Goal: Task Accomplishment & Management: Manage account settings

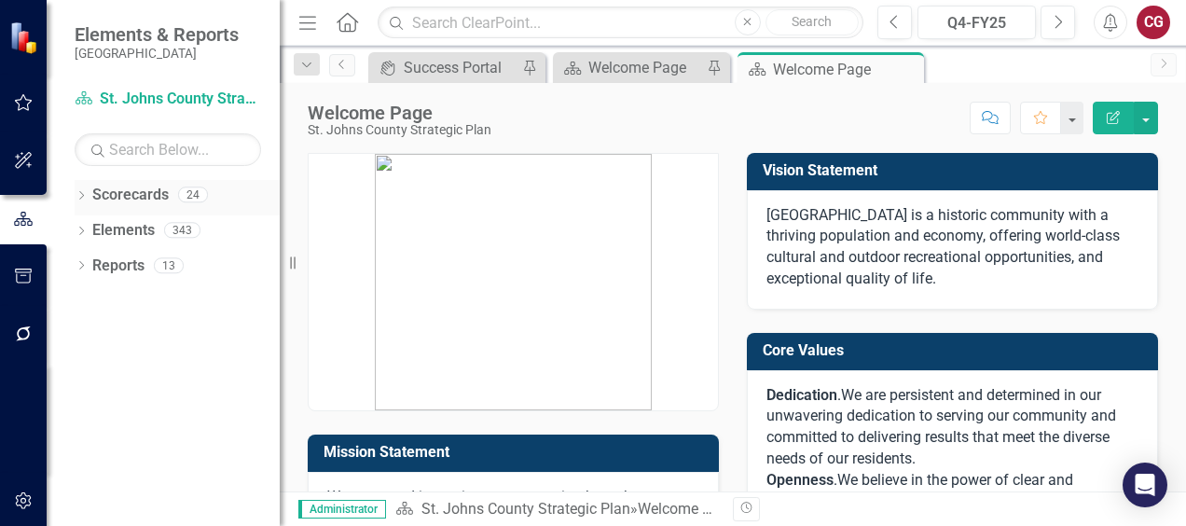
click at [84, 197] on icon "Dropdown" at bounding box center [81, 197] width 13 height 10
click at [90, 229] on icon "Dropdown" at bounding box center [91, 229] width 14 height 11
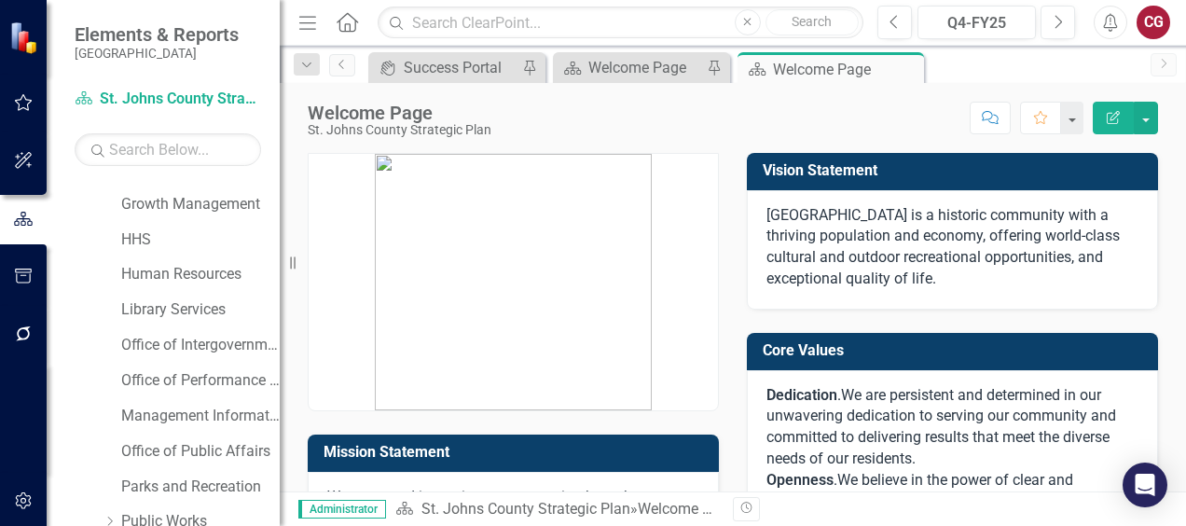
scroll to position [430, 0]
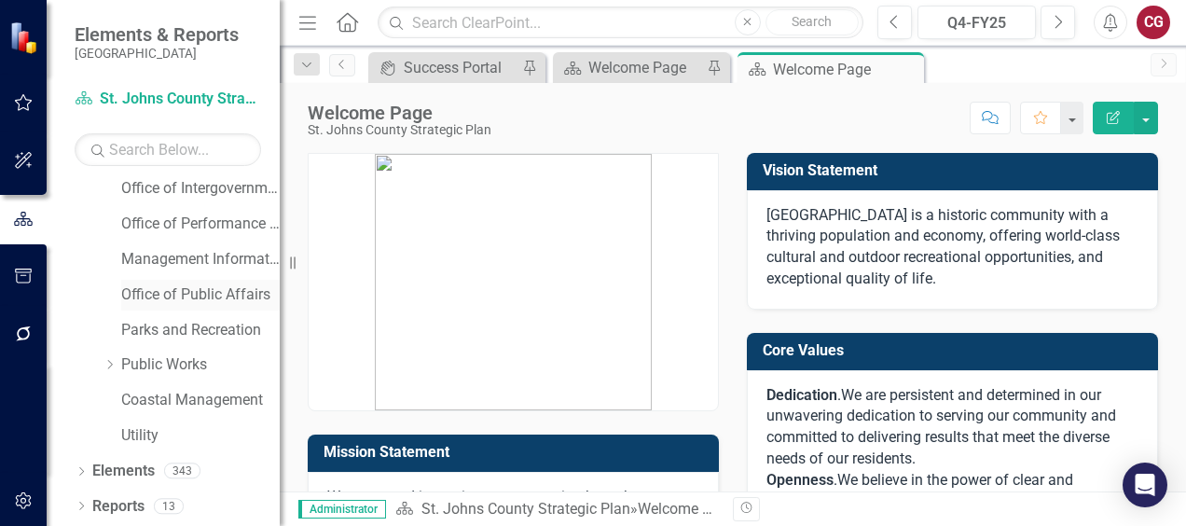
click at [156, 292] on link "Office of Public Affairs" at bounding box center [200, 294] width 158 height 21
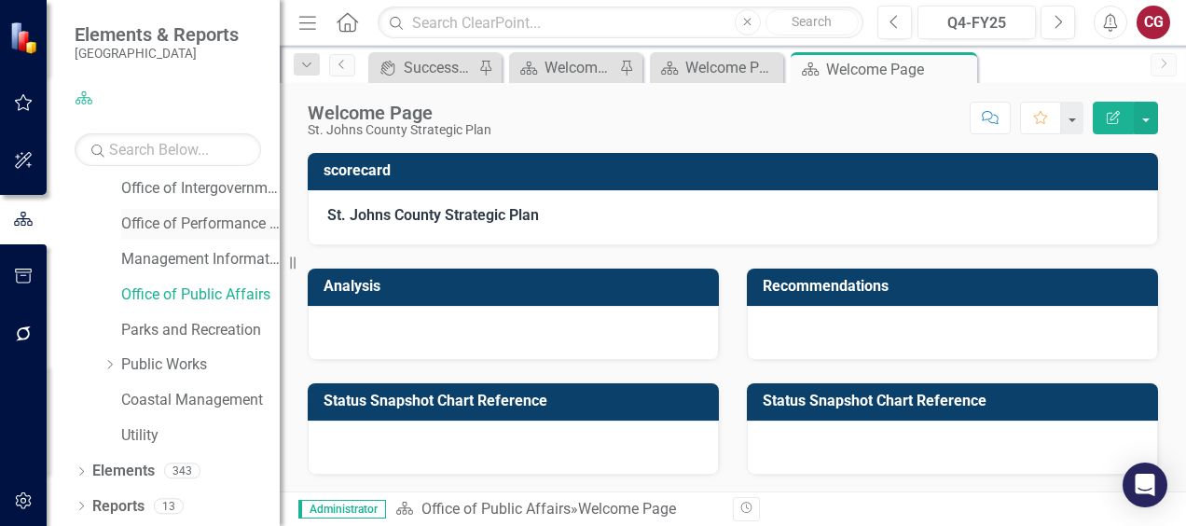
click at [179, 223] on link "Office of Performance & Transparency" at bounding box center [200, 224] width 158 height 21
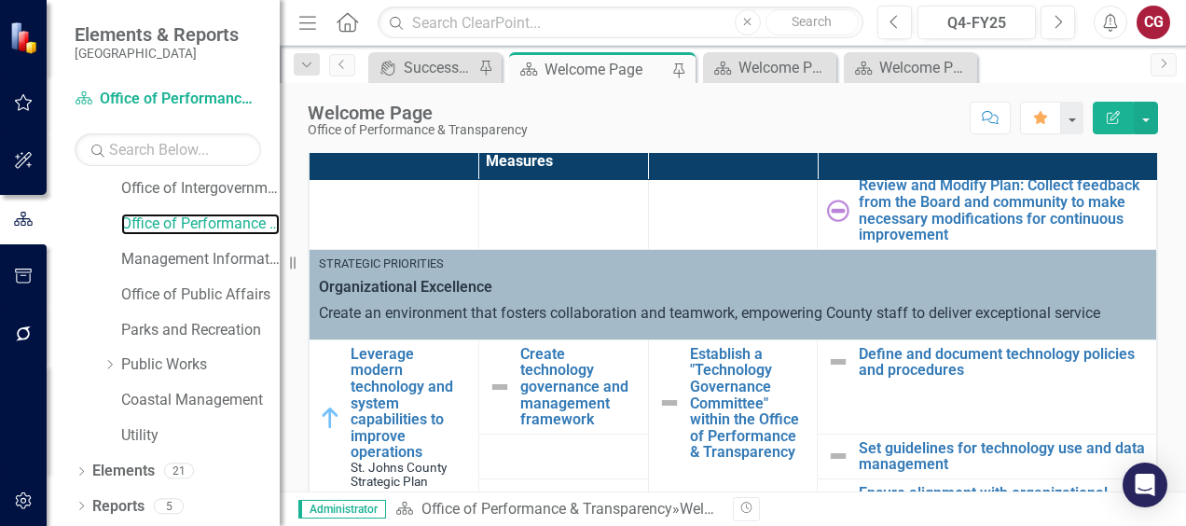
scroll to position [1026, 0]
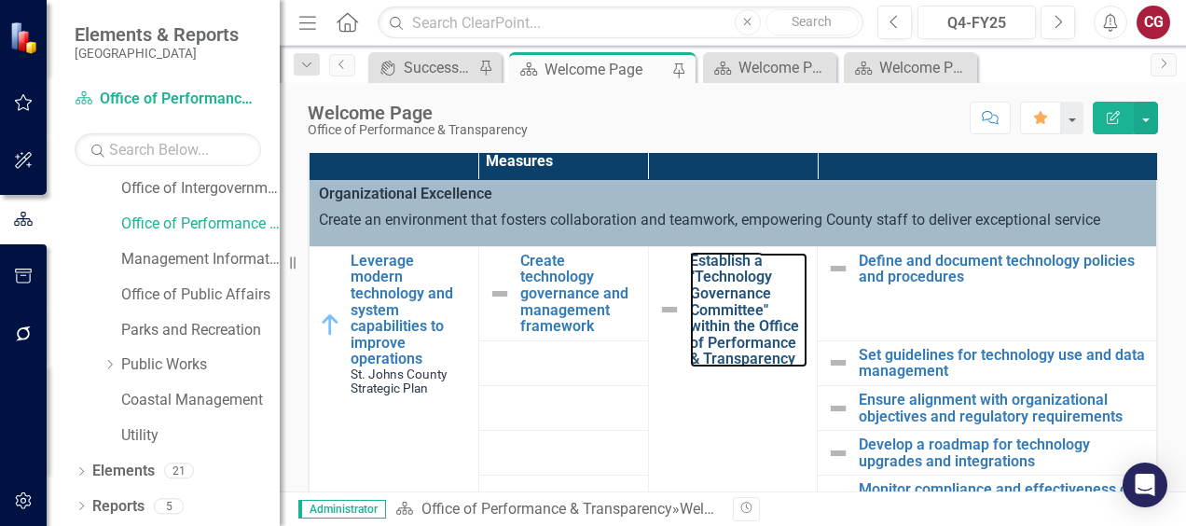
drag, startPoint x: 718, startPoint y: 334, endPoint x: 817, endPoint y: 37, distance: 312.5
click at [718, 334] on link "Establish a "Technology Governance Committee" within the Office of Performance …" at bounding box center [749, 310] width 118 height 115
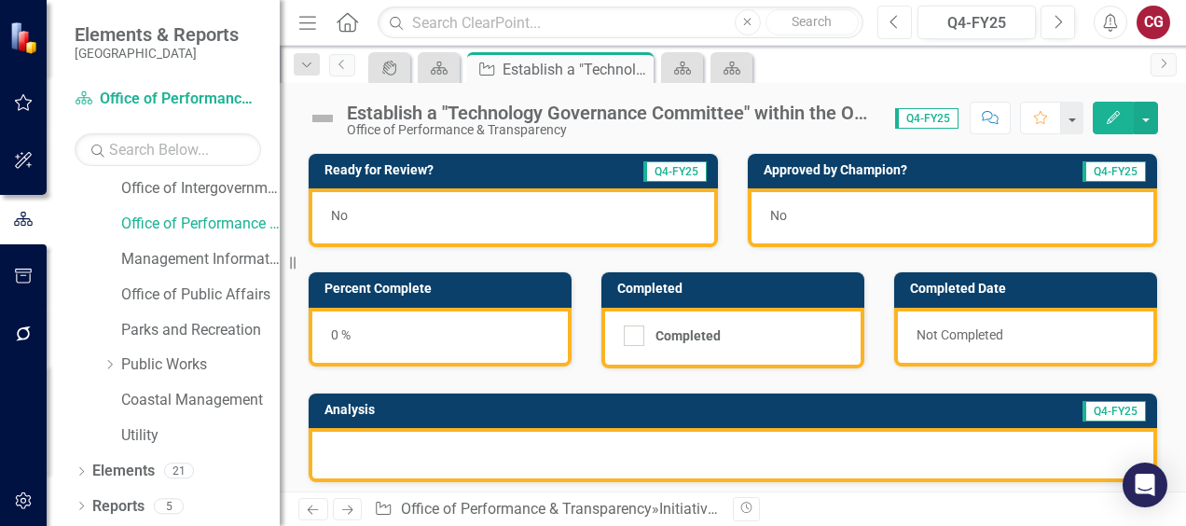
click at [889, 23] on button "Previous" at bounding box center [894, 23] width 34 height 34
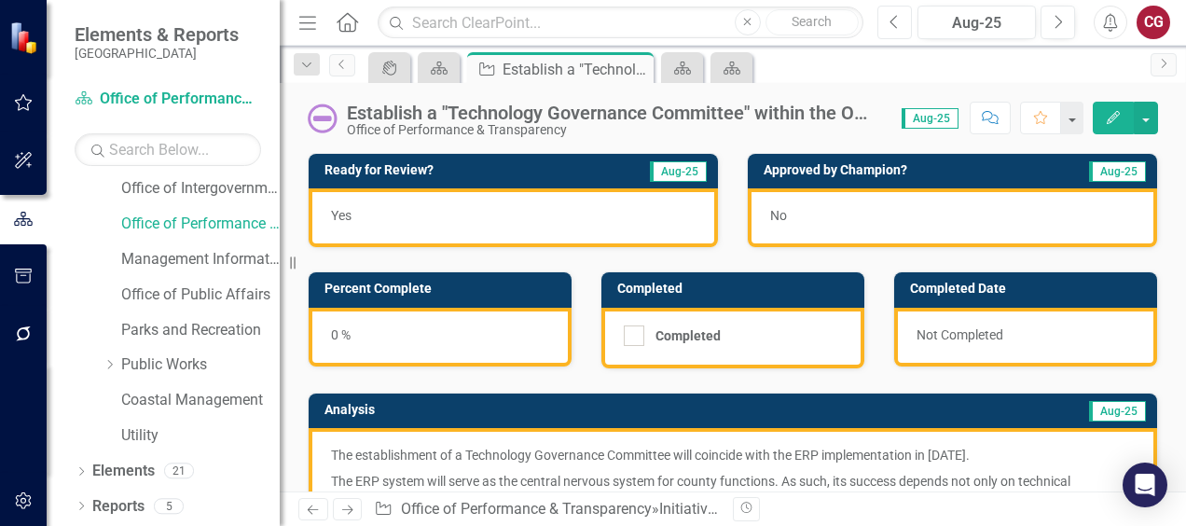
click at [890, 25] on icon "Previous" at bounding box center [894, 22] width 10 height 17
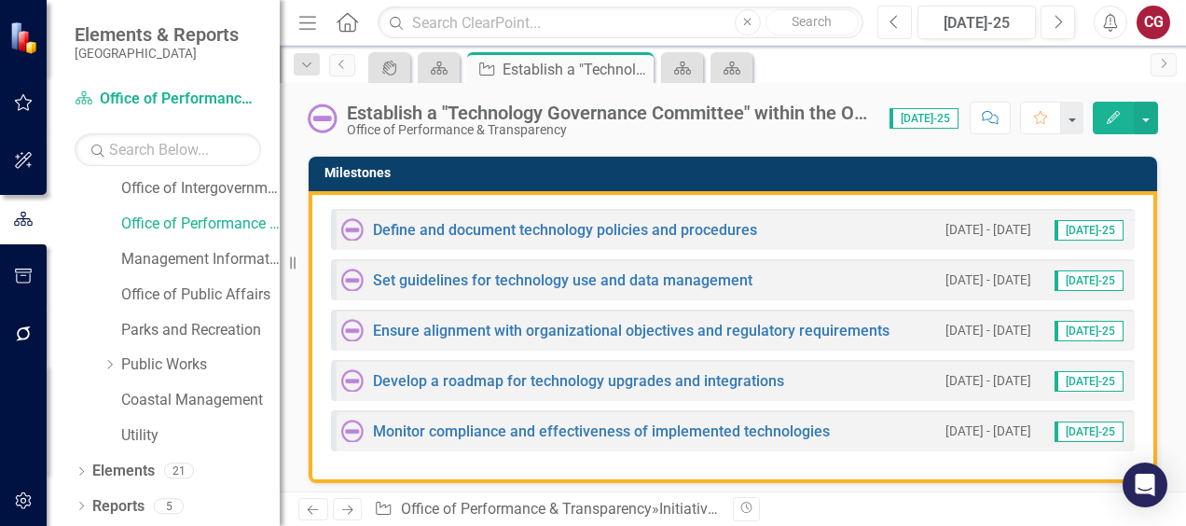
scroll to position [746, 0]
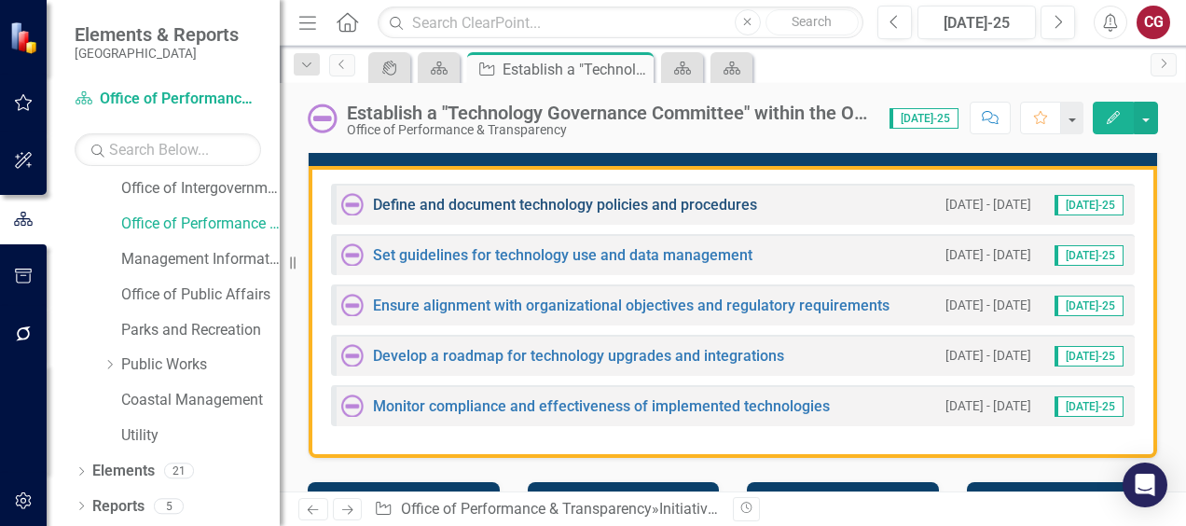
click at [578, 214] on link "Define and document technology policies and procedures" at bounding box center [565, 205] width 384 height 18
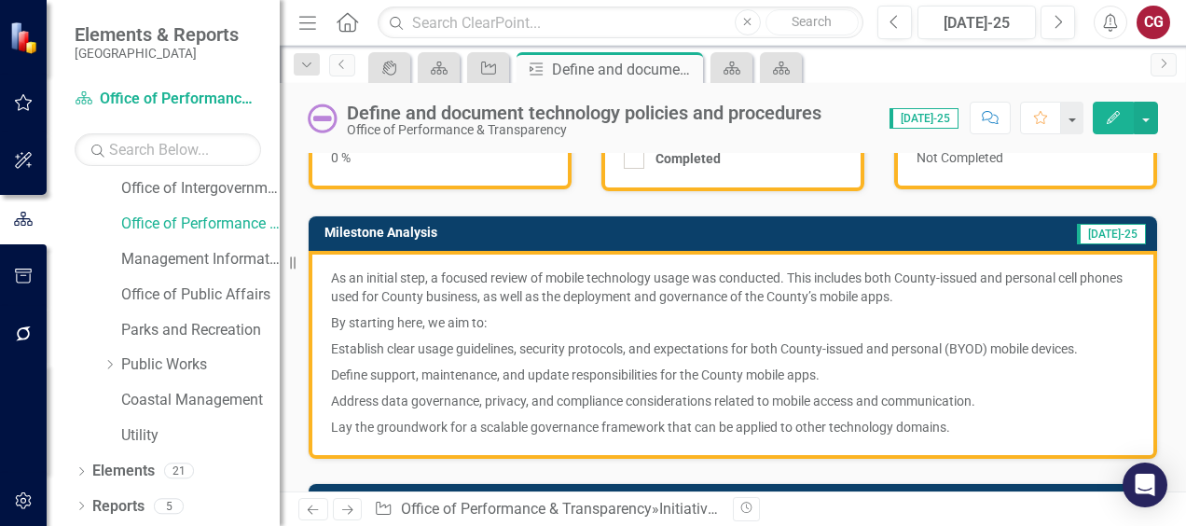
scroll to position [186, 0]
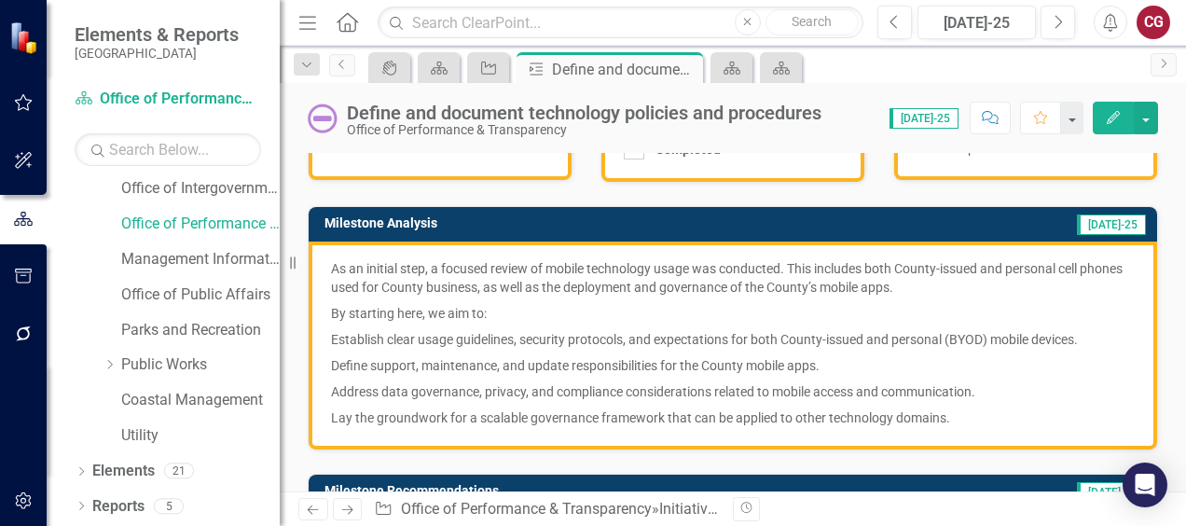
click at [1001, 296] on p "As an initial step, a focused review of mobile technology usage was conducted. …" at bounding box center [733, 279] width 804 height 41
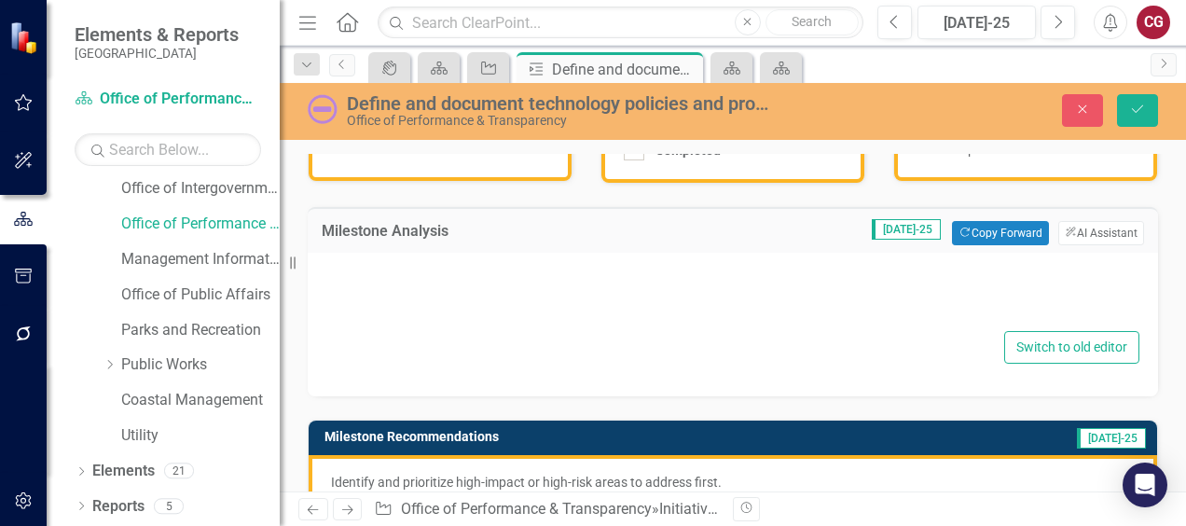
type textarea "<p>As an initial step, a focused review of mobile technology usage was conducte…"
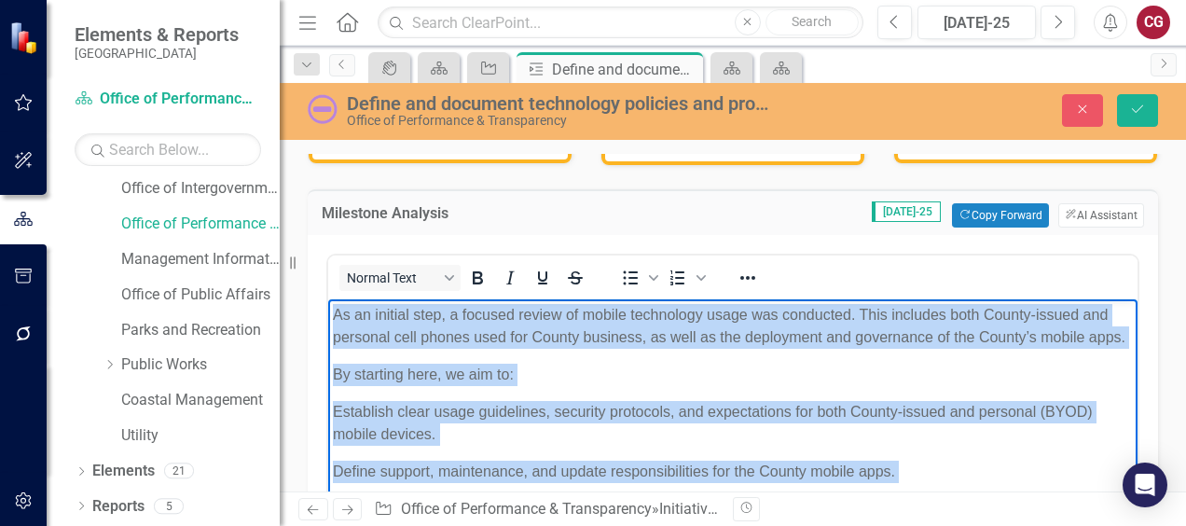
scroll to position [0, 0]
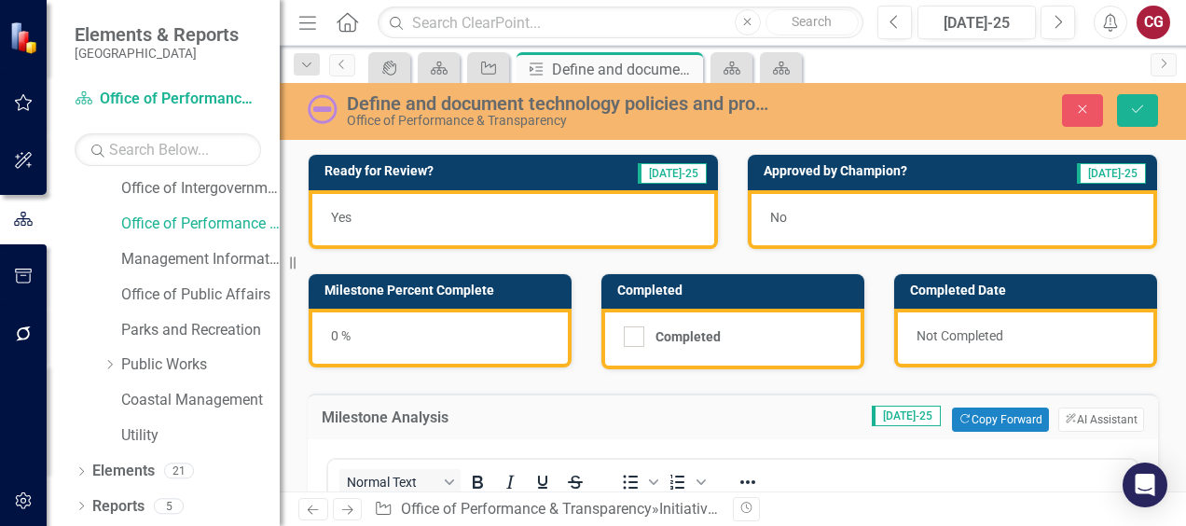
drag, startPoint x: 1060, startPoint y: 773, endPoint x: 660, endPoint y: 685, distance: 409.5
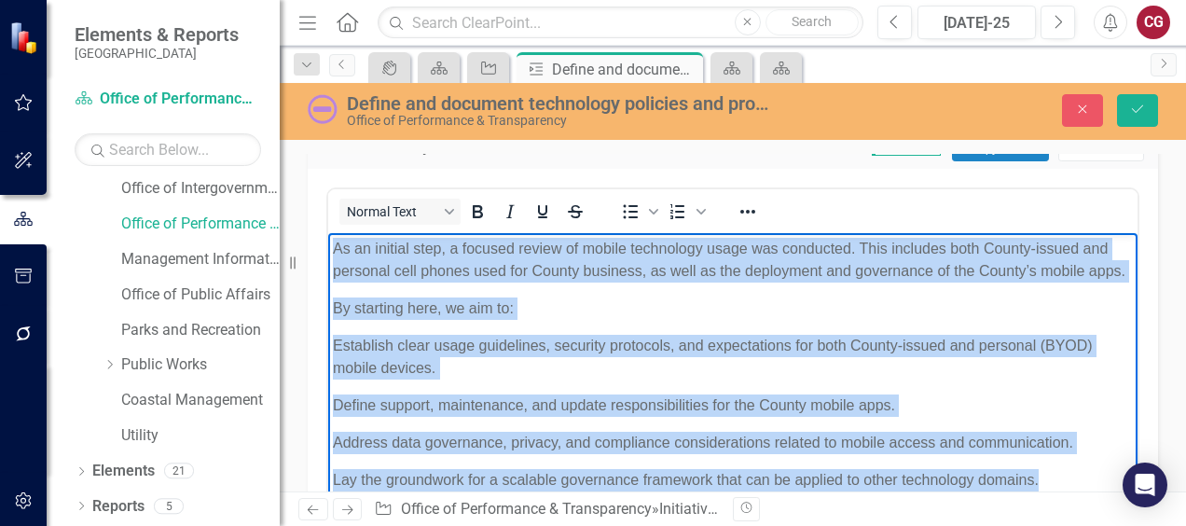
scroll to position [280, 0]
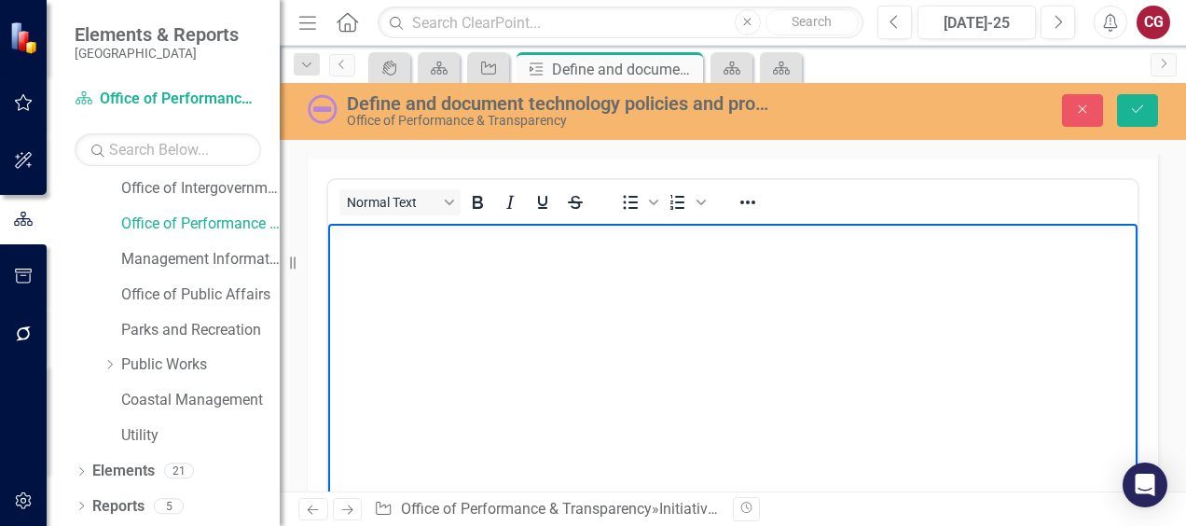
click at [595, 251] on body "Rich Text Area. Press ALT-0 for help." at bounding box center [732, 364] width 809 height 280
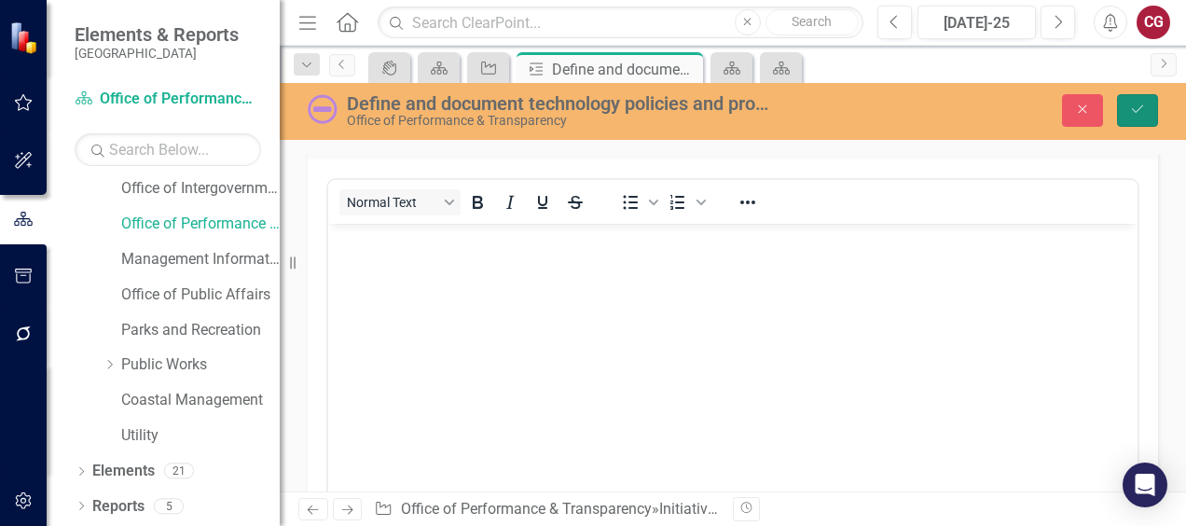
click at [1131, 111] on icon "Save" at bounding box center [1137, 109] width 17 height 13
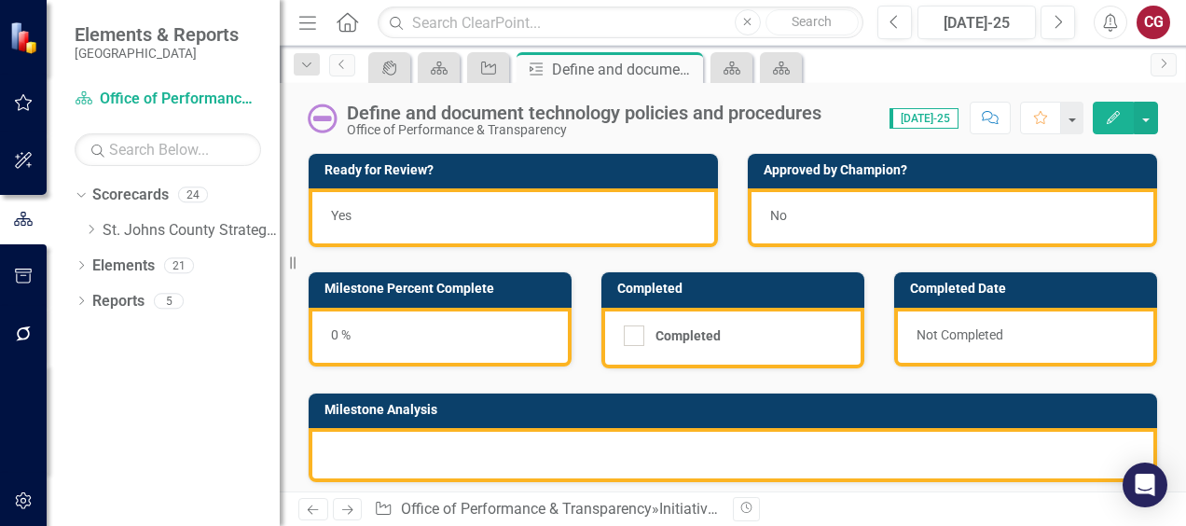
click at [767, 296] on td "Completed" at bounding box center [736, 291] width 238 height 28
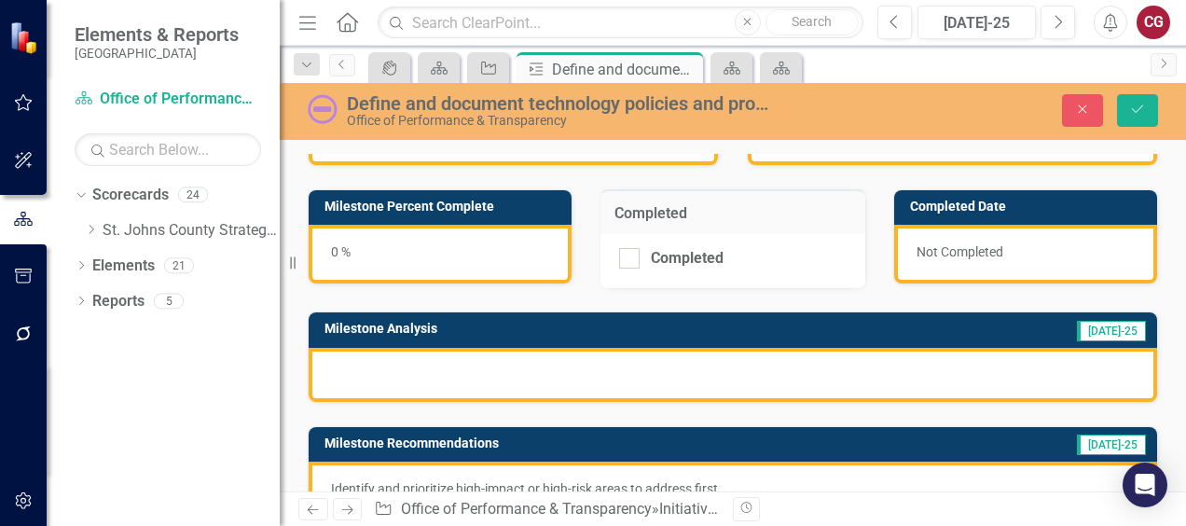
scroll to position [93, 0]
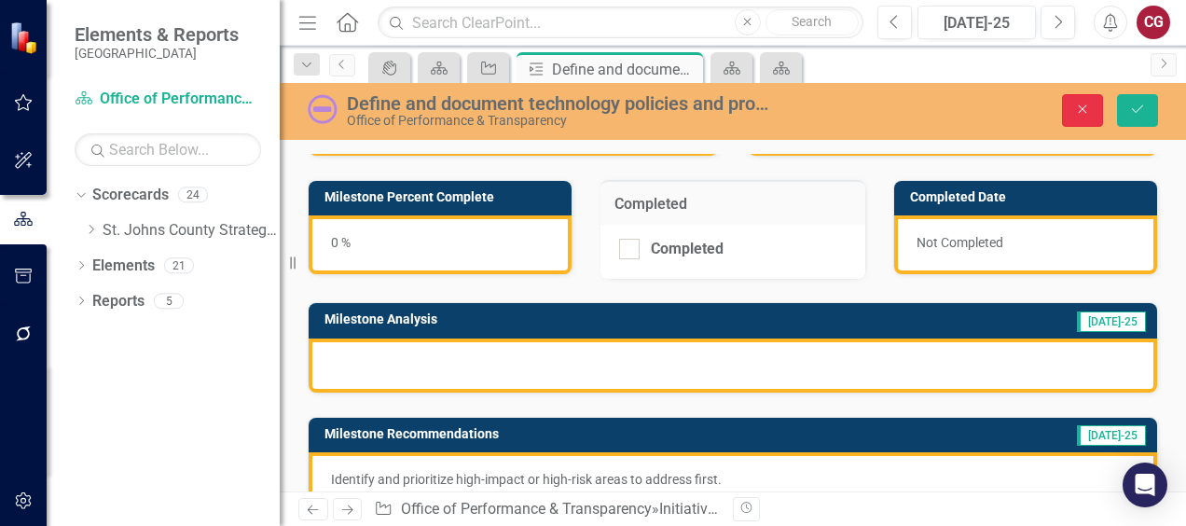
click at [1071, 121] on button "Close" at bounding box center [1082, 110] width 41 height 33
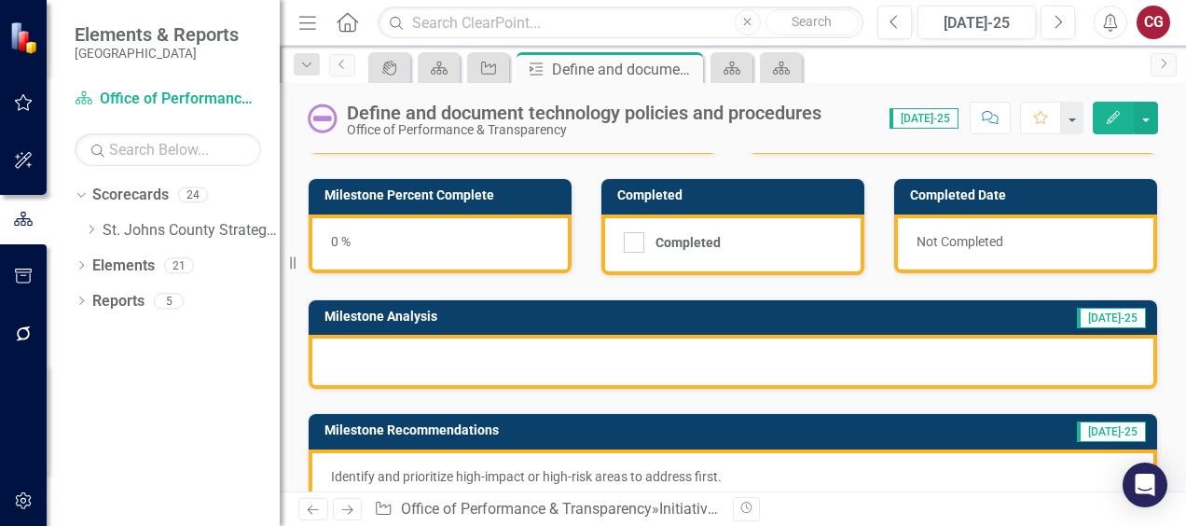
scroll to position [186, 0]
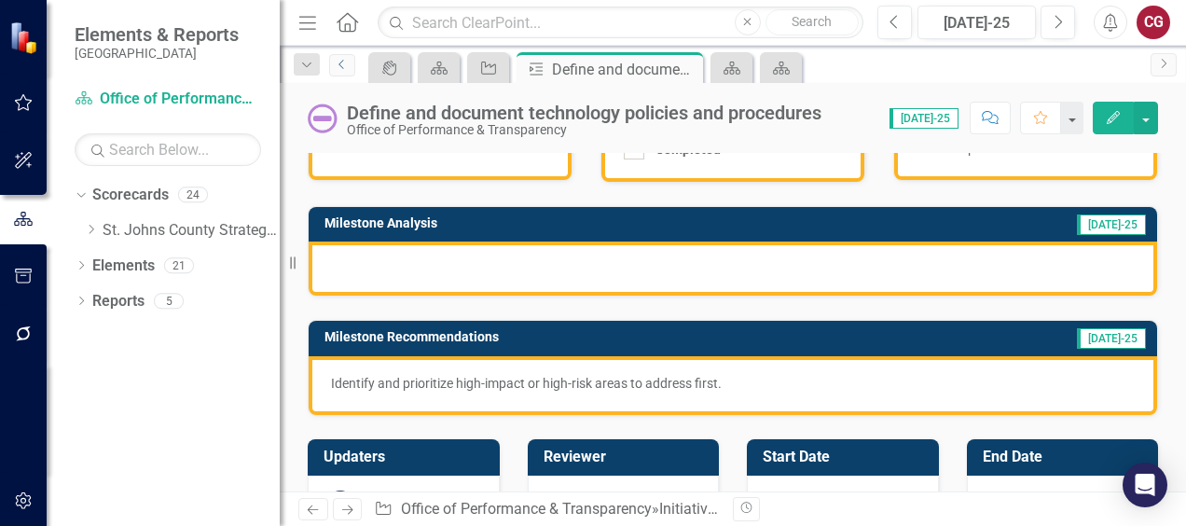
drag, startPoint x: 352, startPoint y: 72, endPoint x: 364, endPoint y: 71, distance: 11.2
click at [352, 72] on link "Previous" at bounding box center [342, 65] width 26 height 22
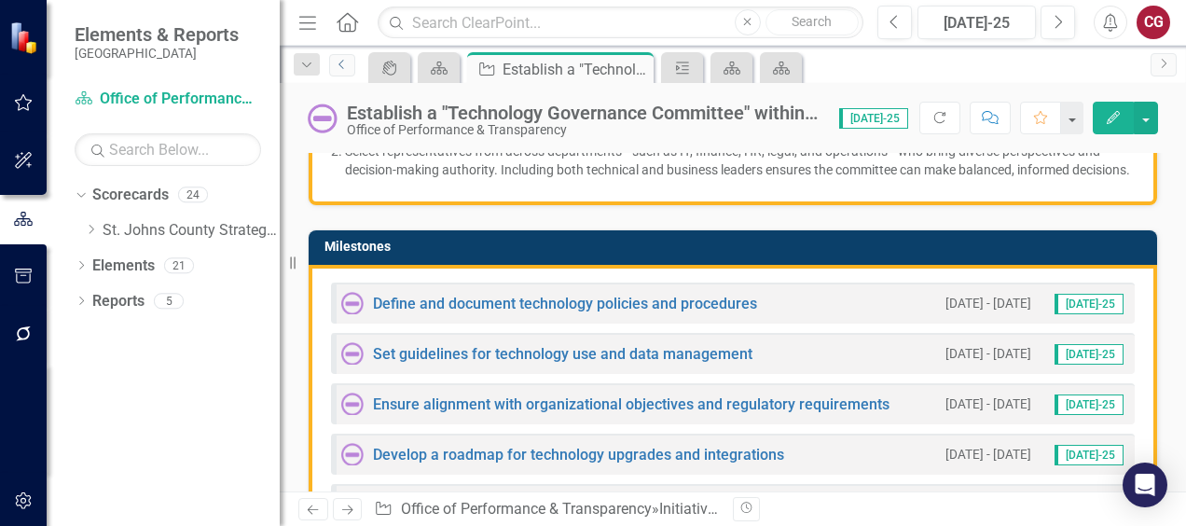
scroll to position [653, 0]
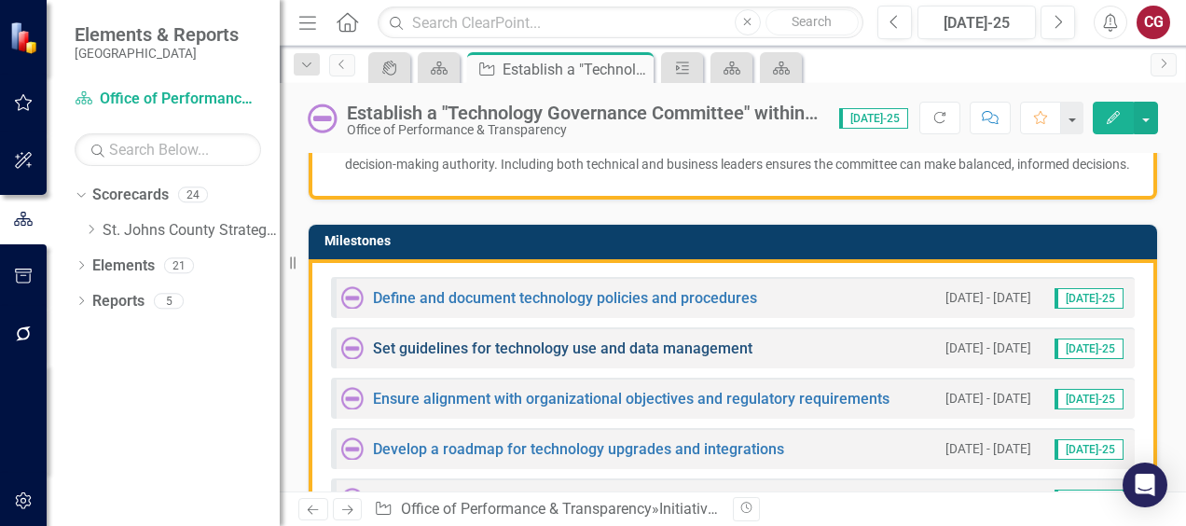
click at [530, 357] on link "Set guidelines for technology use and data management" at bounding box center [562, 348] width 379 height 18
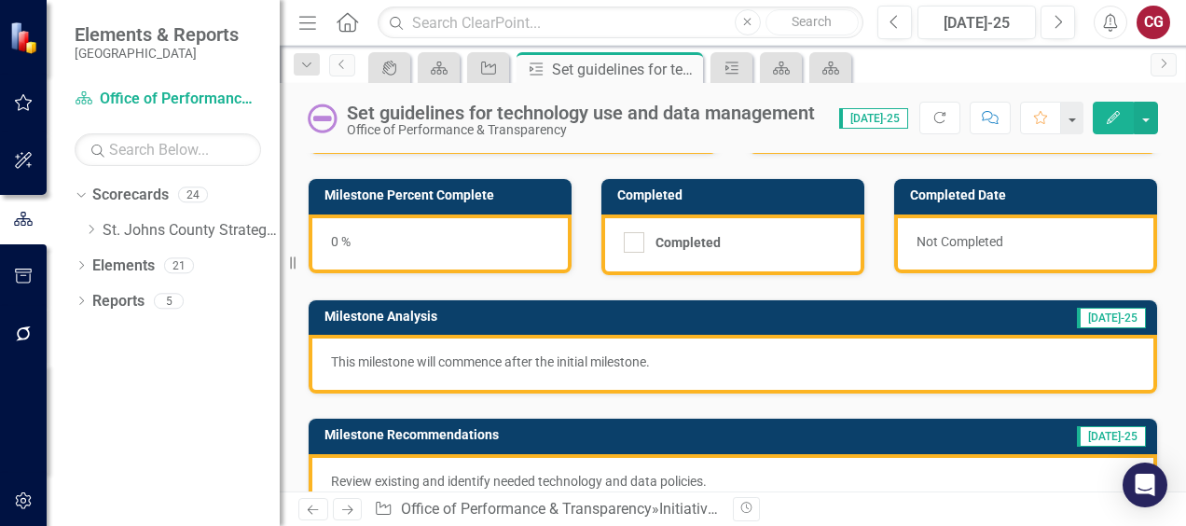
scroll to position [186, 0]
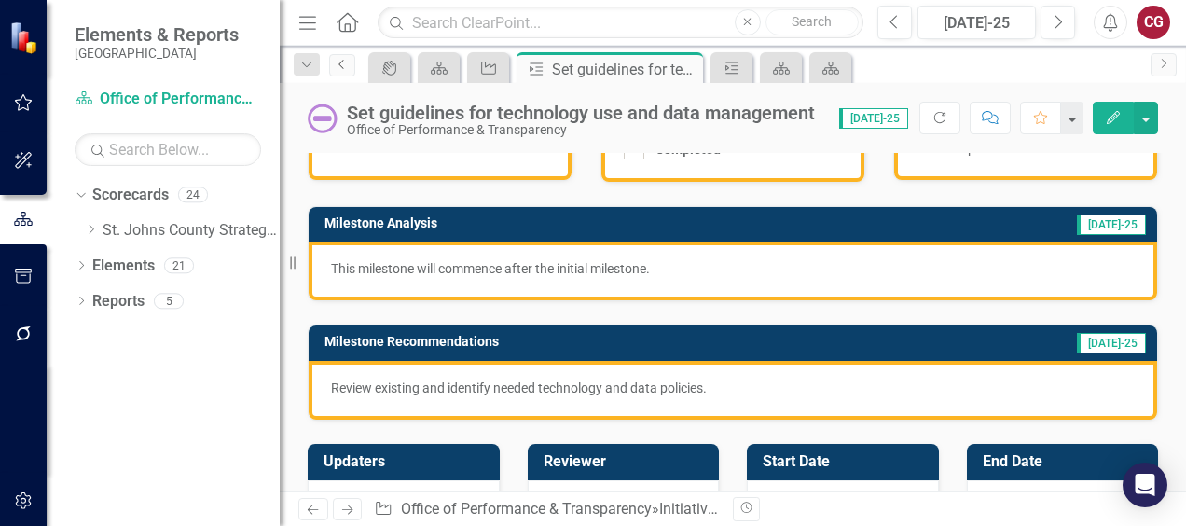
click at [348, 69] on icon "Previous" at bounding box center [342, 64] width 15 height 11
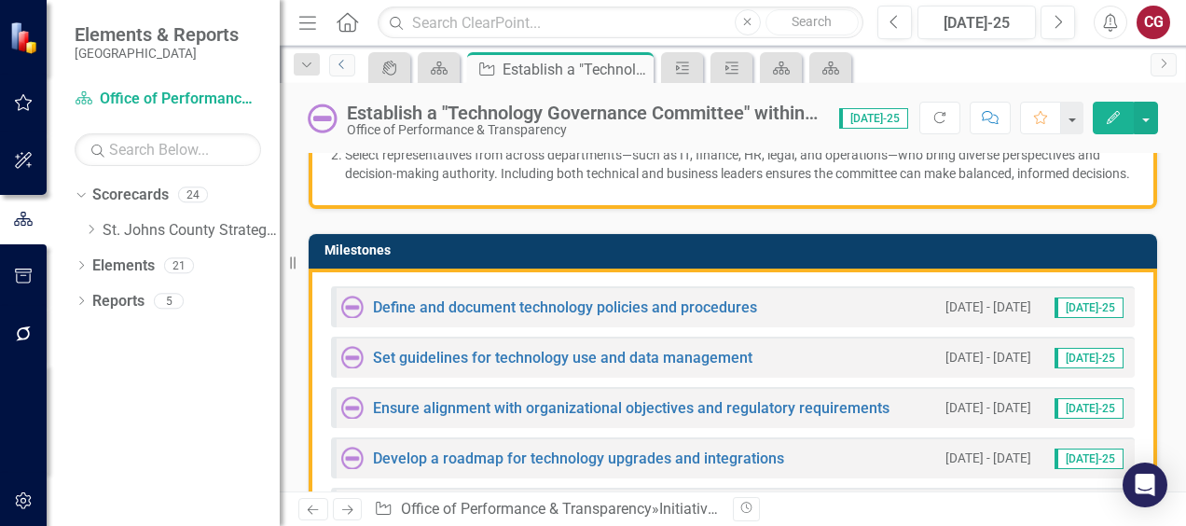
scroll to position [653, 0]
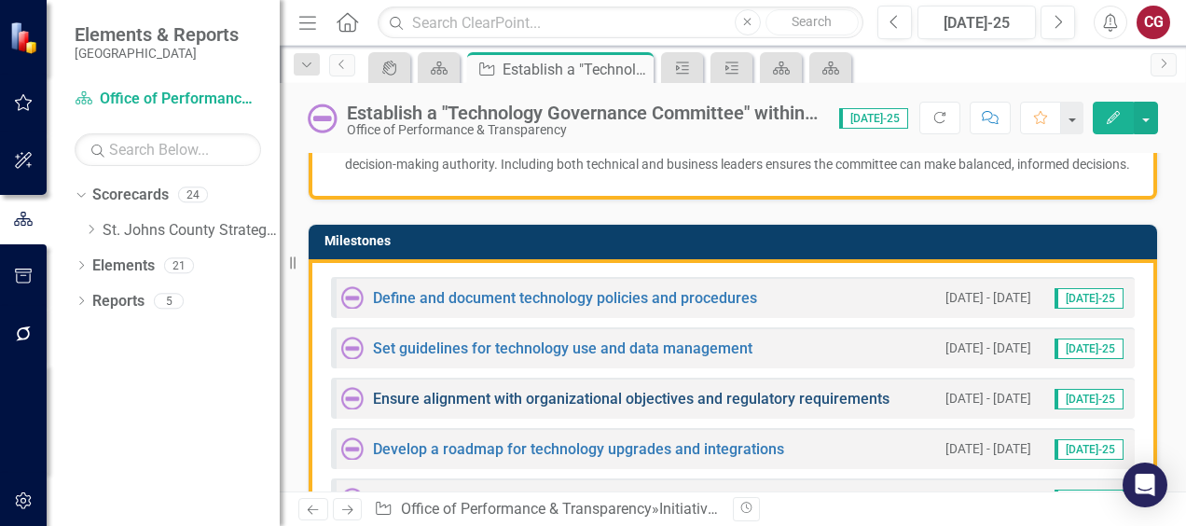
click at [417, 407] on link "Ensure alignment with organizational objectives and regulatory requirements" at bounding box center [631, 399] width 517 height 18
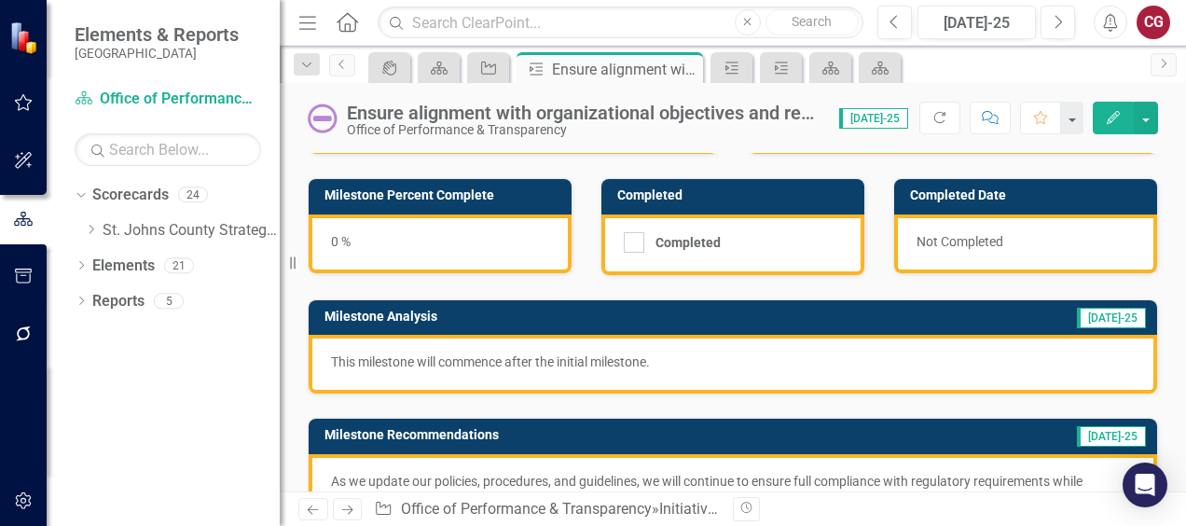
scroll to position [280, 0]
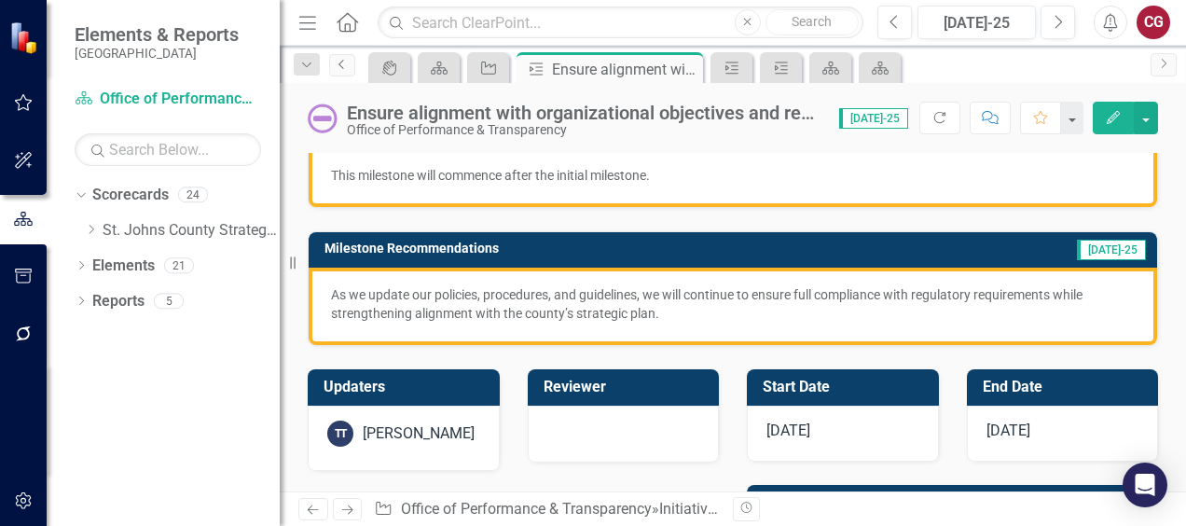
click at [341, 72] on link "Previous" at bounding box center [342, 65] width 26 height 22
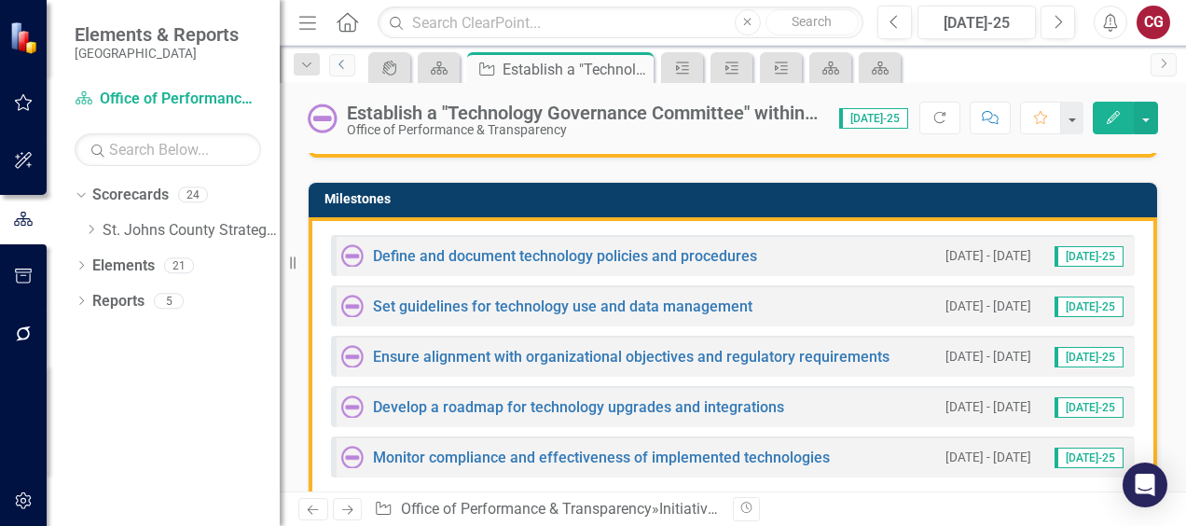
scroll to position [746, 0]
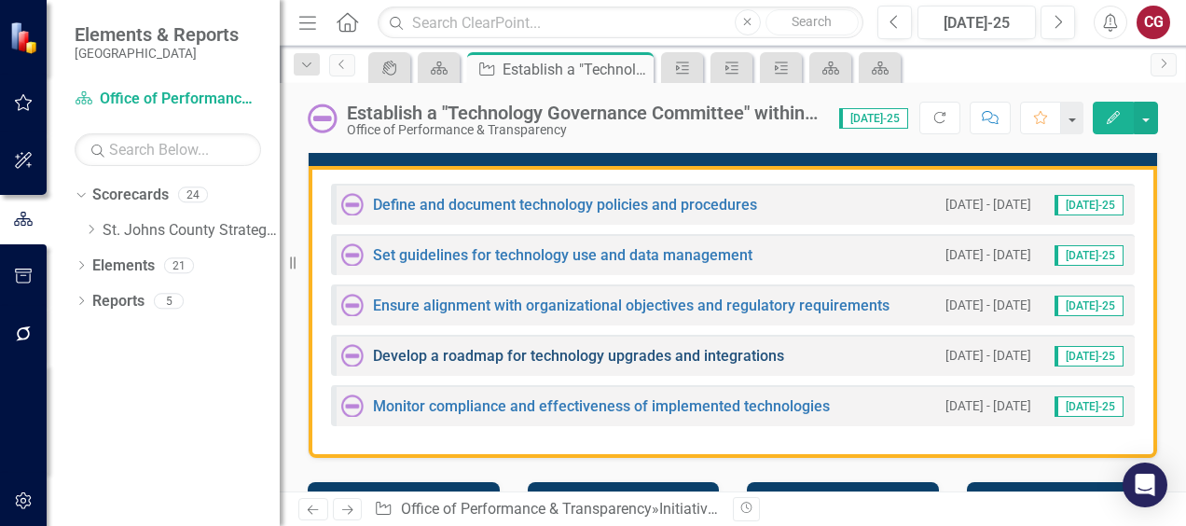
click at [458, 365] on link "Develop a roadmap for technology upgrades and integrations" at bounding box center [578, 356] width 411 height 18
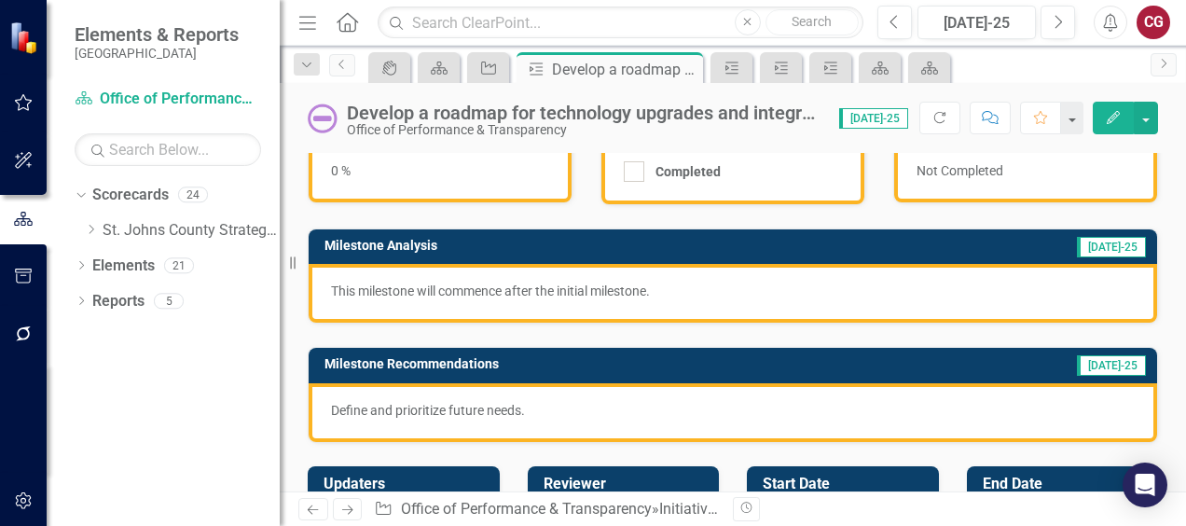
scroll to position [93, 0]
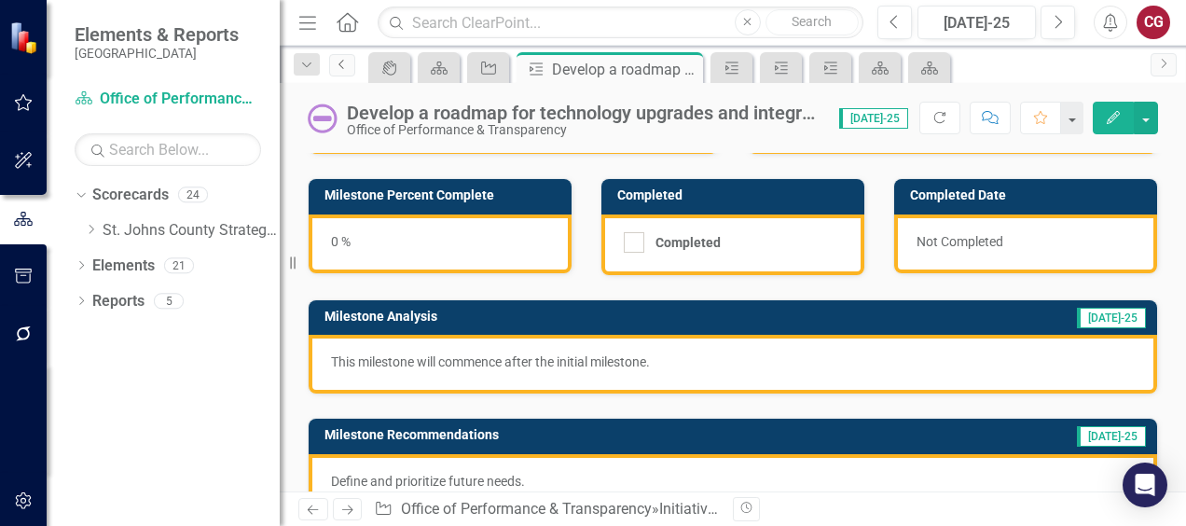
click at [344, 62] on icon "Previous" at bounding box center [342, 64] width 15 height 11
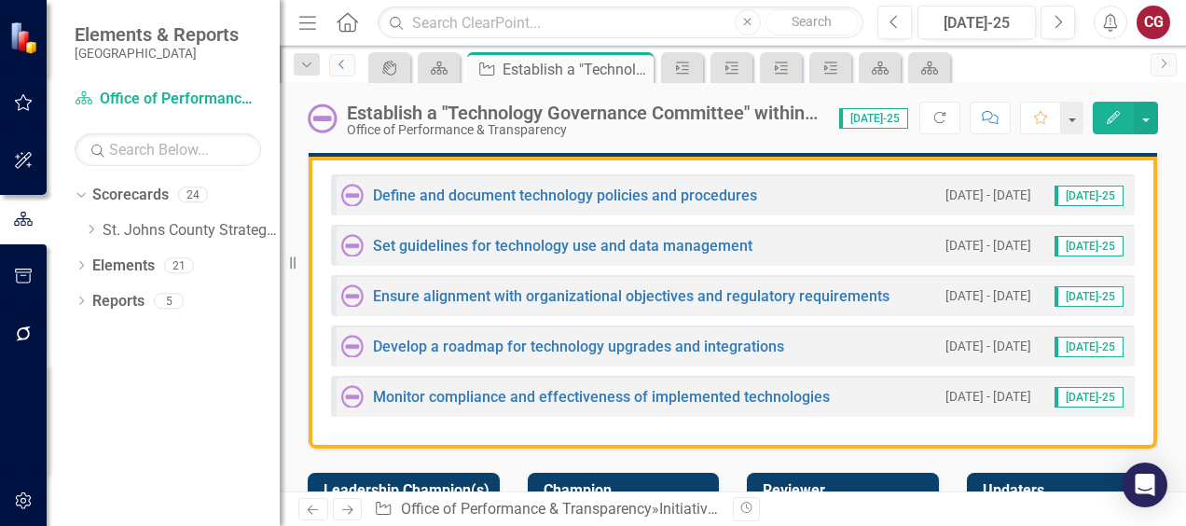
scroll to position [839, 0]
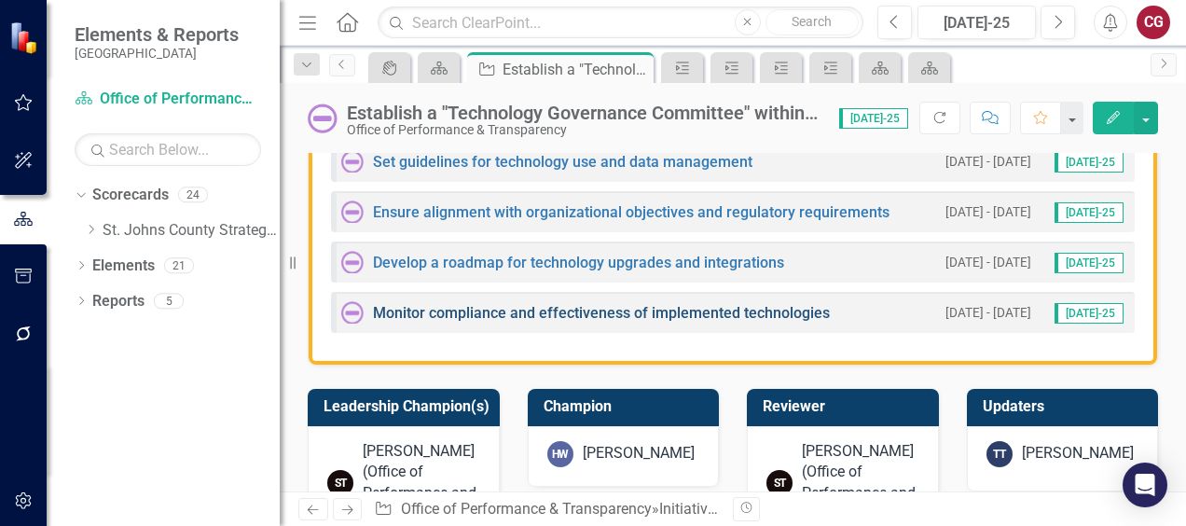
click at [489, 322] on link "Monitor compliance and effectiveness of implemented technologies" at bounding box center [601, 313] width 457 height 18
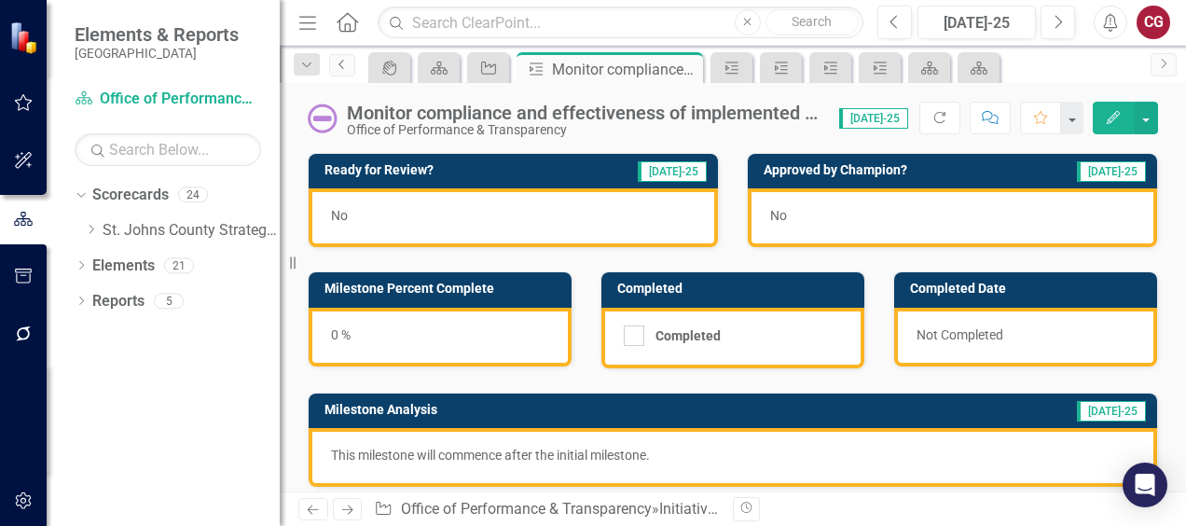
click at [342, 72] on link "Previous" at bounding box center [342, 65] width 26 height 22
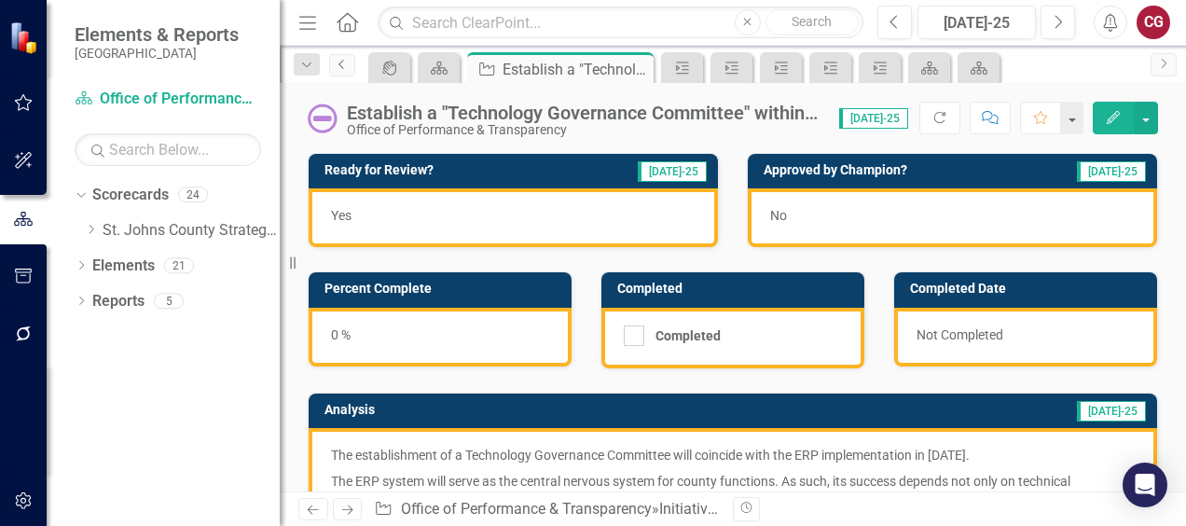
click at [337, 62] on icon "Previous" at bounding box center [342, 64] width 15 height 11
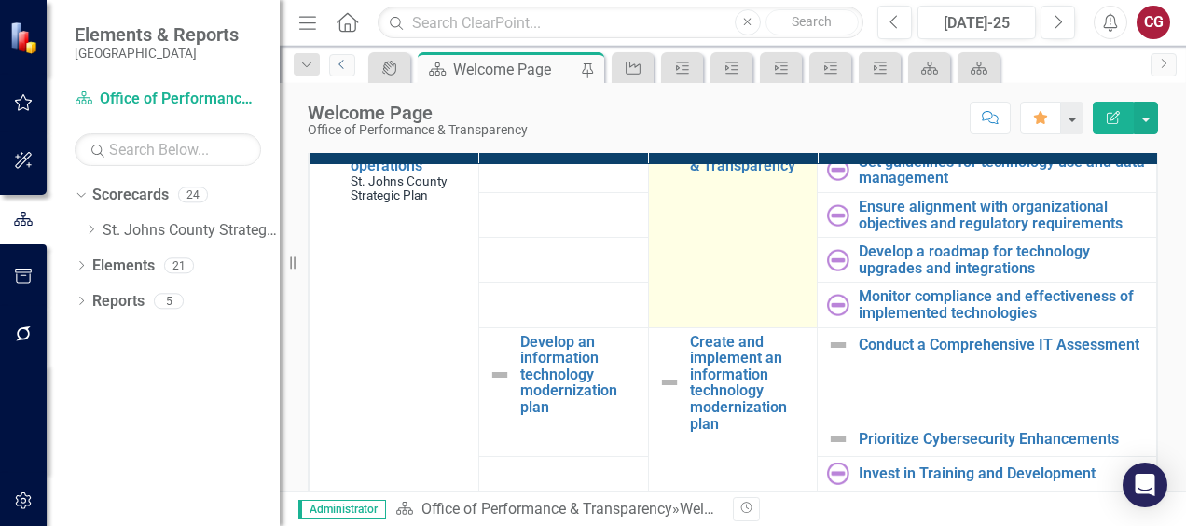
scroll to position [1212, 0]
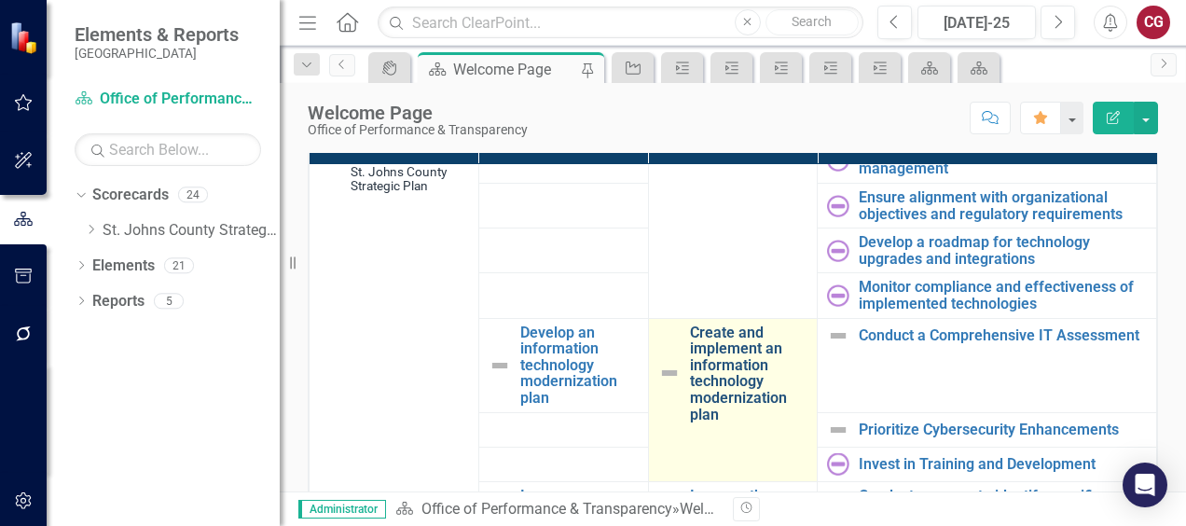
click at [709, 405] on link "Create and implement an information technology modernization plan" at bounding box center [749, 373] width 118 height 99
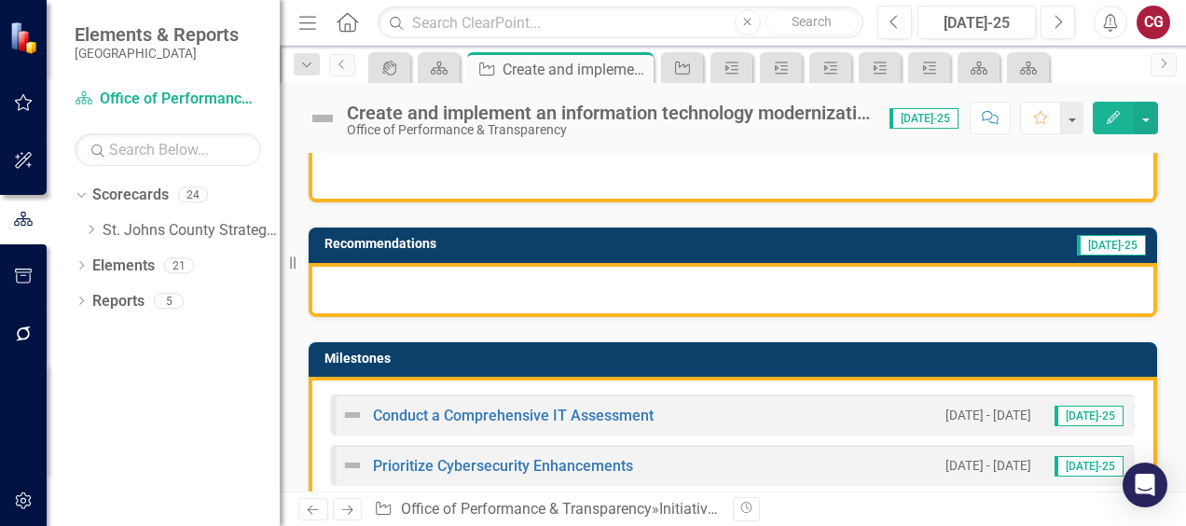
scroll to position [373, 0]
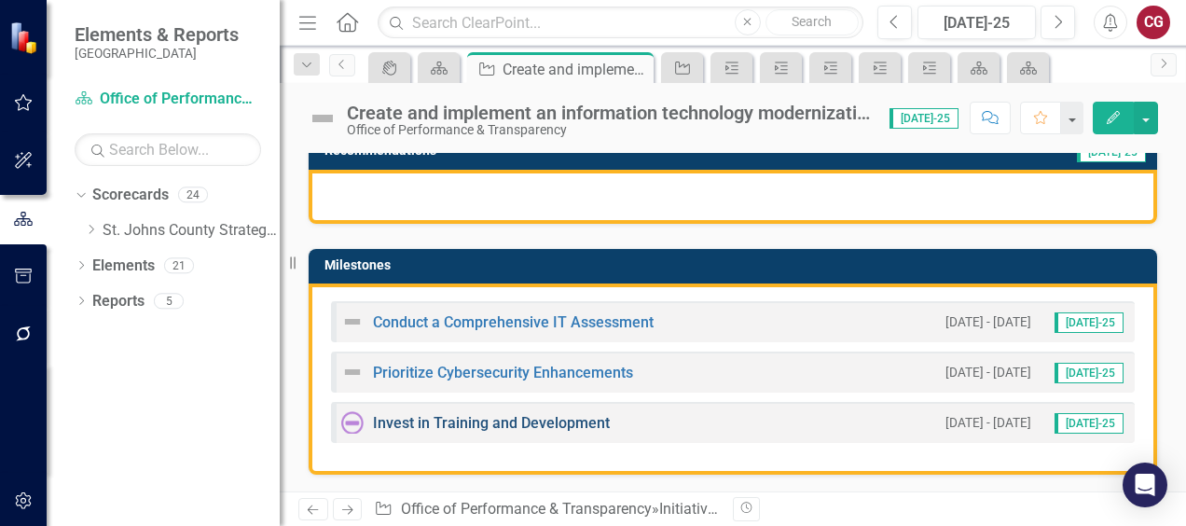
click at [460, 424] on link "Invest in Training and Development" at bounding box center [491, 423] width 237 height 18
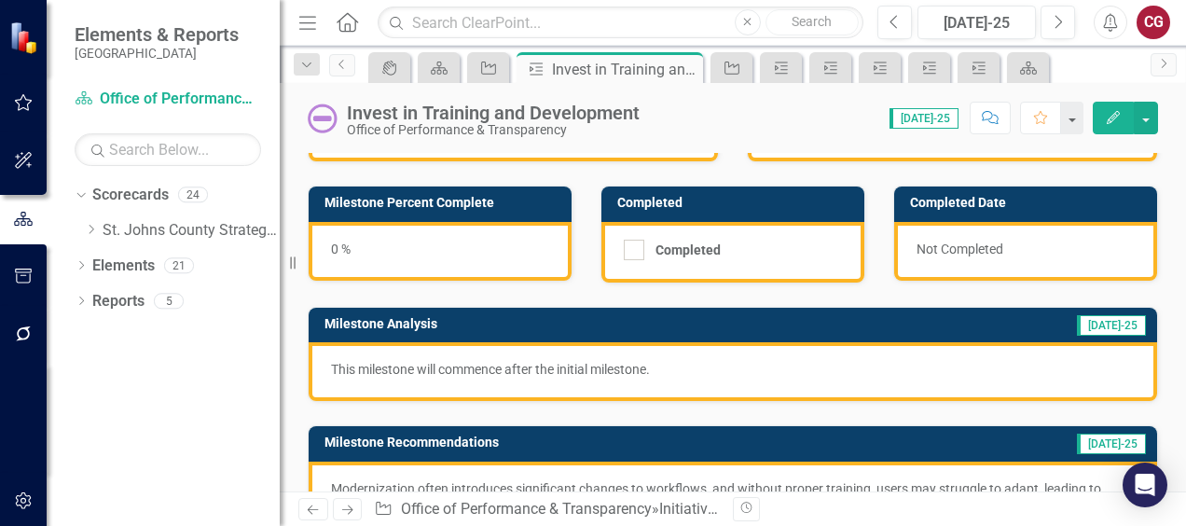
scroll to position [93, 0]
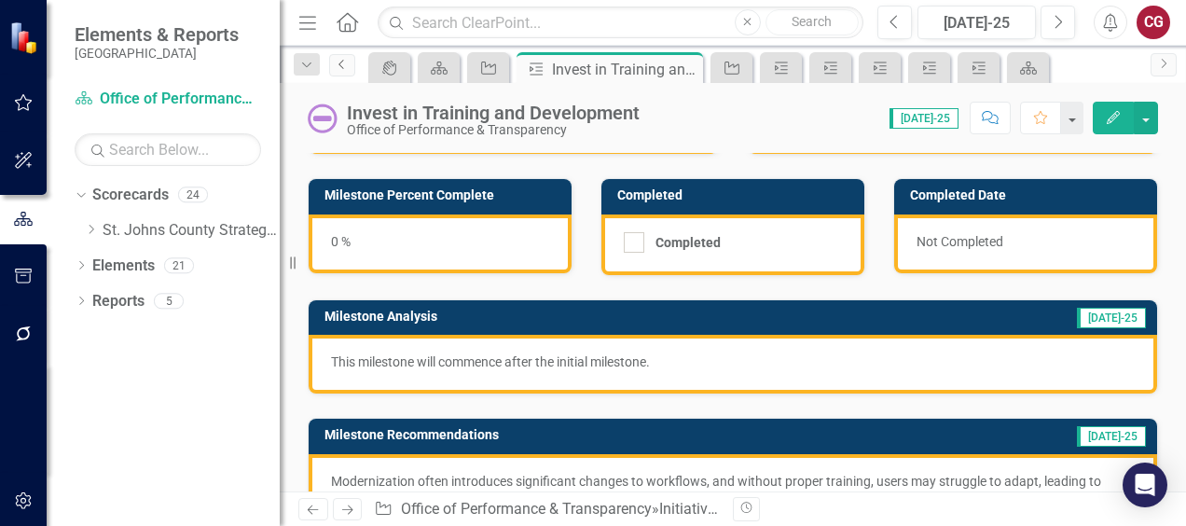
click at [349, 71] on link "Previous" at bounding box center [342, 65] width 26 height 22
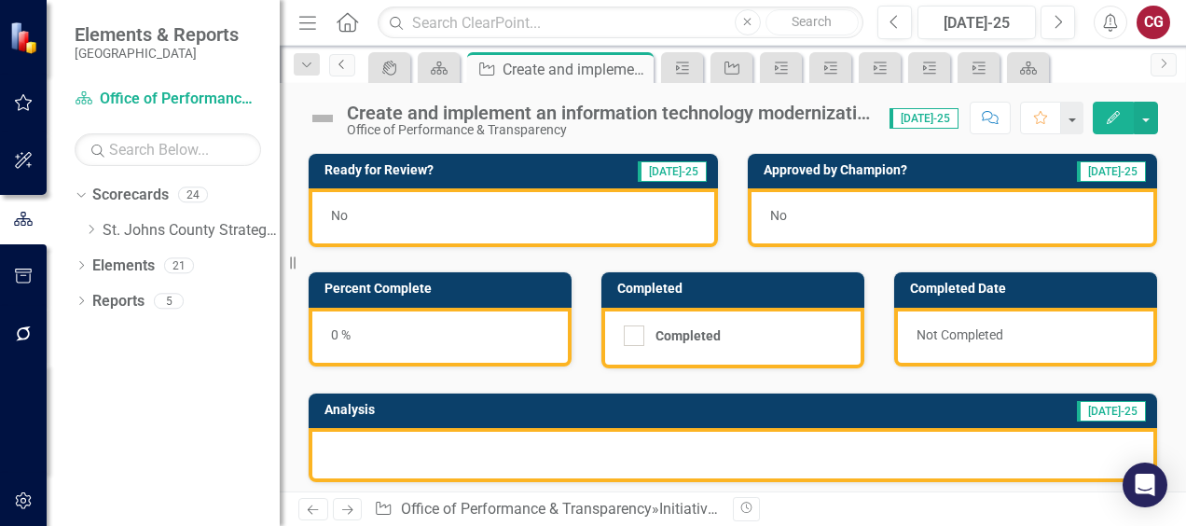
click at [346, 63] on icon "Previous" at bounding box center [342, 64] width 15 height 11
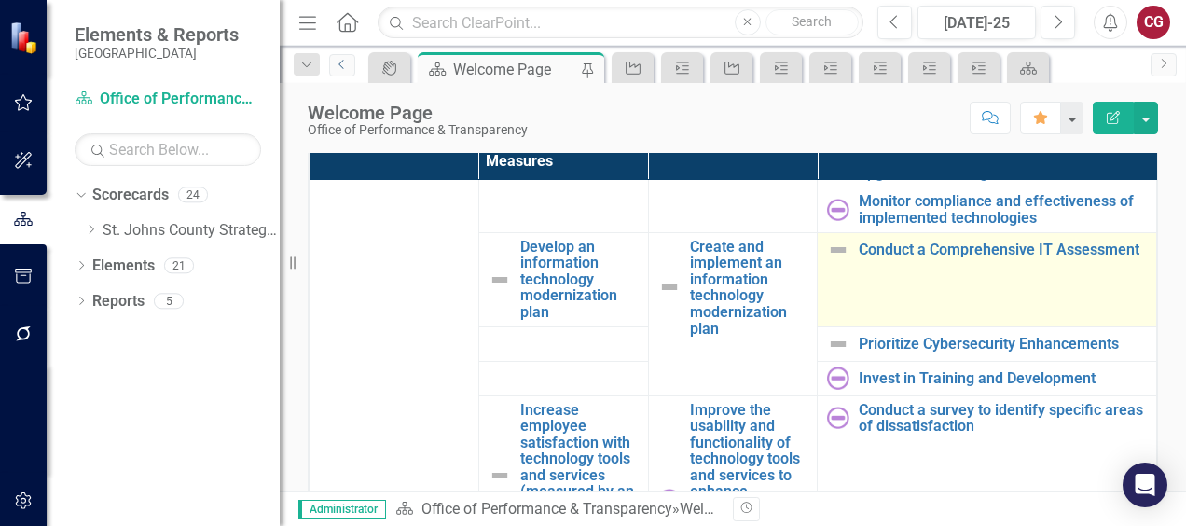
scroll to position [1305, 0]
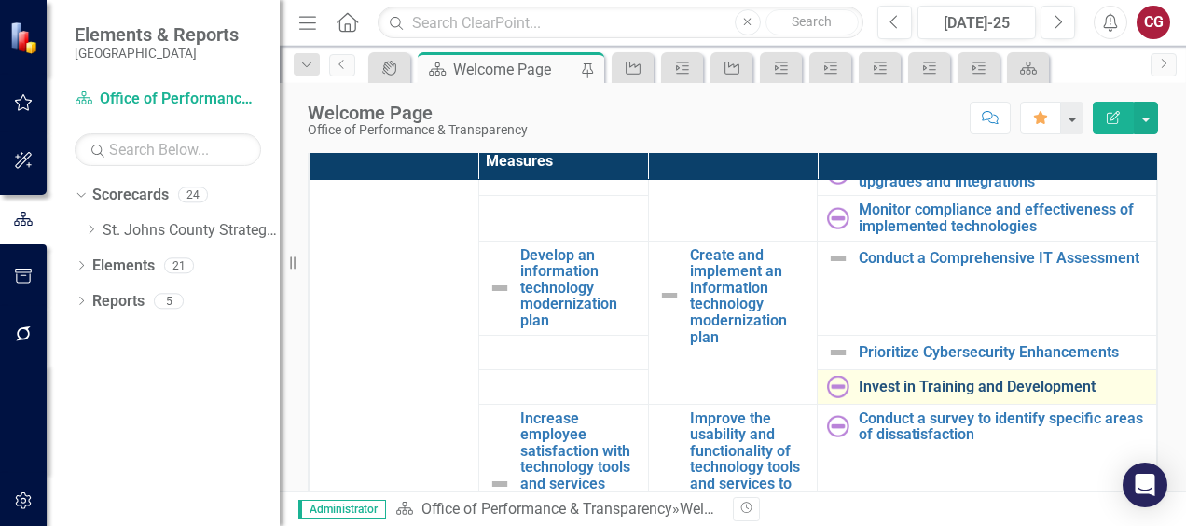
click at [880, 395] on link "Invest in Training and Development" at bounding box center [1003, 387] width 288 height 17
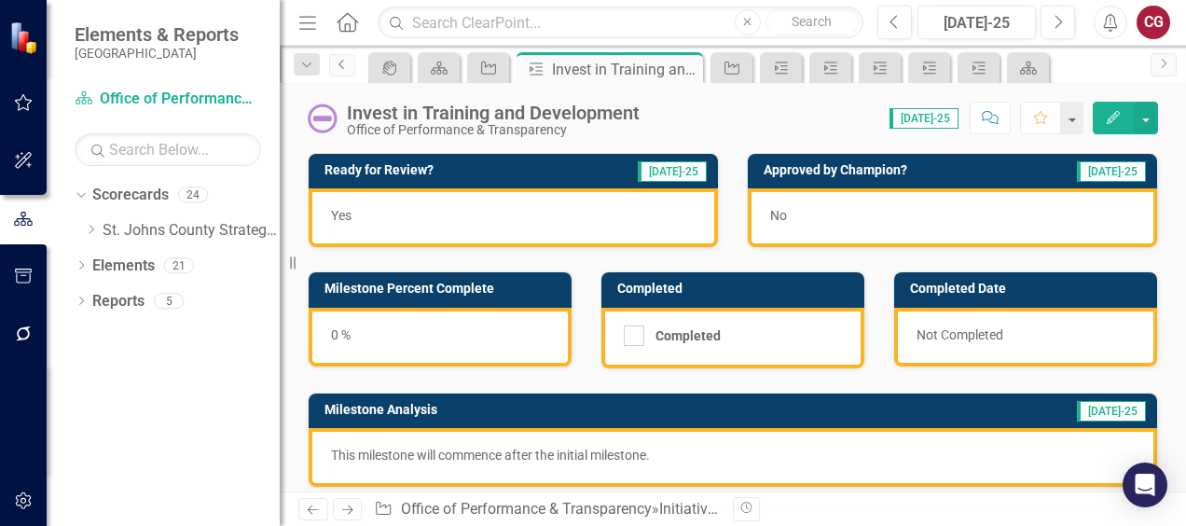
click at [337, 60] on icon "Previous" at bounding box center [342, 64] width 15 height 11
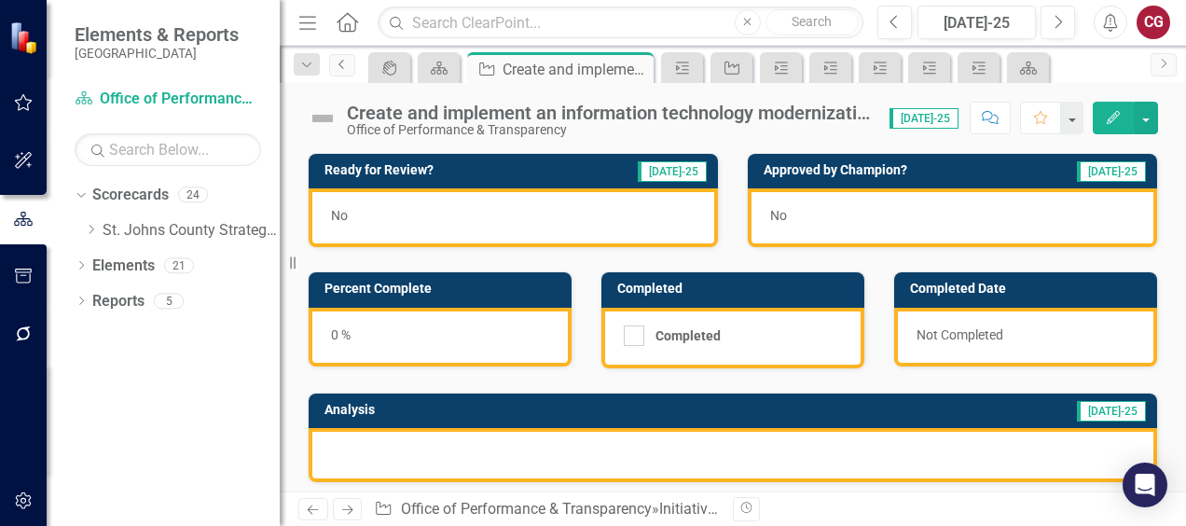
click at [345, 69] on icon "Previous" at bounding box center [342, 64] width 15 height 11
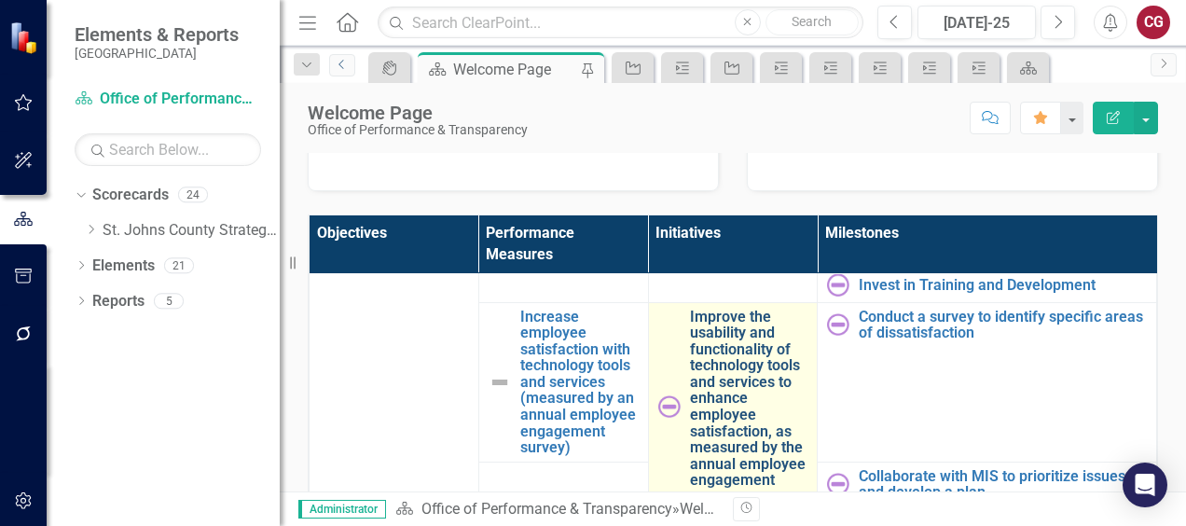
scroll to position [1492, 0]
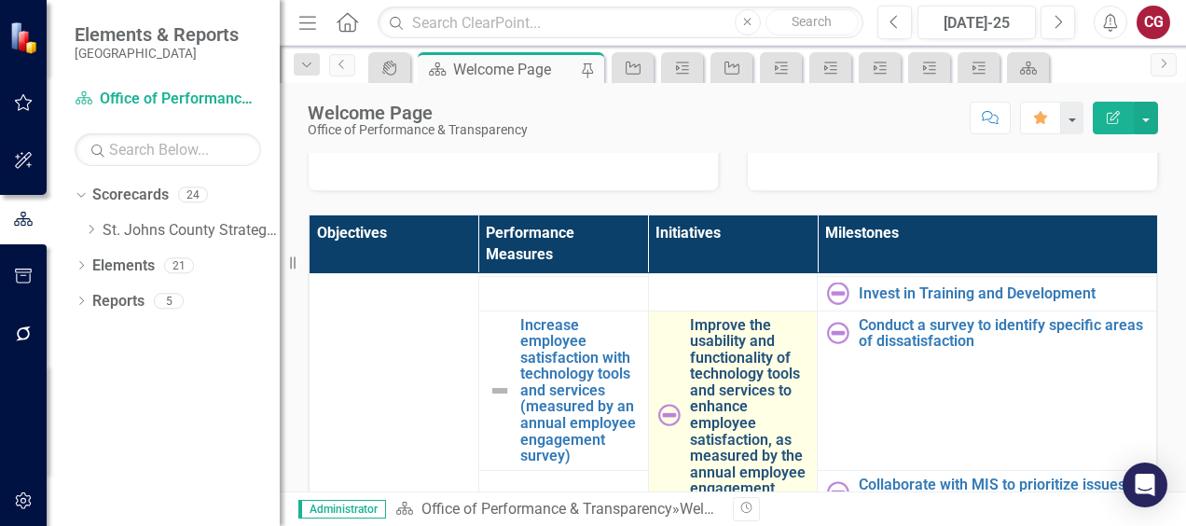
click at [727, 414] on link "Improve the usability and functionality of technology tools and services to enh…" at bounding box center [749, 415] width 118 height 197
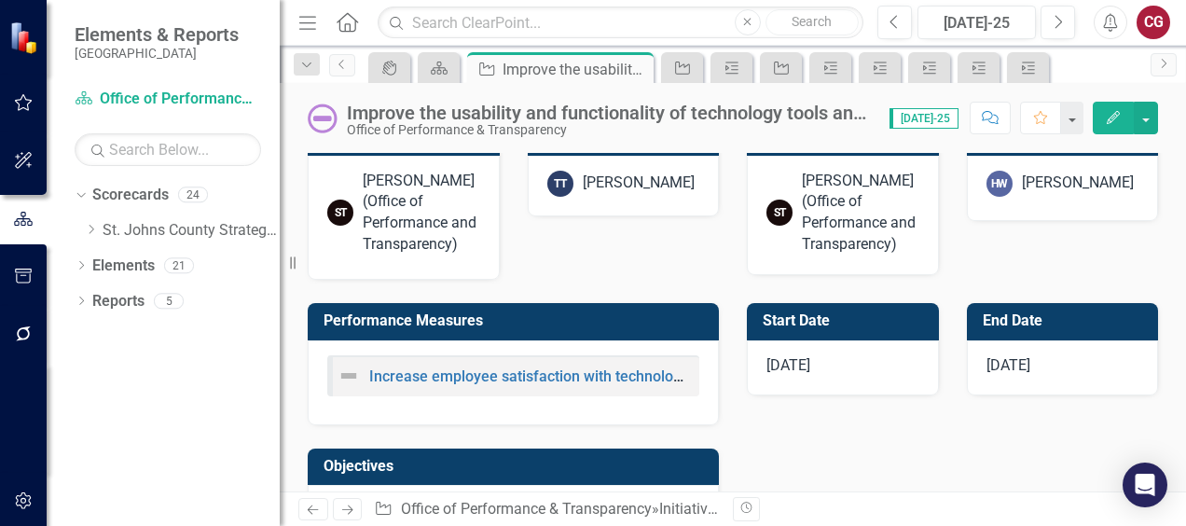
scroll to position [1026, 0]
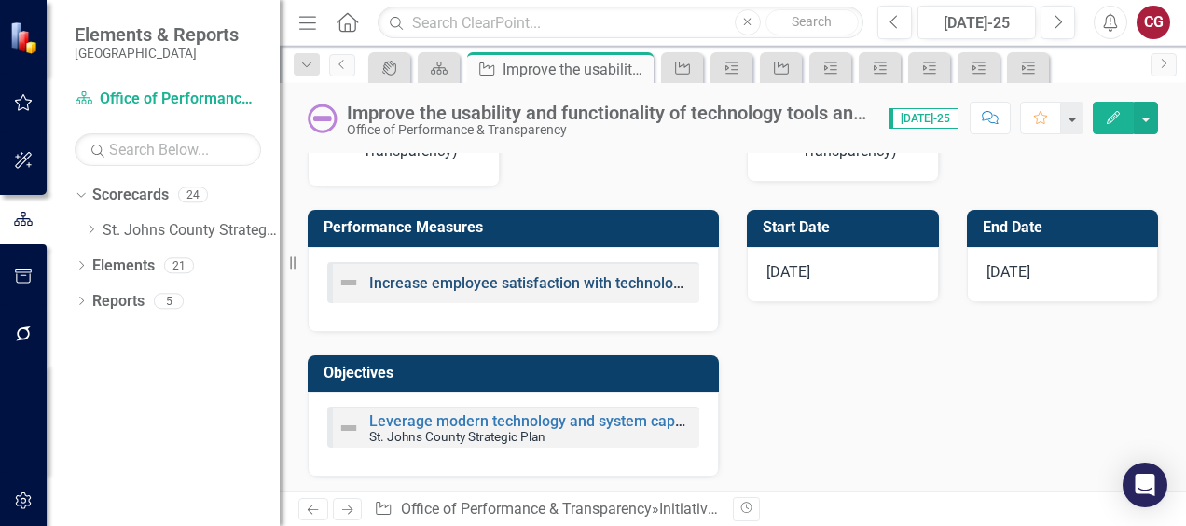
click at [595, 292] on link "Increase employee satisfaction with technology tools and services (measured by …" at bounding box center [781, 283] width 824 height 18
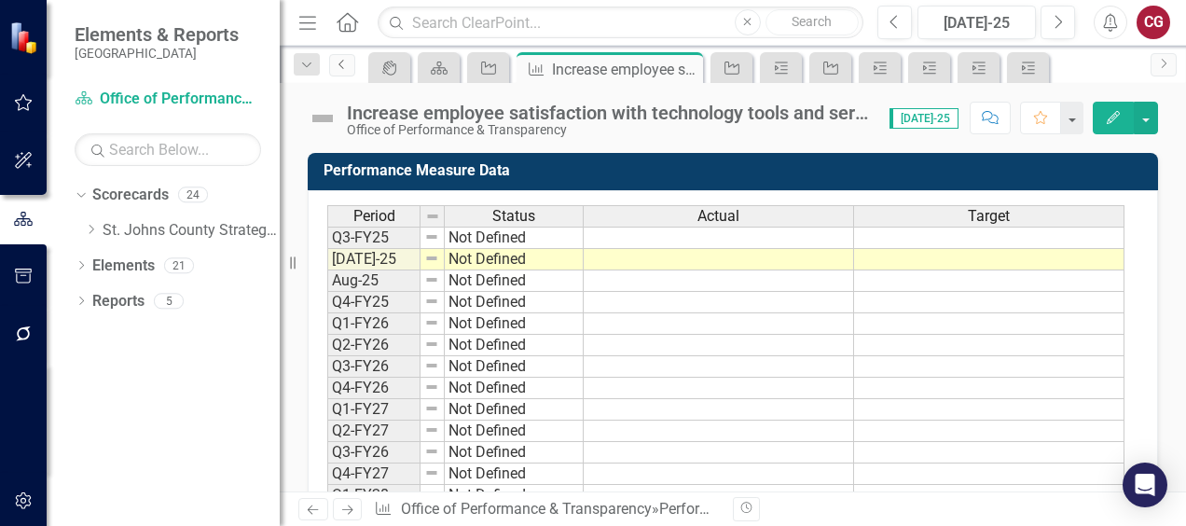
click at [344, 64] on icon "Previous" at bounding box center [342, 64] width 15 height 11
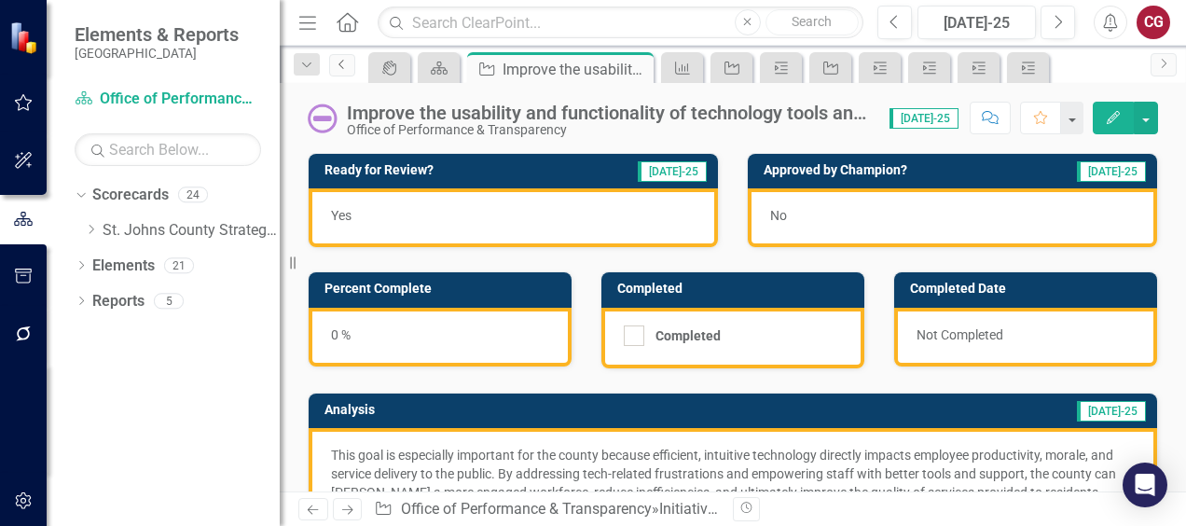
click at [344, 65] on icon "Previous" at bounding box center [342, 64] width 15 height 11
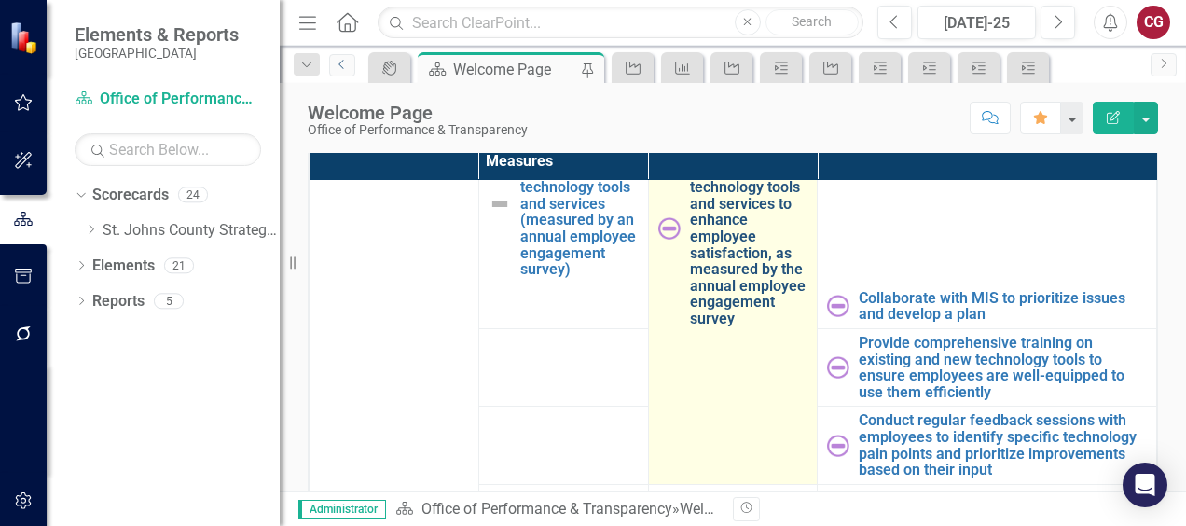
scroll to position [1492, 0]
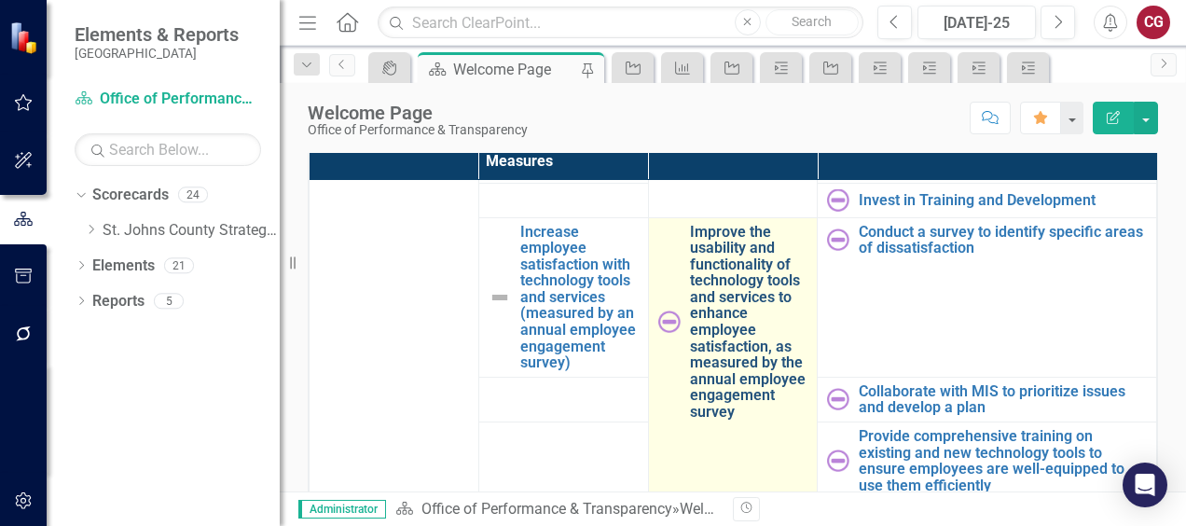
click at [708, 296] on link "Improve the usability and functionality of technology tools and services to enh…" at bounding box center [749, 322] width 118 height 197
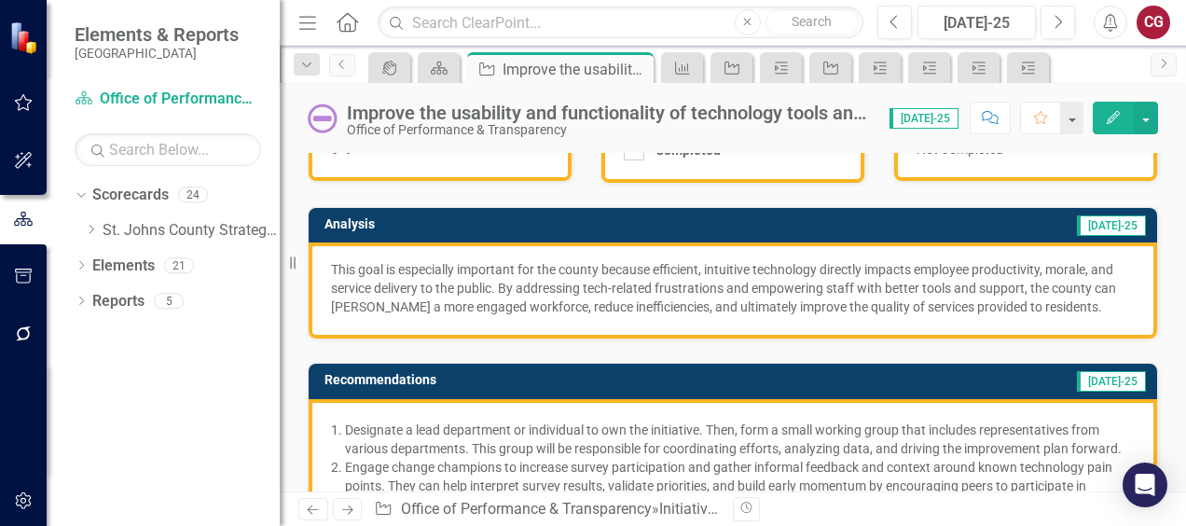
scroll to position [186, 0]
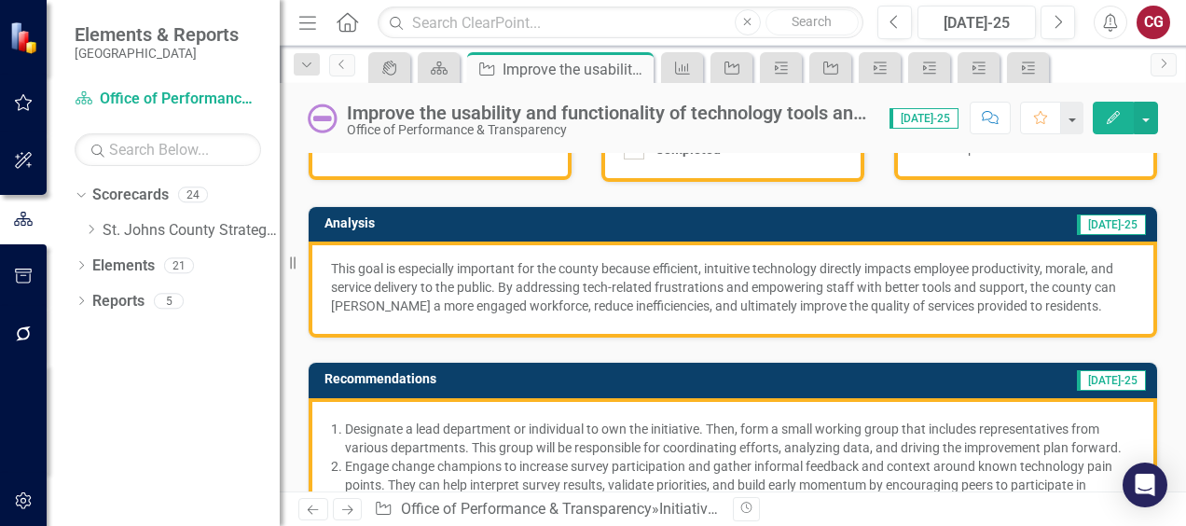
click at [804, 288] on p "This goal is especially important for the county because efficient, intuitive t…" at bounding box center [733, 287] width 804 height 56
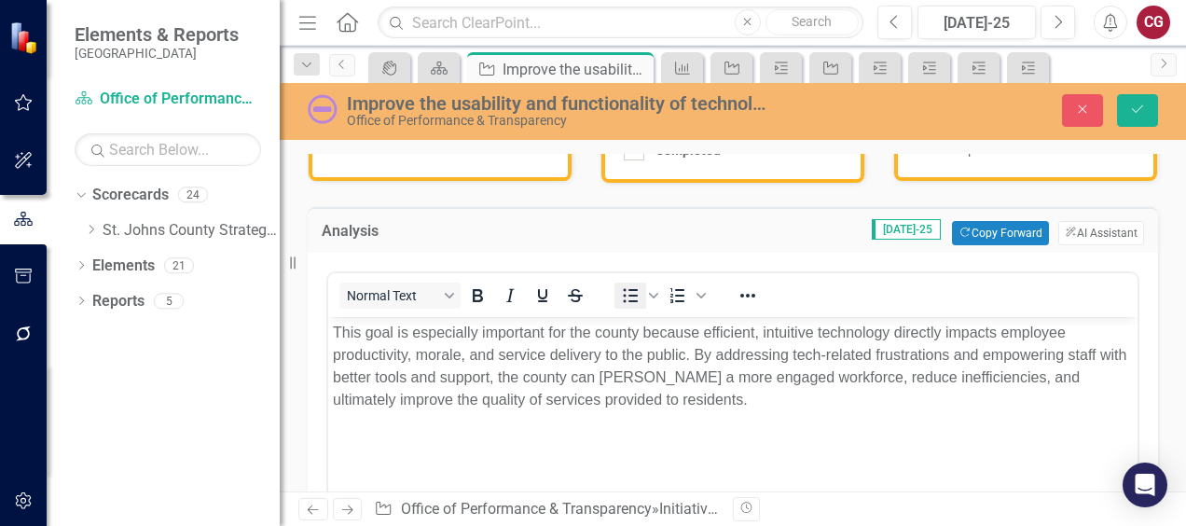
scroll to position [0, 0]
click at [601, 329] on p "This goal is especially important for the county because efficient, intuitive t…" at bounding box center [733, 367] width 800 height 90
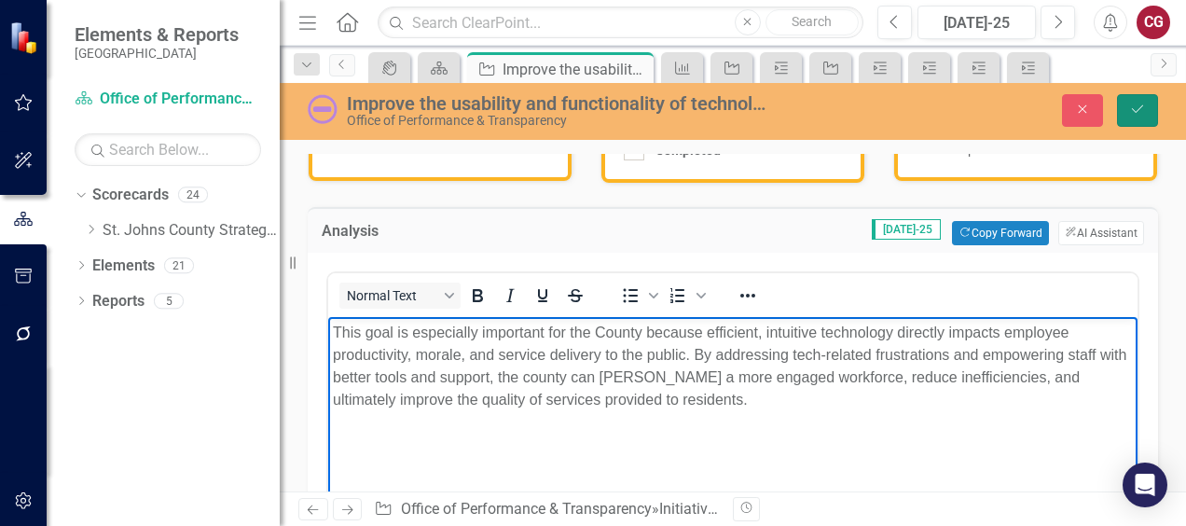
click at [1134, 117] on button "Save" at bounding box center [1137, 110] width 41 height 33
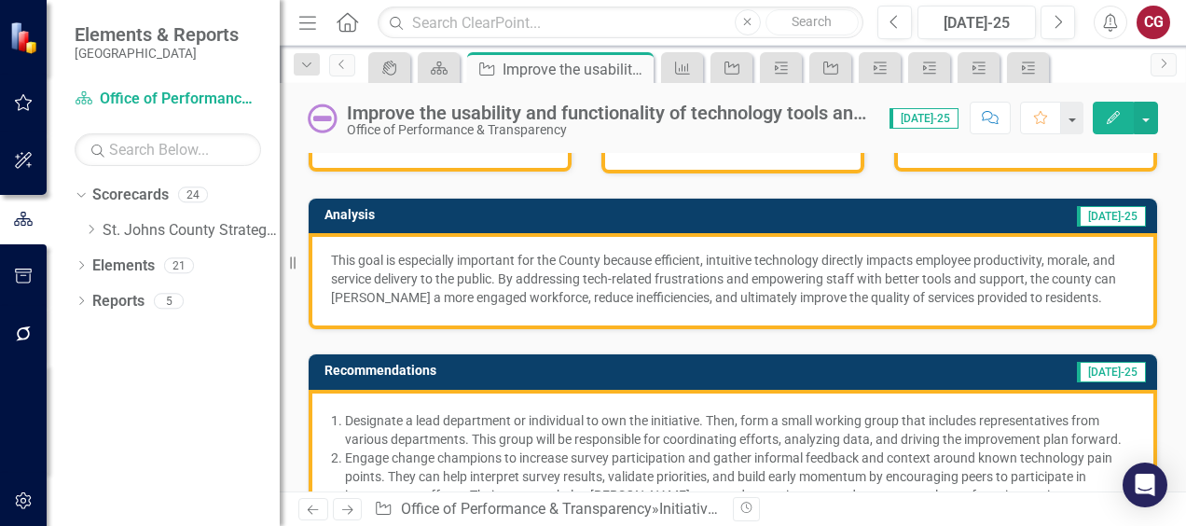
scroll to position [186, 0]
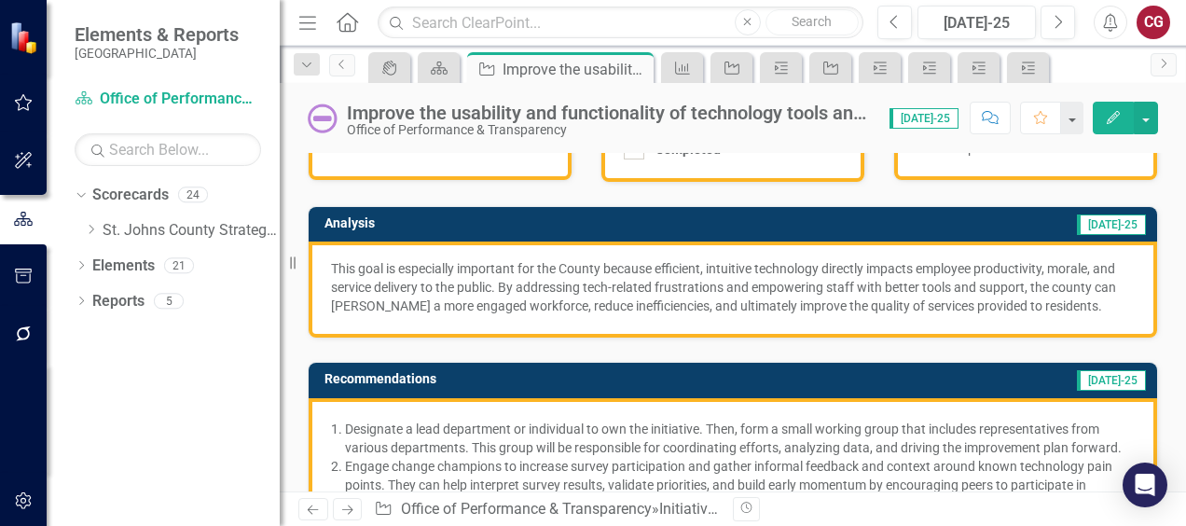
click at [774, 304] on p "This goal is especially important for the County because efficient, intuitive t…" at bounding box center [733, 287] width 804 height 56
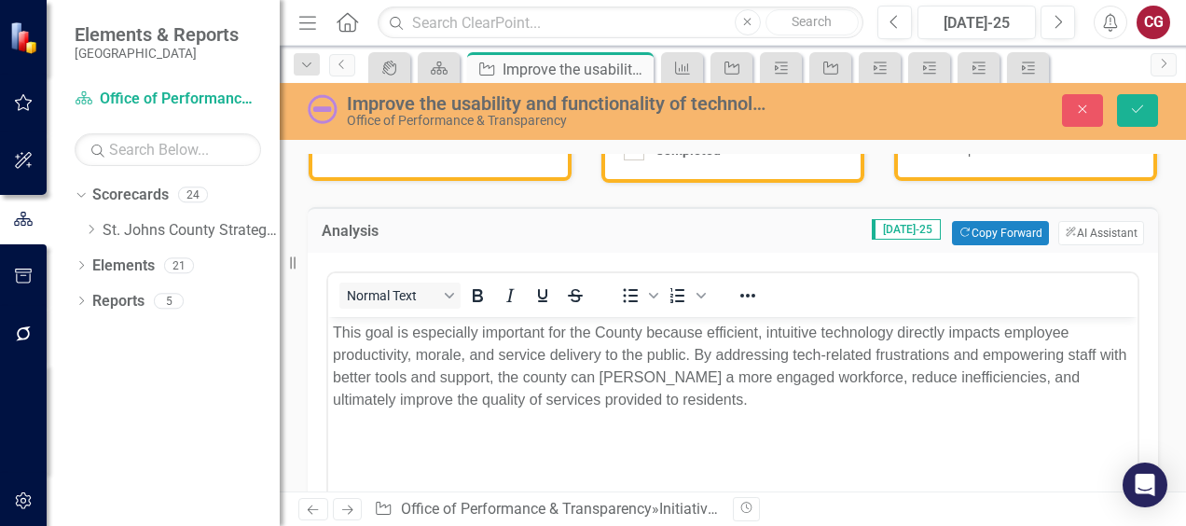
scroll to position [0, 0]
click at [559, 378] on p "This goal is especially important for the County because efficient, intuitive t…" at bounding box center [733, 367] width 800 height 90
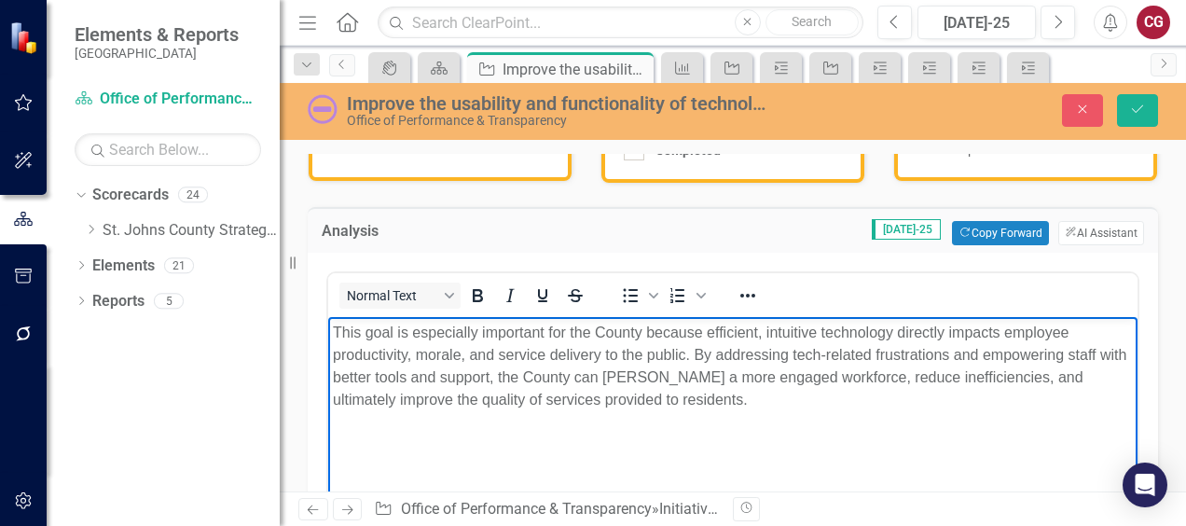
click at [544, 363] on p "This goal is especially important for the County because efficient, intuitive t…" at bounding box center [733, 367] width 800 height 90
click at [335, 329] on p "This goal is especially important for the County because efficient, intuitive t…" at bounding box center [733, 367] width 800 height 90
click at [755, 352] on p "This goal is especially important for the County because efficient, intuitive t…" at bounding box center [733, 367] width 800 height 90
click at [792, 354] on p "This goal is especially important for the County because efficient, intuitive t…" at bounding box center [733, 367] width 800 height 90
click at [478, 334] on p "This goal is especially important for the County because efficient, intuitive t…" at bounding box center [733, 367] width 800 height 90
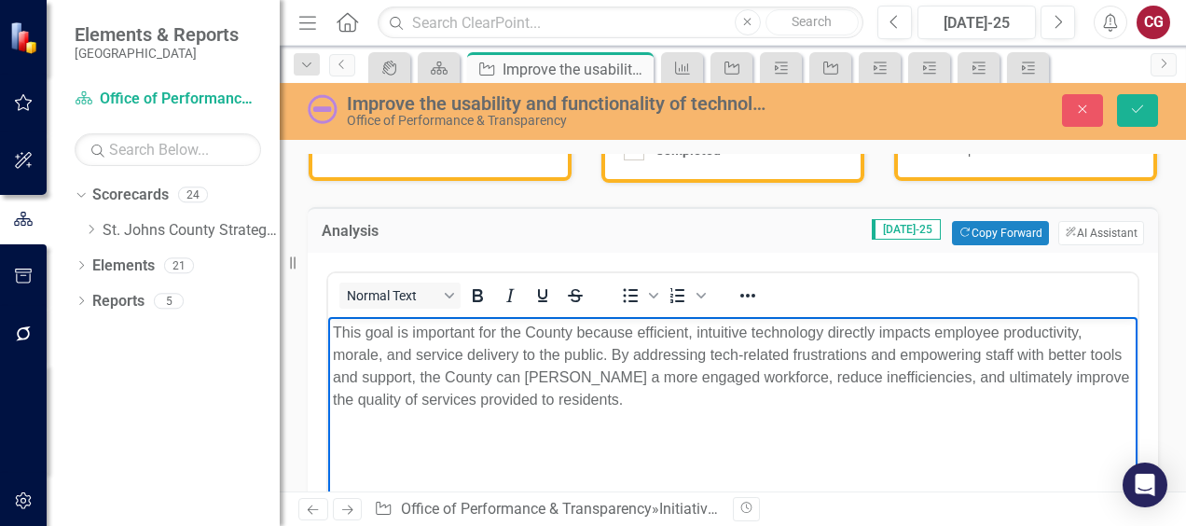
click at [572, 331] on p "This goal is important for the County because efficient, intuitive technology d…" at bounding box center [733, 367] width 800 height 90
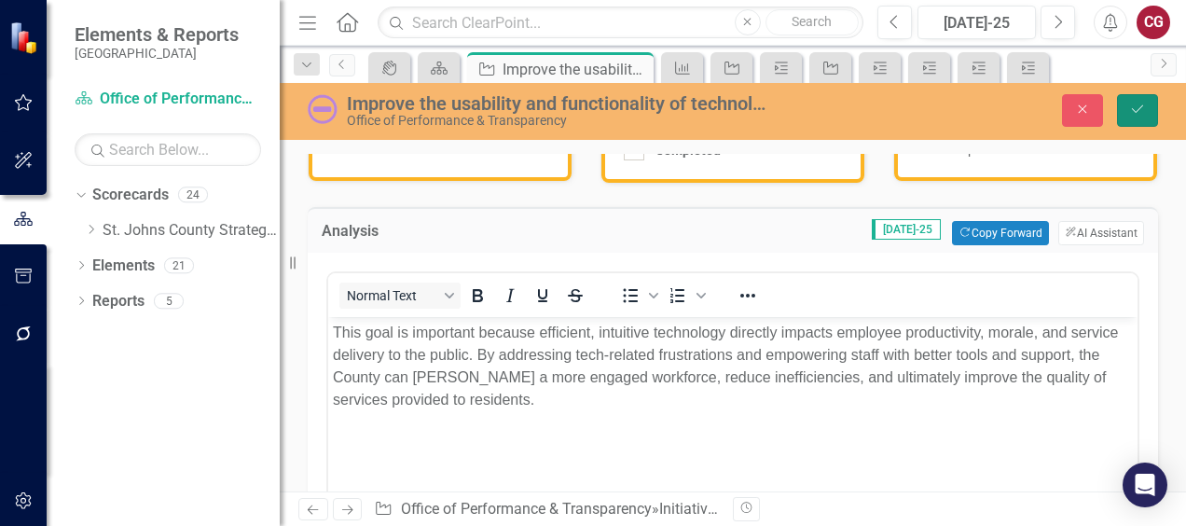
click at [1137, 116] on icon "Save" at bounding box center [1137, 109] width 17 height 13
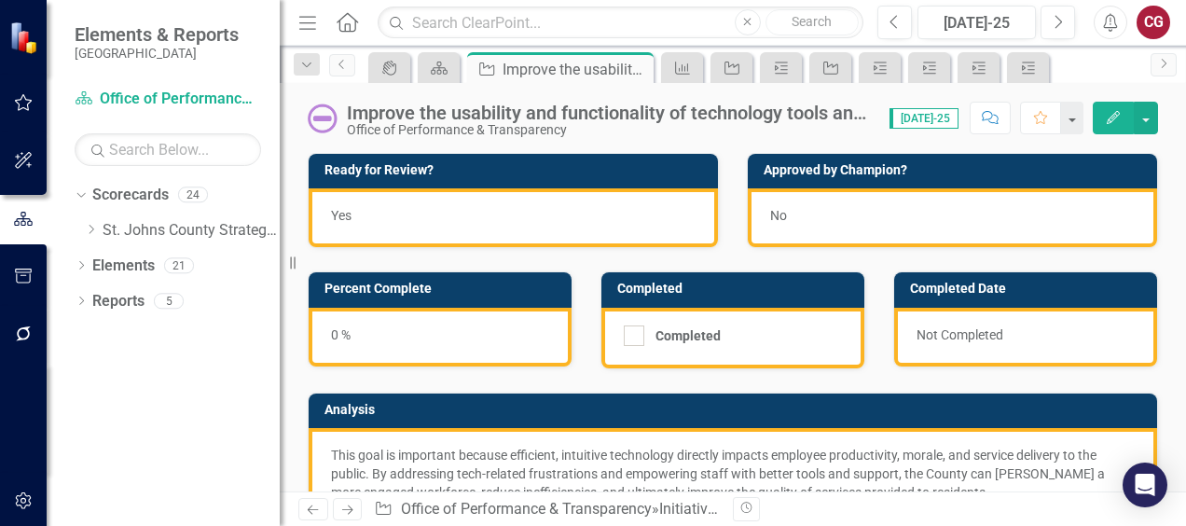
click at [724, 296] on td "Completed" at bounding box center [736, 291] width 238 height 28
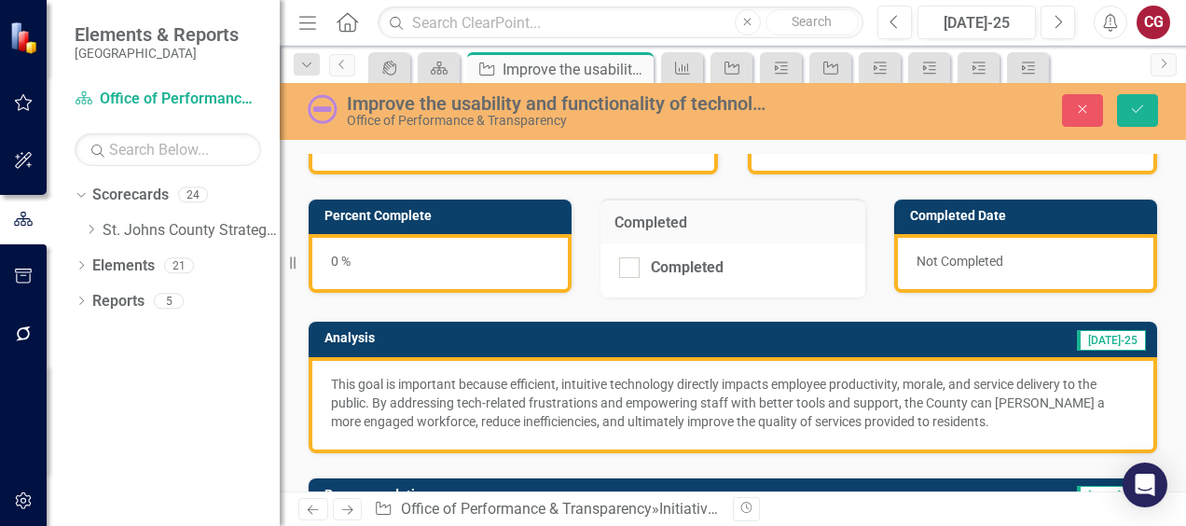
scroll to position [93, 0]
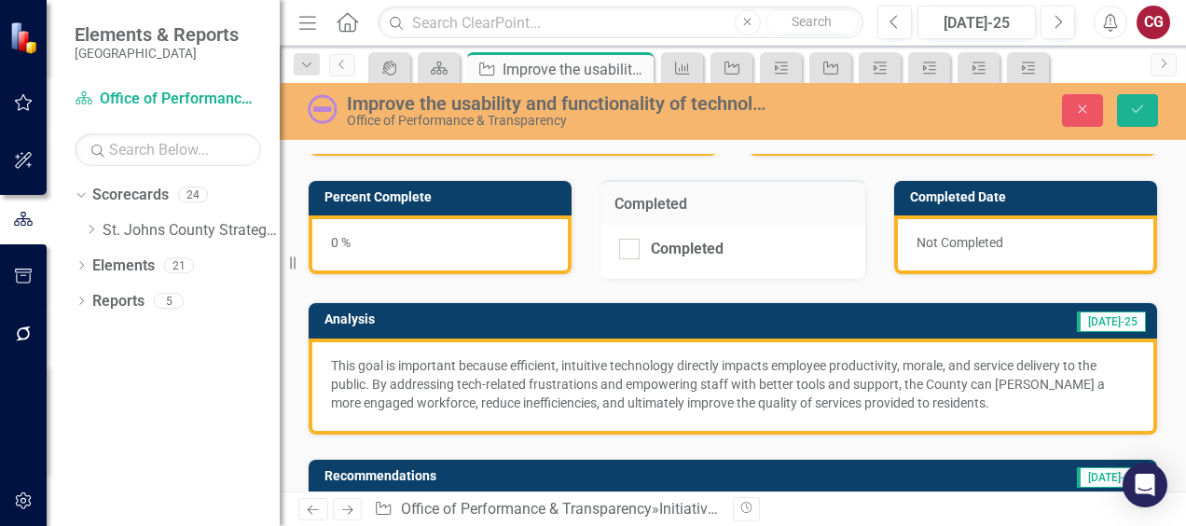
click at [599, 387] on p "This goal is important because efficient, intuitive technology directly impacts…" at bounding box center [733, 384] width 804 height 56
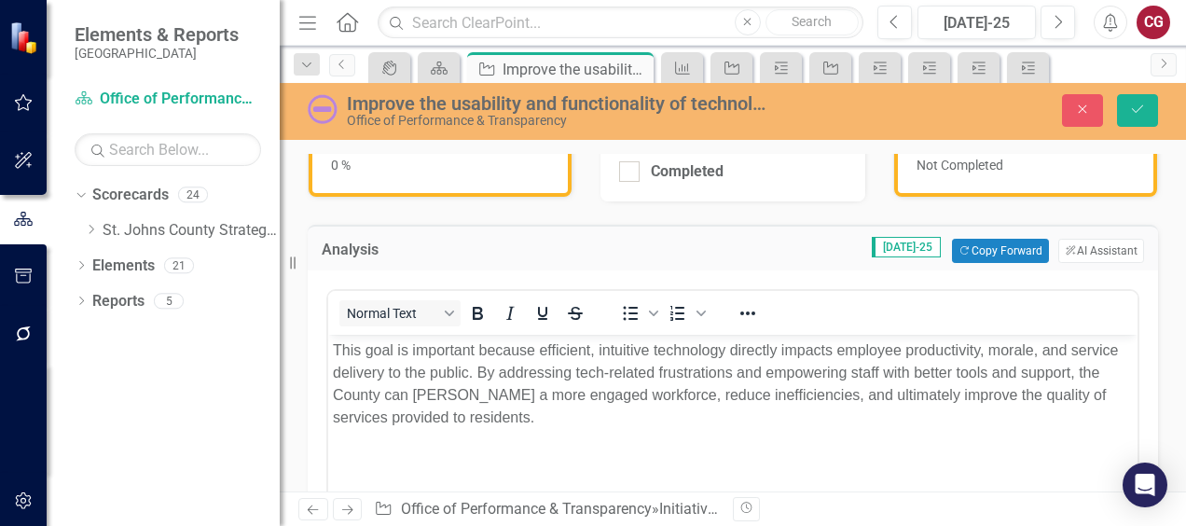
scroll to position [186, 0]
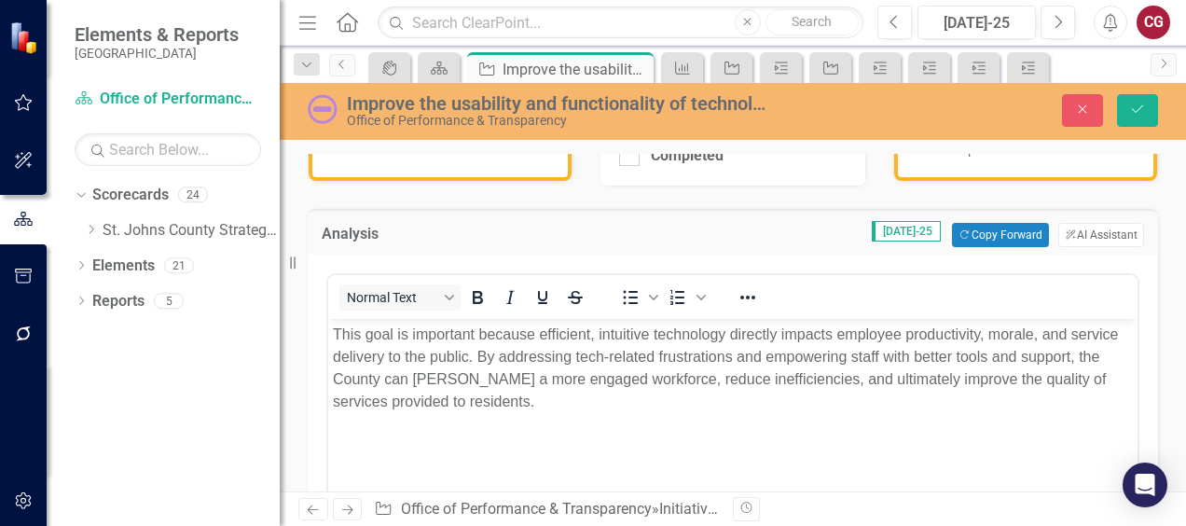
click at [659, 356] on p "This goal is important because efficient, intuitive technology directly impacts…" at bounding box center [733, 369] width 800 height 90
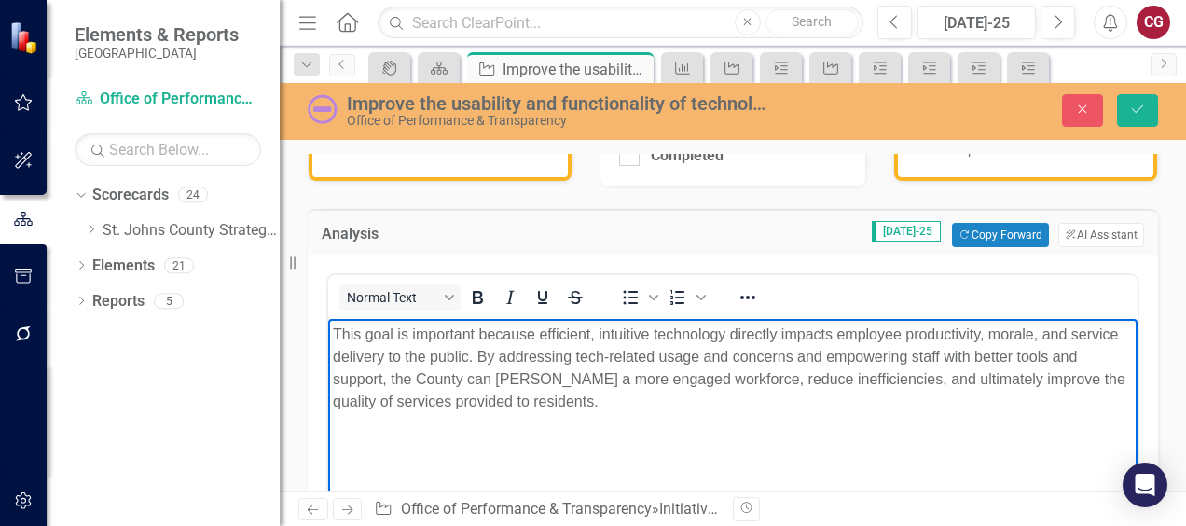
drag, startPoint x: 800, startPoint y: 356, endPoint x: 818, endPoint y: 347, distance: 20.0
click at [800, 356] on p "This goal is important because efficient, intuitive technology directly impacts…" at bounding box center [733, 369] width 800 height 90
click at [1147, 98] on button "Save" at bounding box center [1137, 110] width 41 height 33
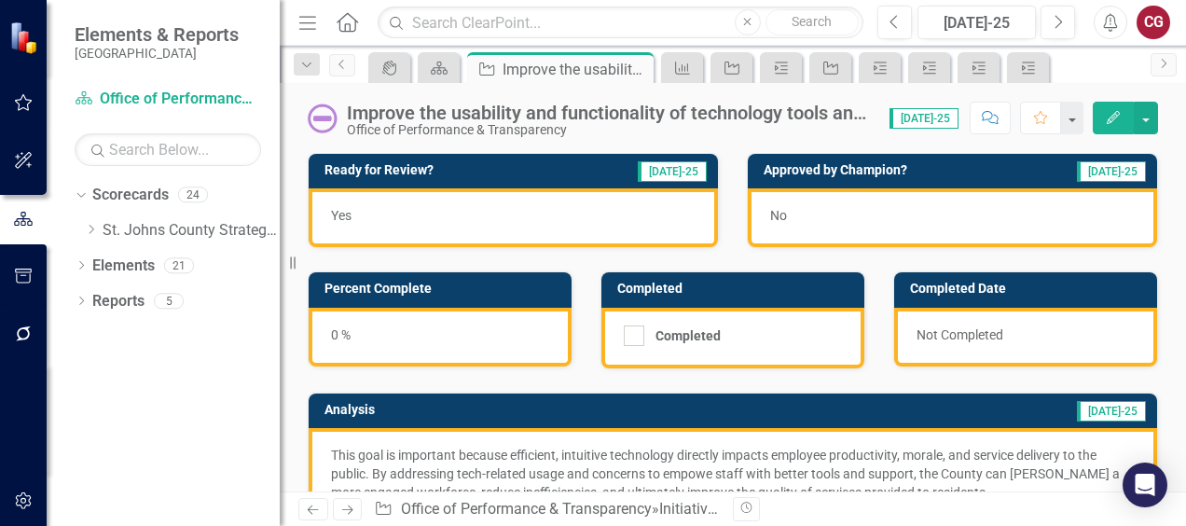
click at [870, 467] on p "This goal is important because efficient, intuitive technology directly impacts…" at bounding box center [733, 474] width 804 height 56
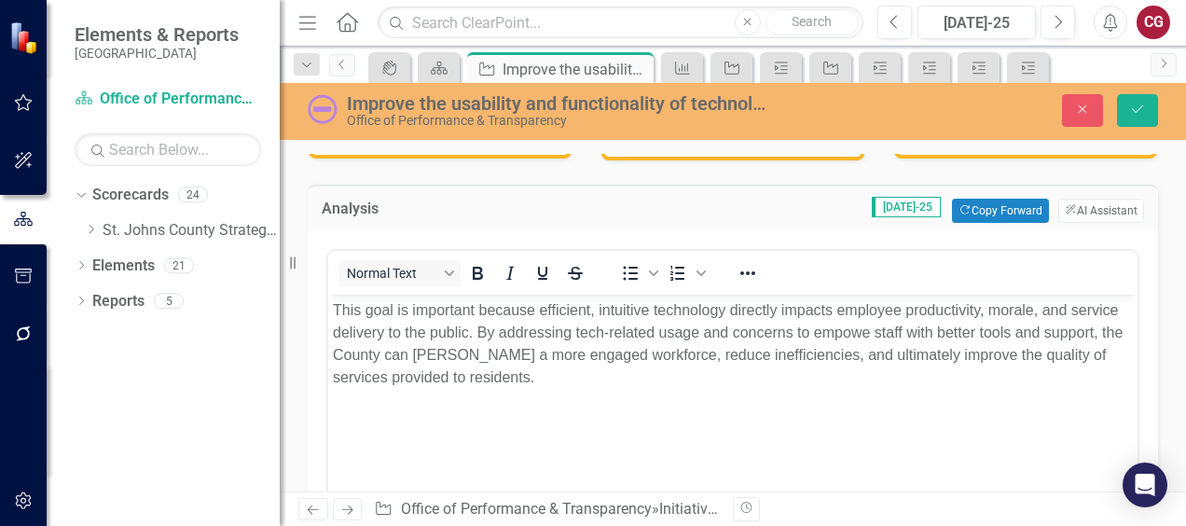
scroll to position [280, 0]
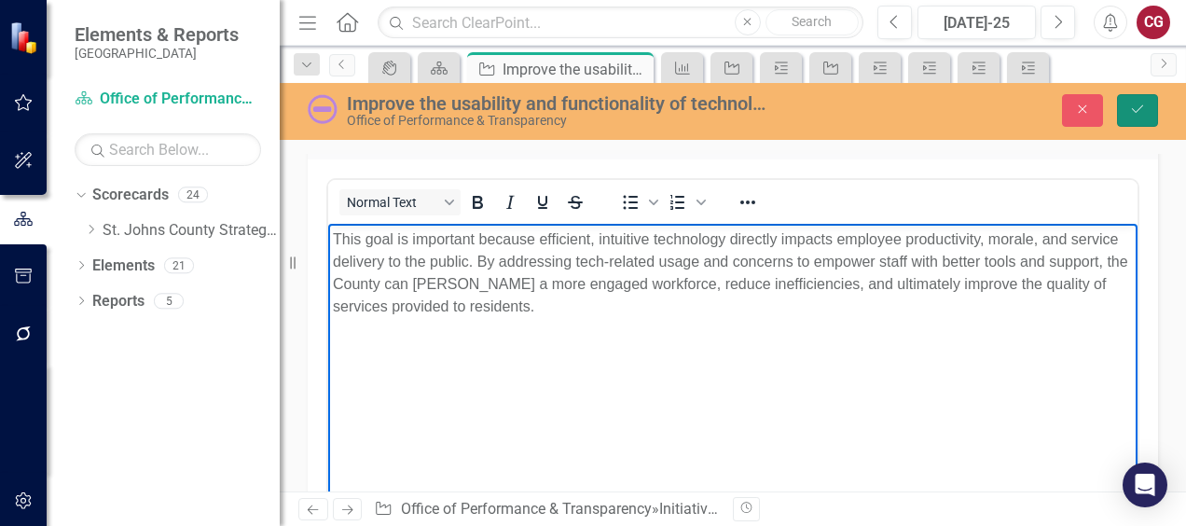
click at [1142, 110] on icon "Save" at bounding box center [1137, 109] width 17 height 13
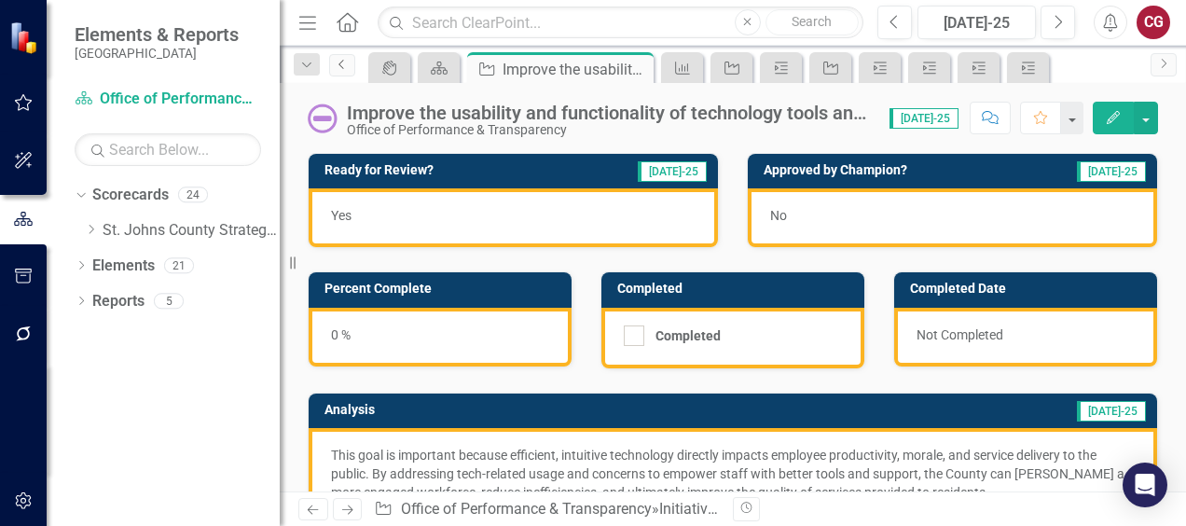
click at [343, 69] on icon at bounding box center [340, 64] width 5 height 9
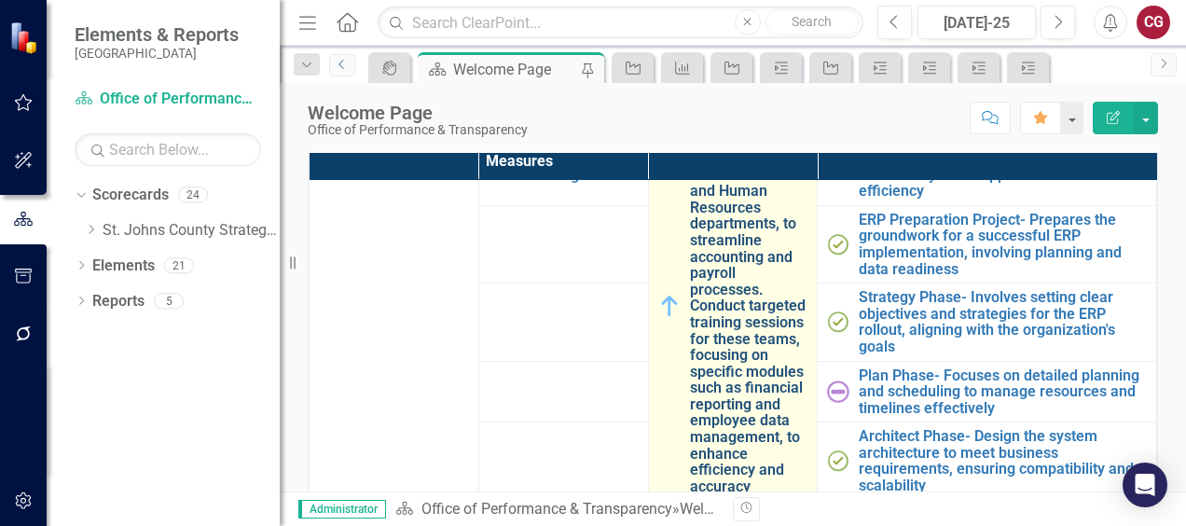
scroll to position [1865, 0]
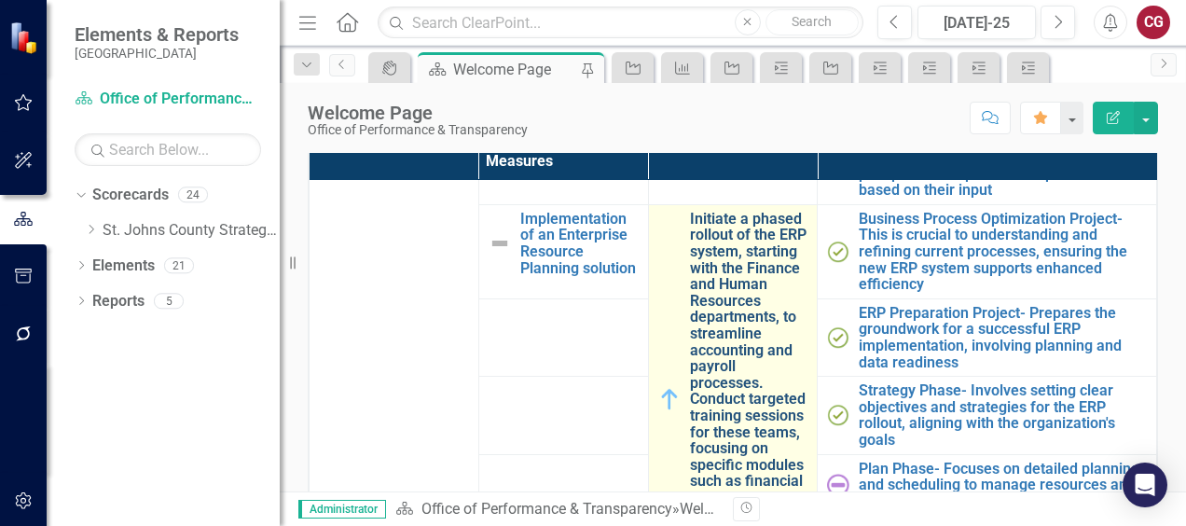
click at [704, 327] on link "Initiate a phased rollout of the ERP system, starting with the Finance and Huma…" at bounding box center [749, 400] width 118 height 378
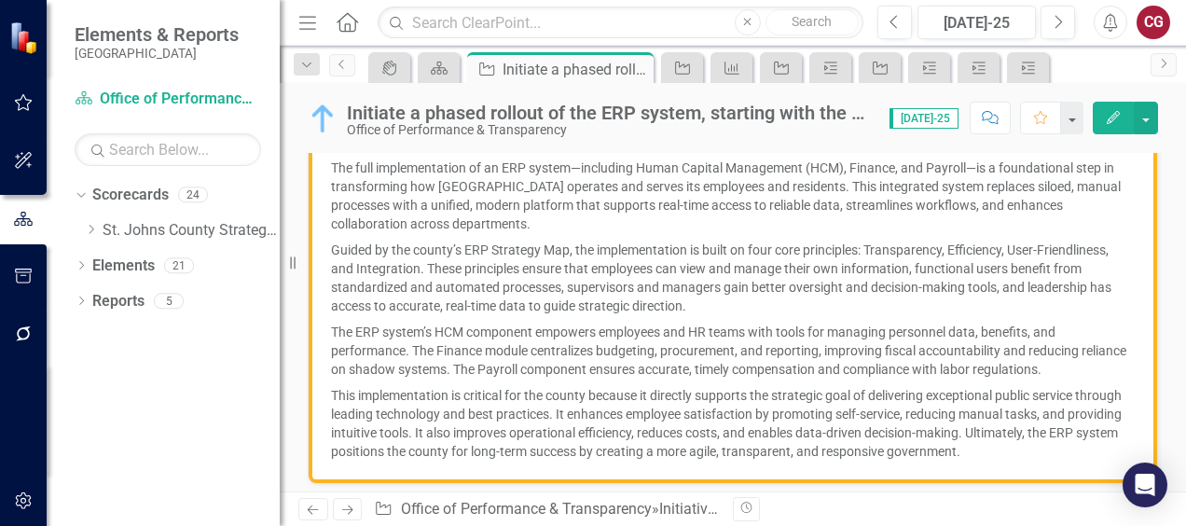
scroll to position [280, 0]
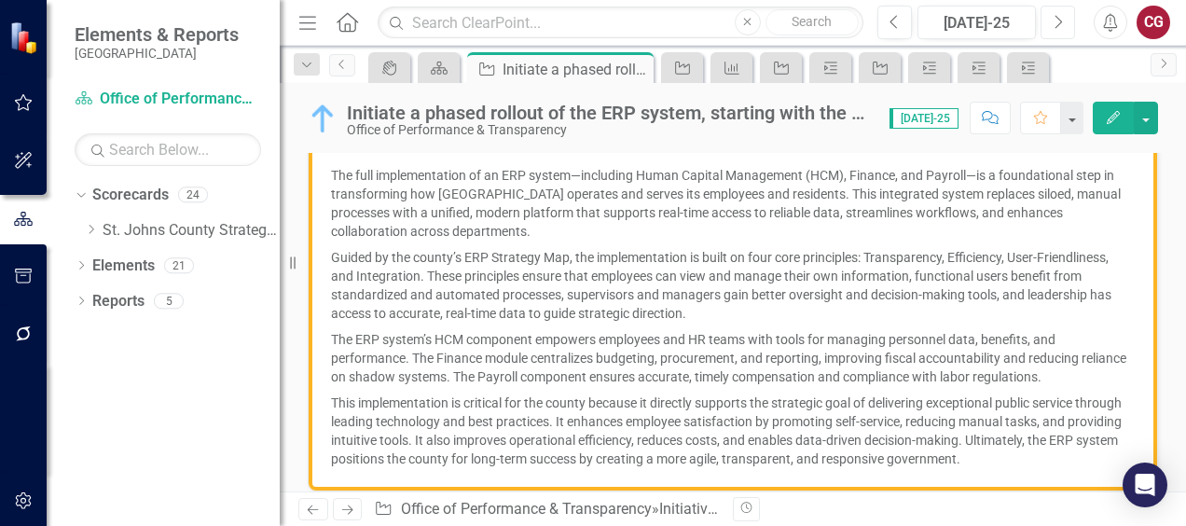
click at [1068, 23] on button "Next" at bounding box center [1057, 23] width 34 height 34
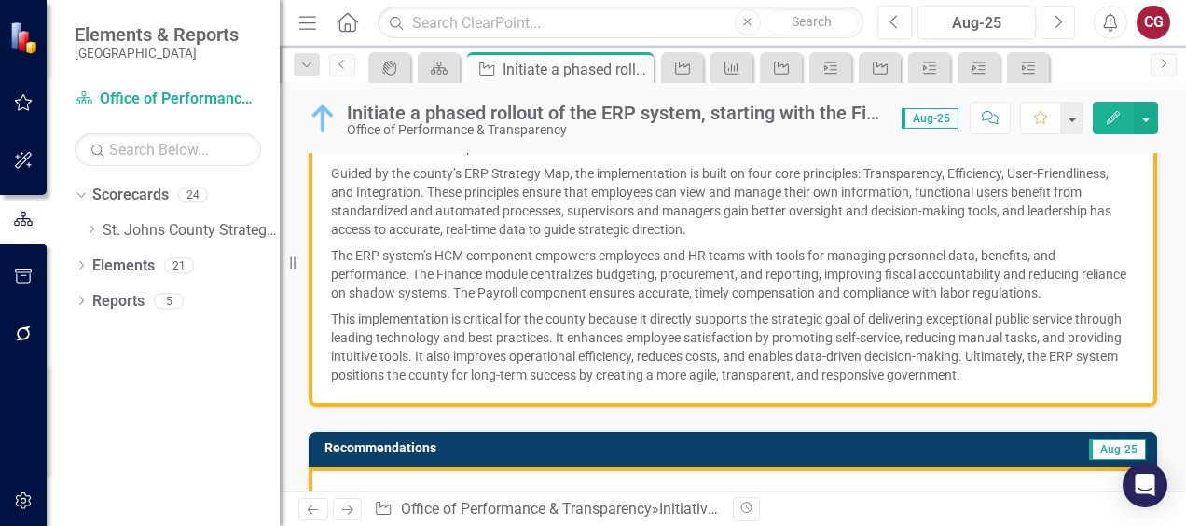
scroll to position [373, 0]
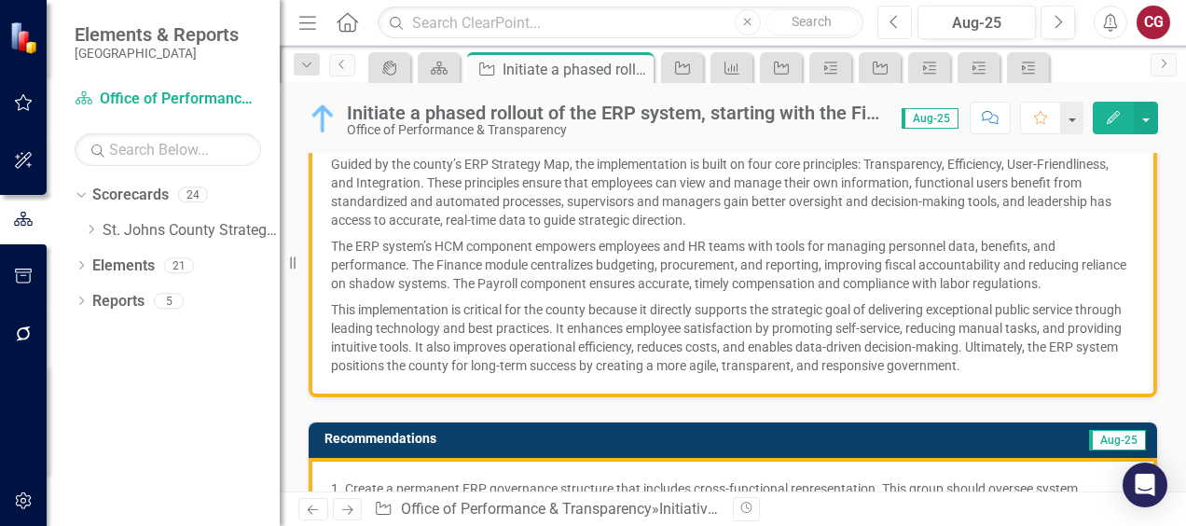
click at [892, 26] on icon "Previous" at bounding box center [894, 22] width 10 height 17
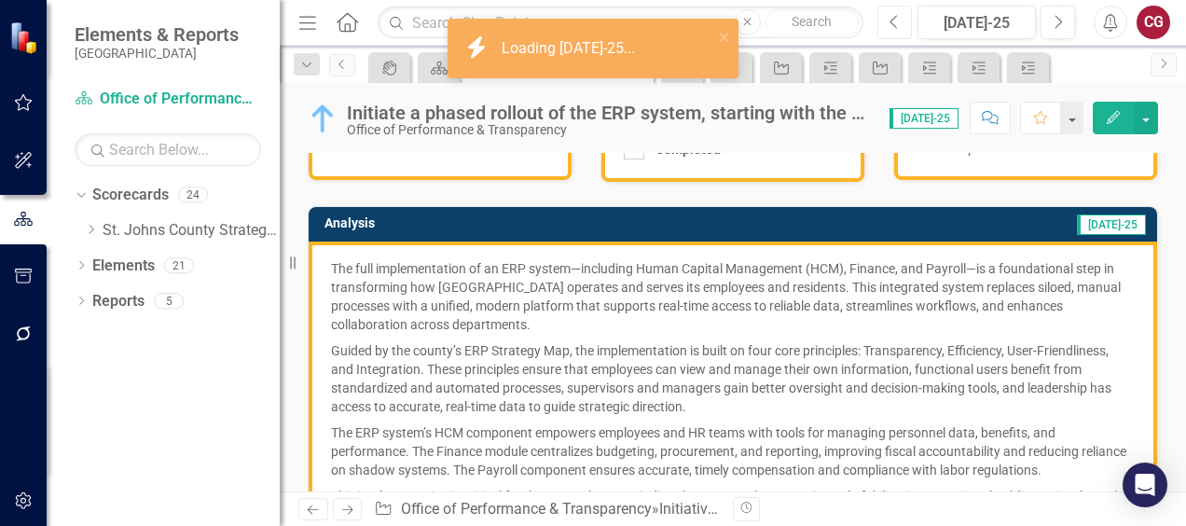
scroll to position [280, 0]
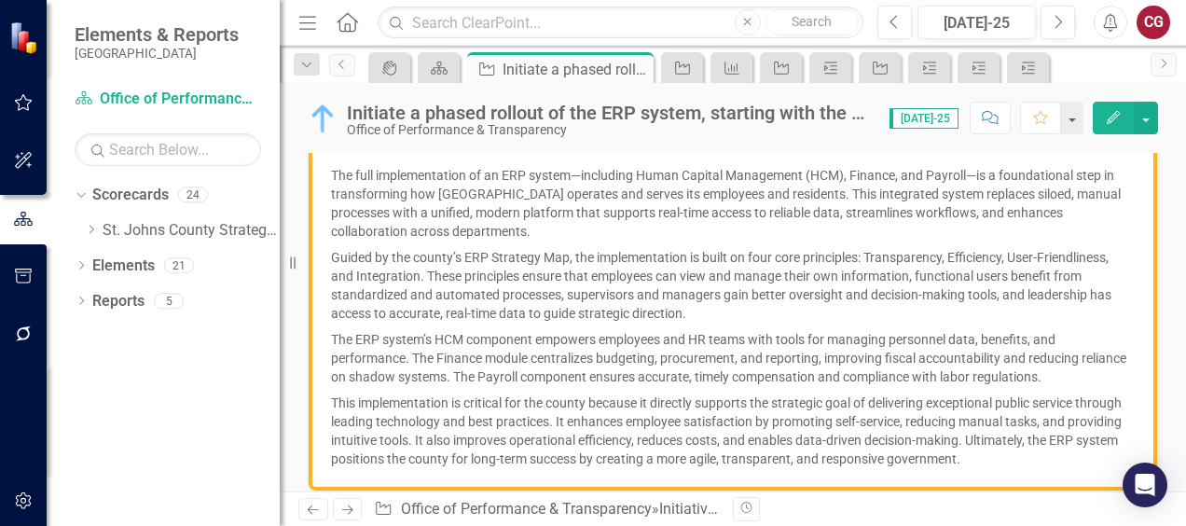
click at [625, 372] on p "The ERP system’s HCM component empowers employees and HR teams with tools for m…" at bounding box center [733, 357] width 804 height 63
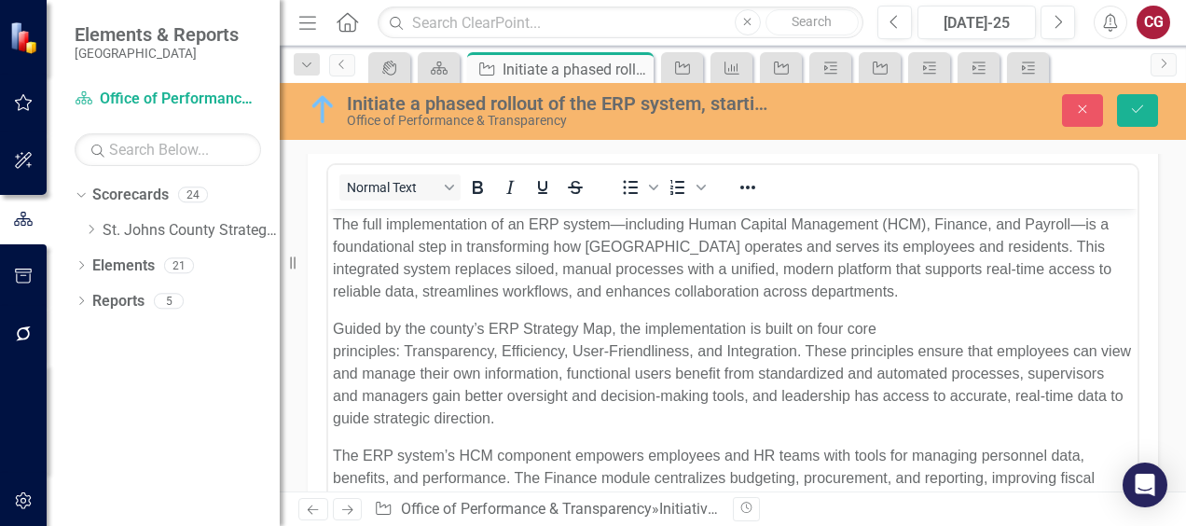
scroll to position [289, 0]
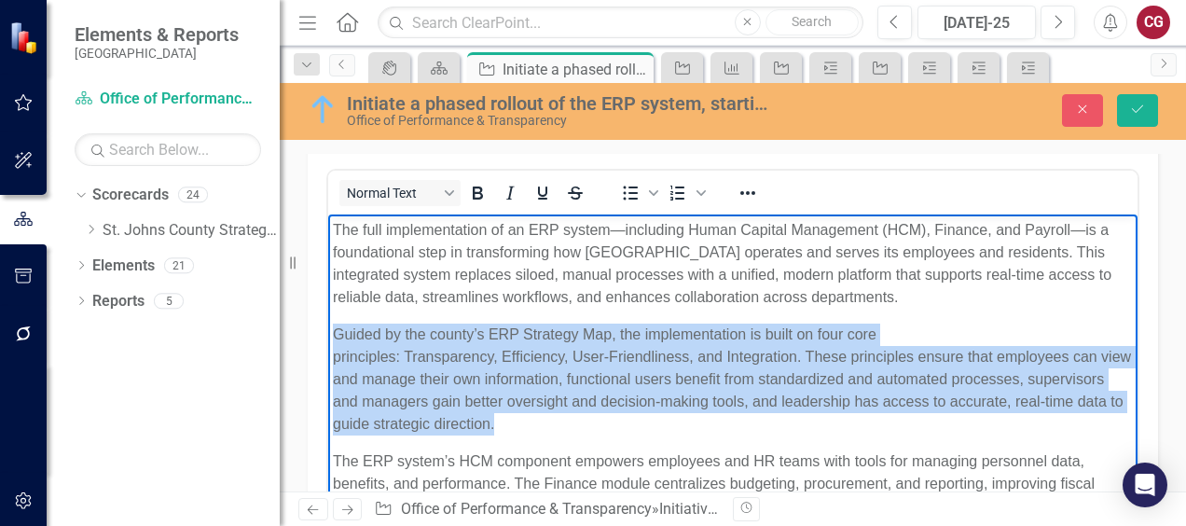
drag, startPoint x: 335, startPoint y: 337, endPoint x: 618, endPoint y: 422, distance: 296.1
click at [618, 422] on p "Guided by the county’s ERP Strategy Map, the implementation is built on four co…" at bounding box center [733, 380] width 800 height 112
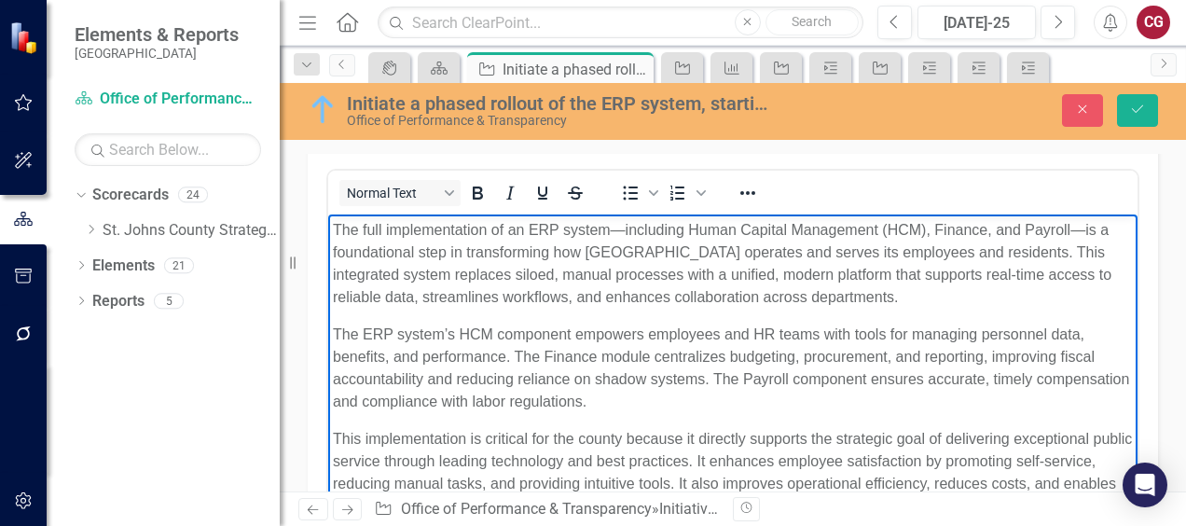
scroll to position [20, 0]
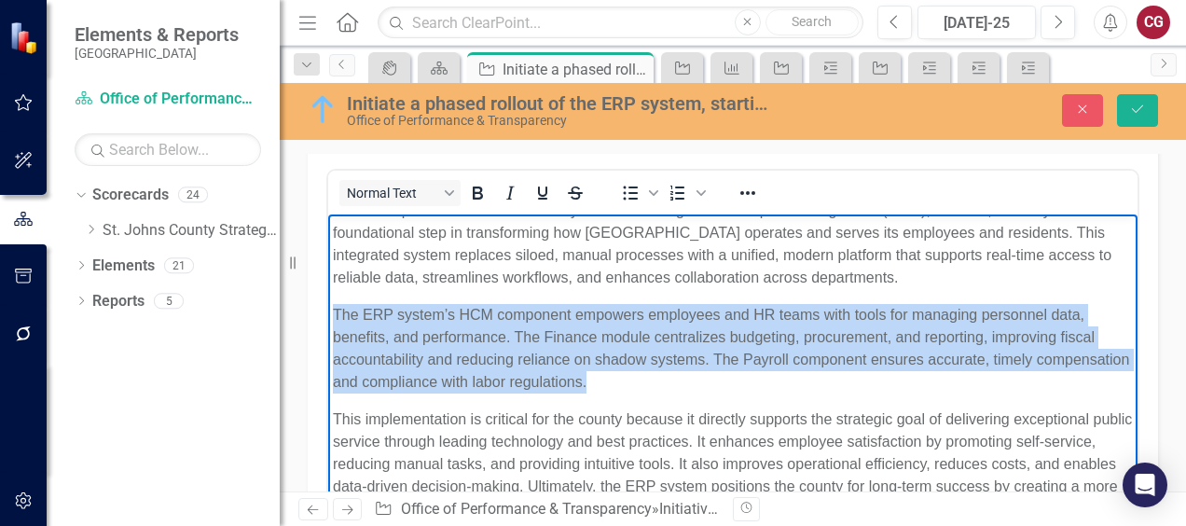
drag, startPoint x: 332, startPoint y: 315, endPoint x: 691, endPoint y: 388, distance: 366.2
click at [691, 388] on body "The full implementation of an ERP system—including Human Capital Management (HC…" at bounding box center [732, 367] width 809 height 345
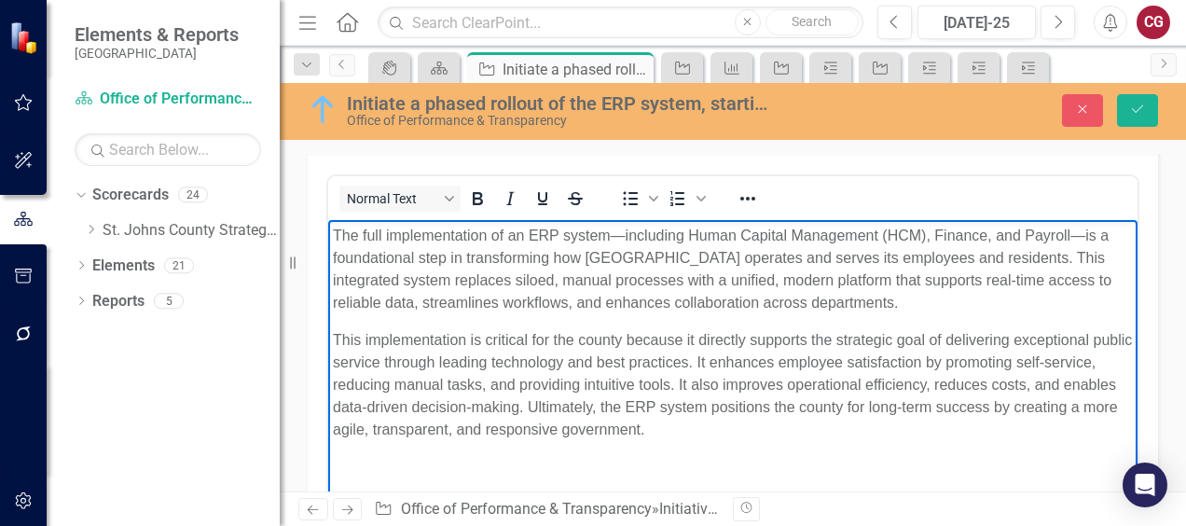
scroll to position [289, 0]
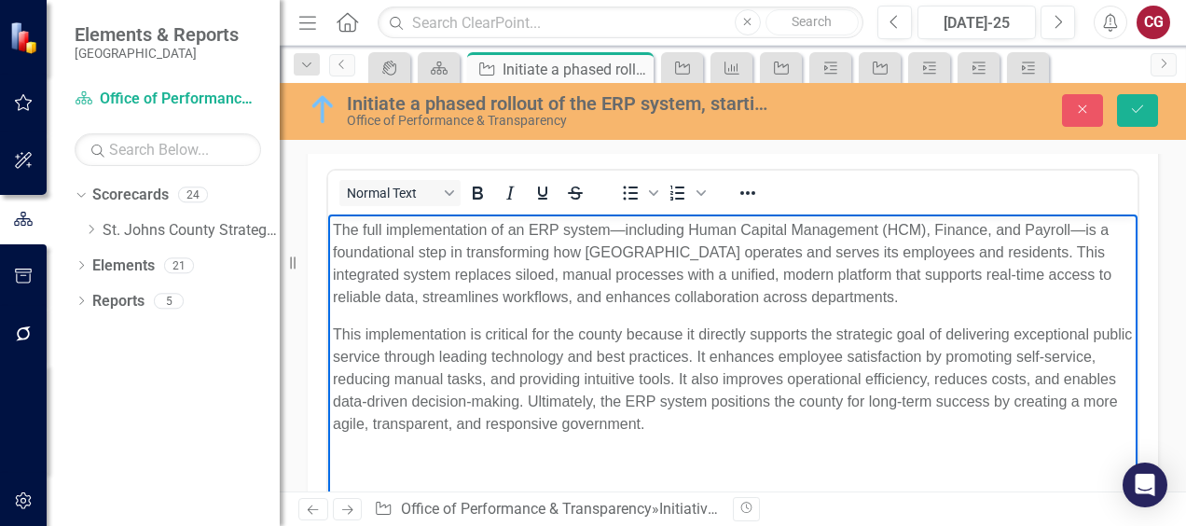
click at [586, 337] on p "This implementation is critical for the county because it directly supports the…" at bounding box center [733, 380] width 800 height 112
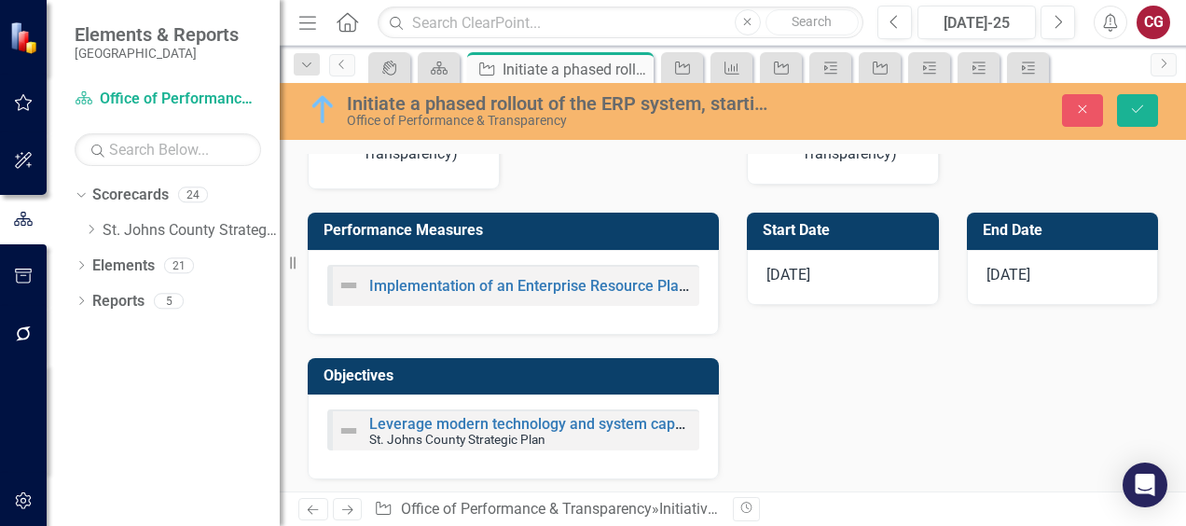
scroll to position [1865, 0]
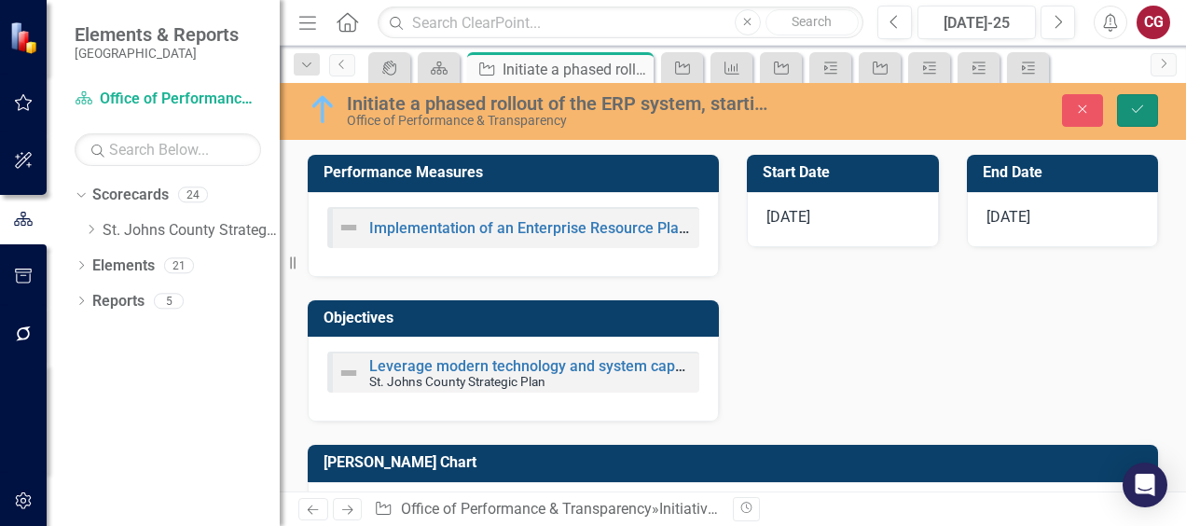
click at [1136, 121] on button "Save" at bounding box center [1137, 110] width 41 height 33
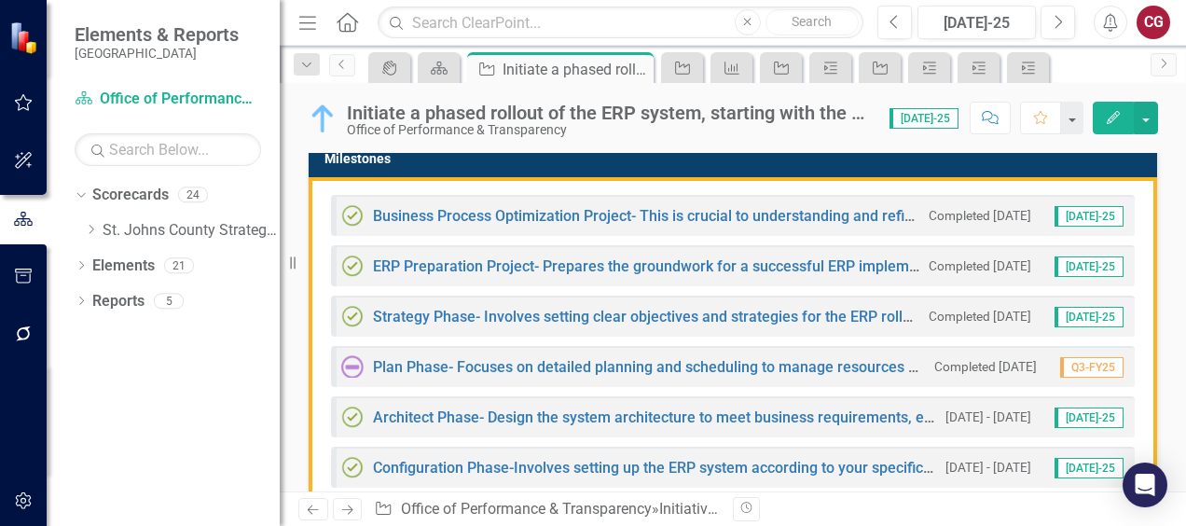
scroll to position [746, 0]
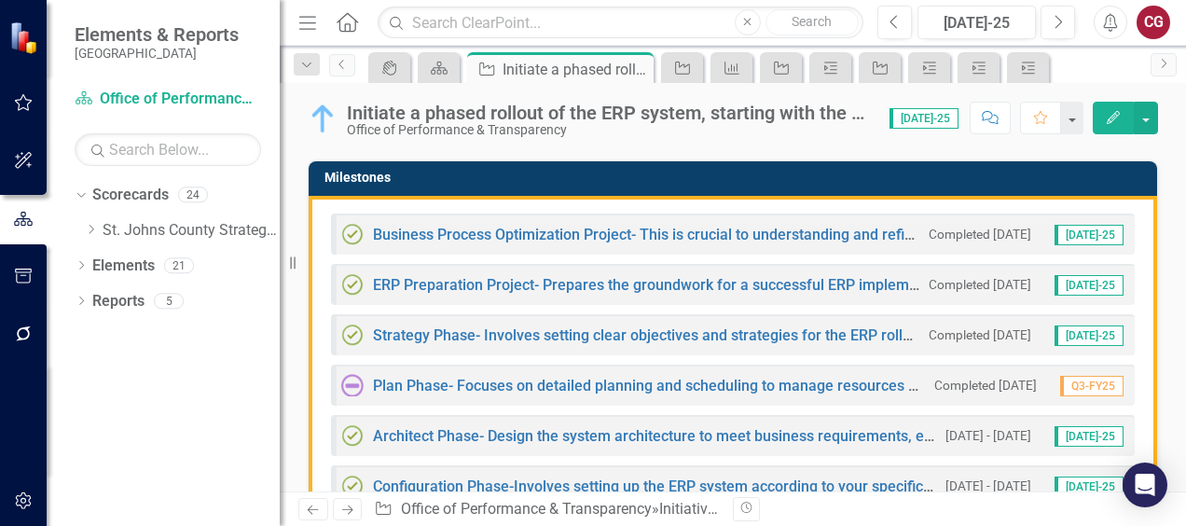
click at [348, 388] on img at bounding box center [352, 385] width 22 height 22
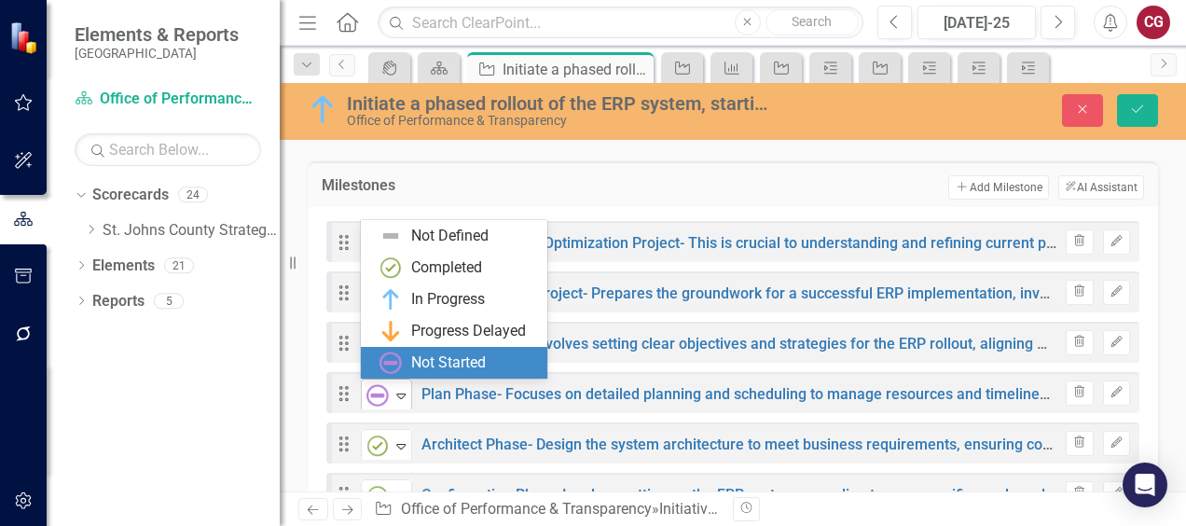
click at [396, 398] on icon "Expand" at bounding box center [401, 395] width 19 height 15
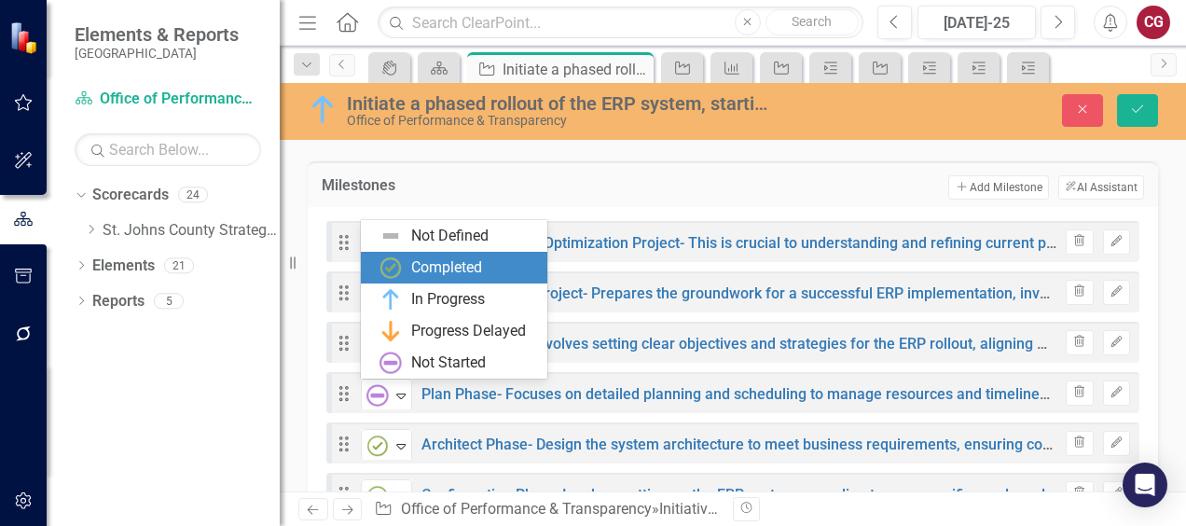
click at [434, 273] on div "Completed" at bounding box center [446, 267] width 71 height 21
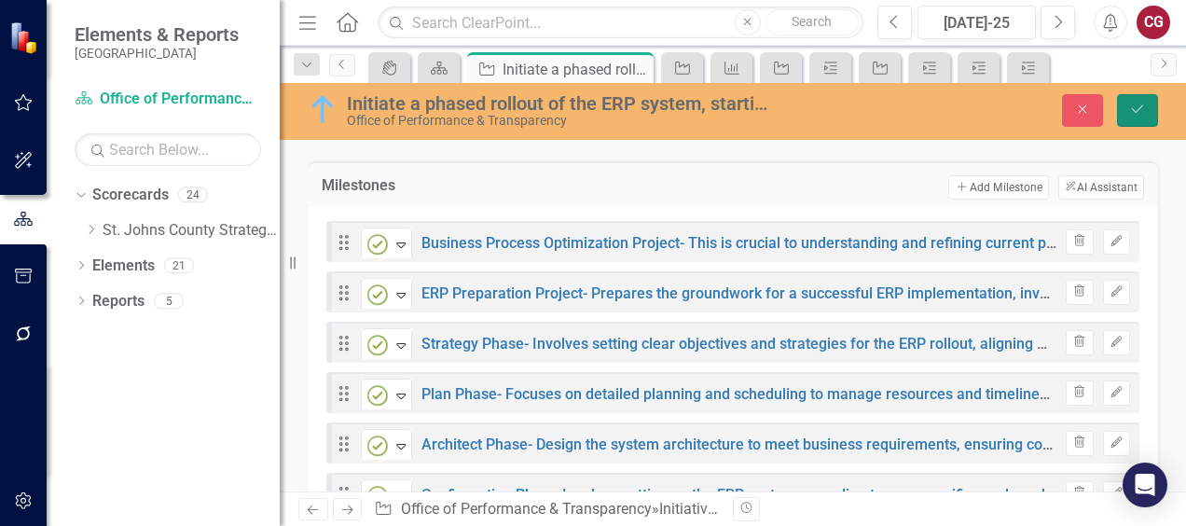
click at [1128, 99] on button "Save" at bounding box center [1137, 110] width 41 height 33
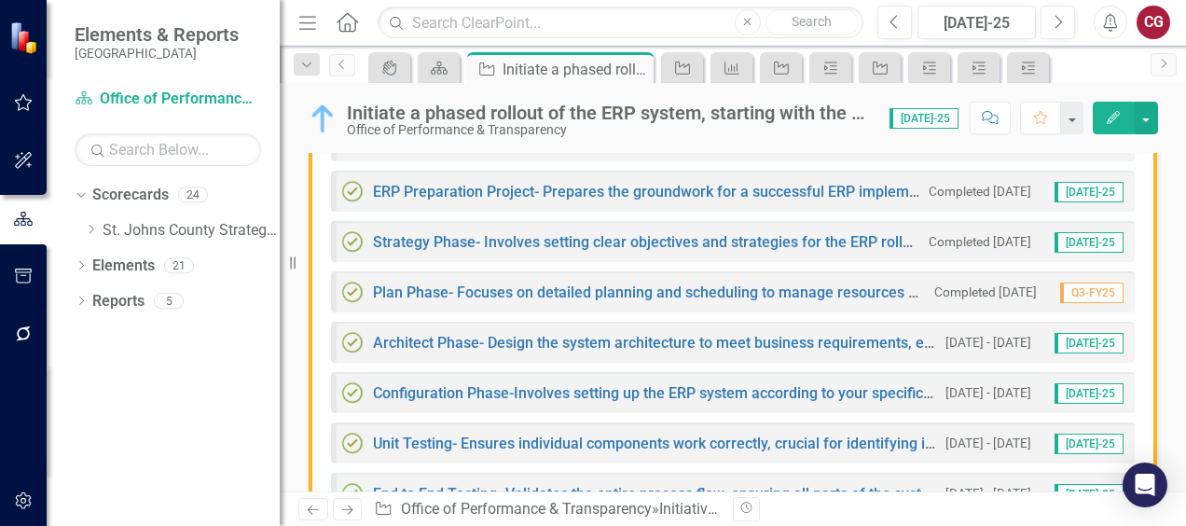
scroll to position [653, 0]
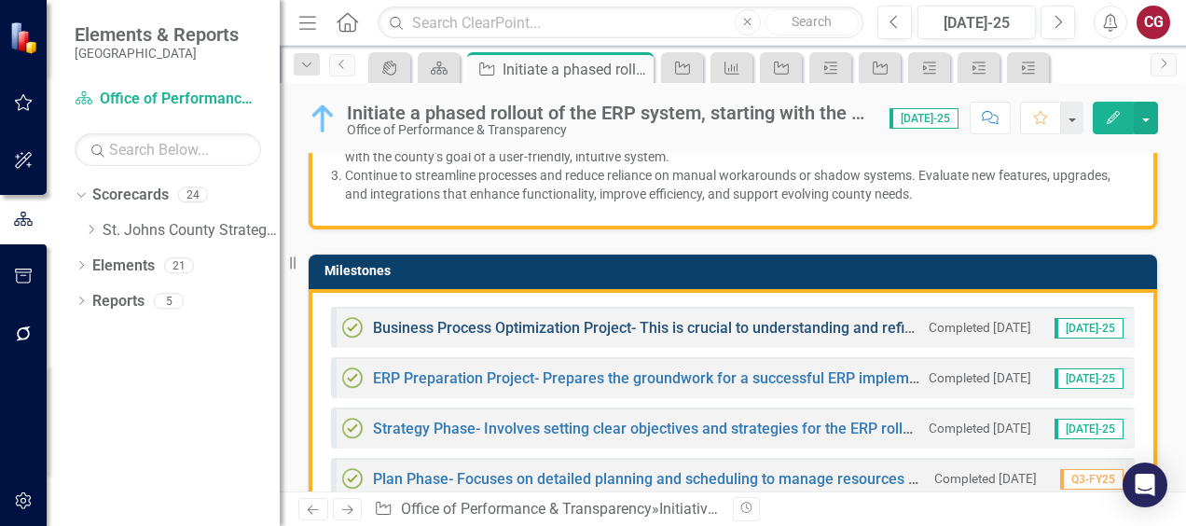
click at [461, 329] on link "Business Process Optimization Project- This is crucial to understanding and ref…" at bounding box center [919, 328] width 1092 height 18
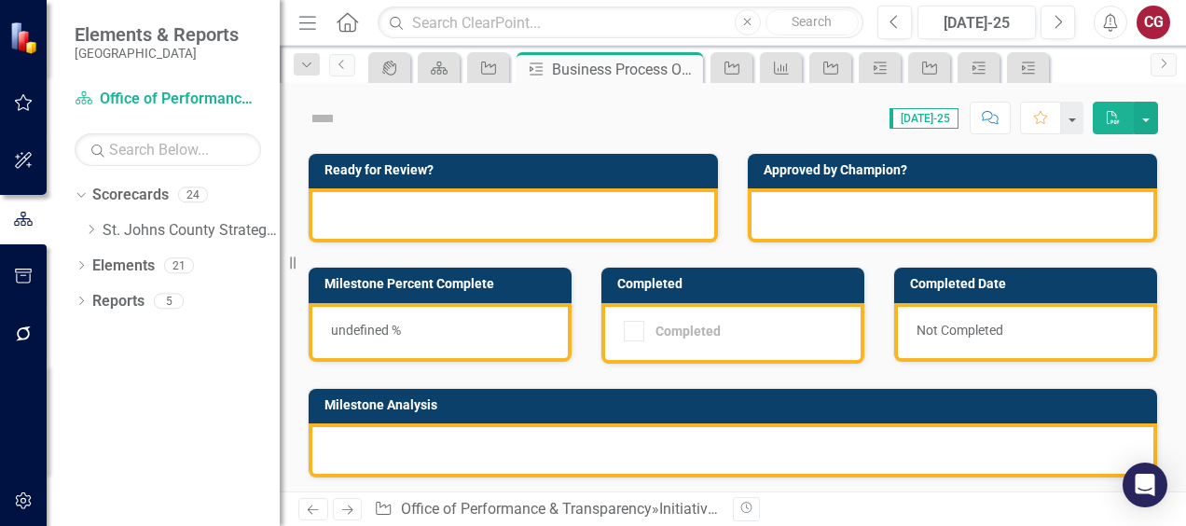
checkbox input "true"
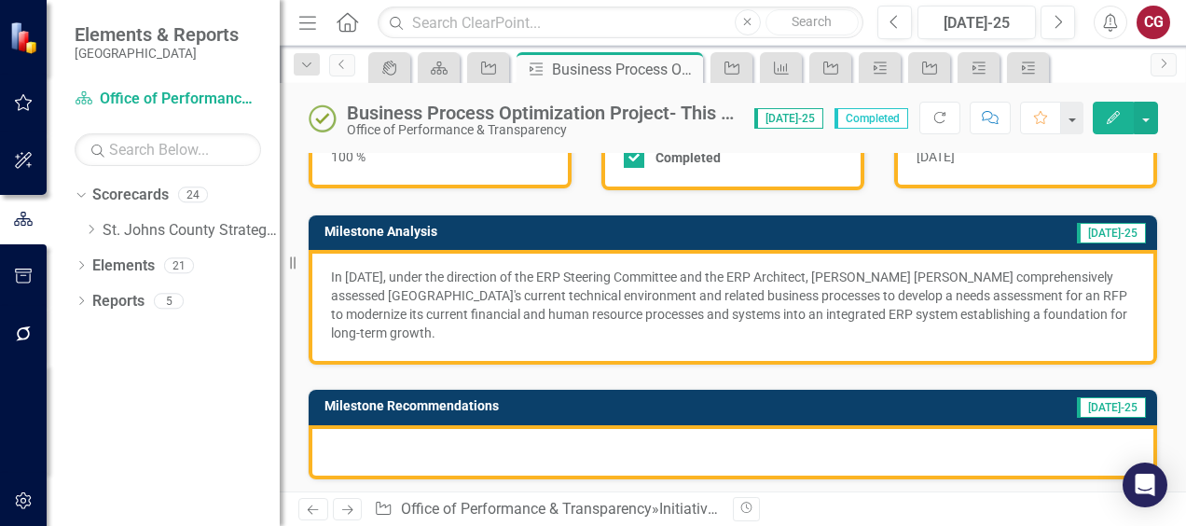
scroll to position [186, 0]
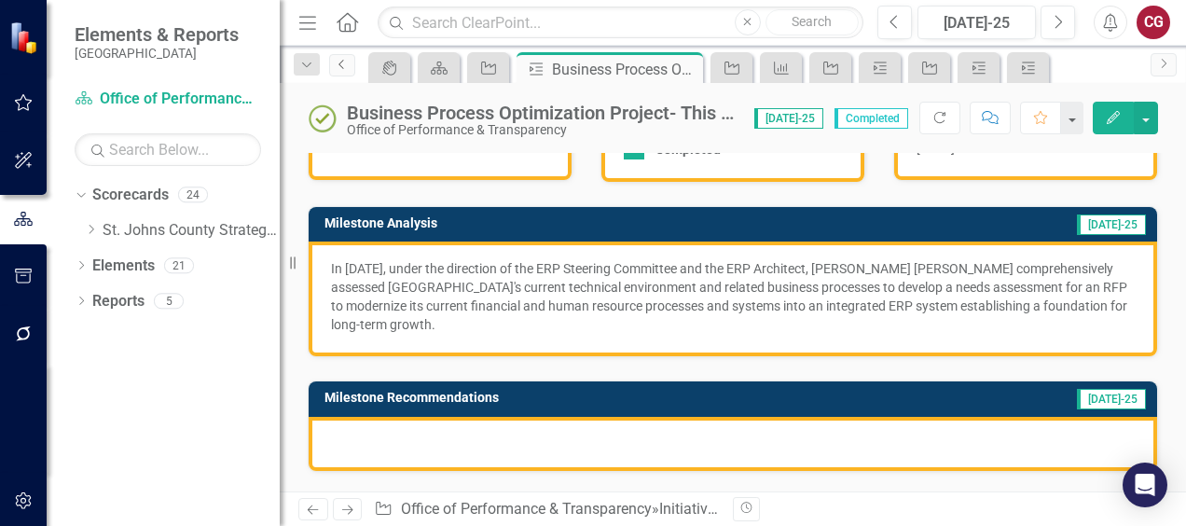
click at [342, 66] on icon "Previous" at bounding box center [342, 64] width 15 height 11
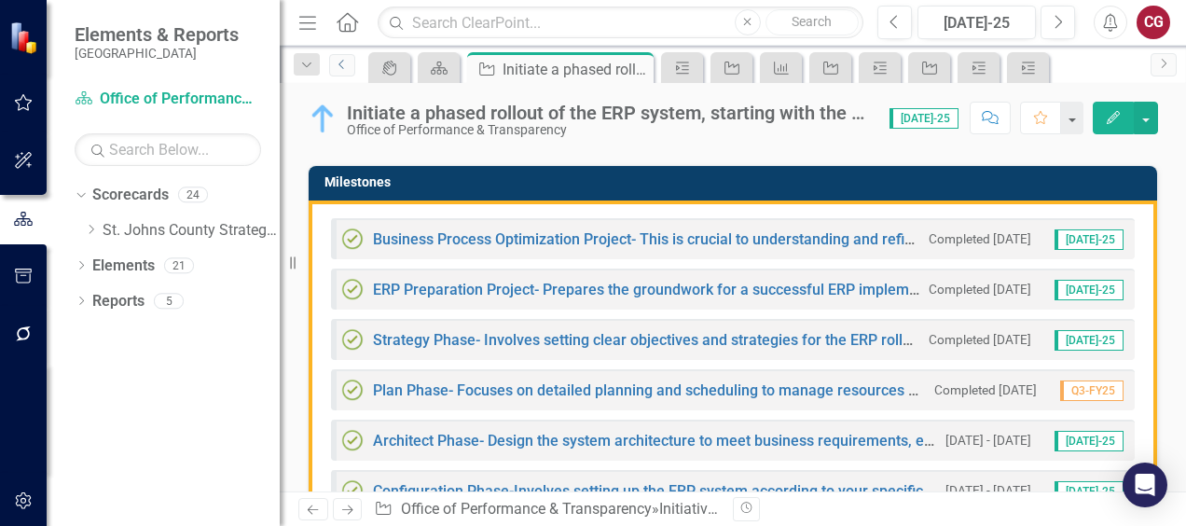
scroll to position [746, 0]
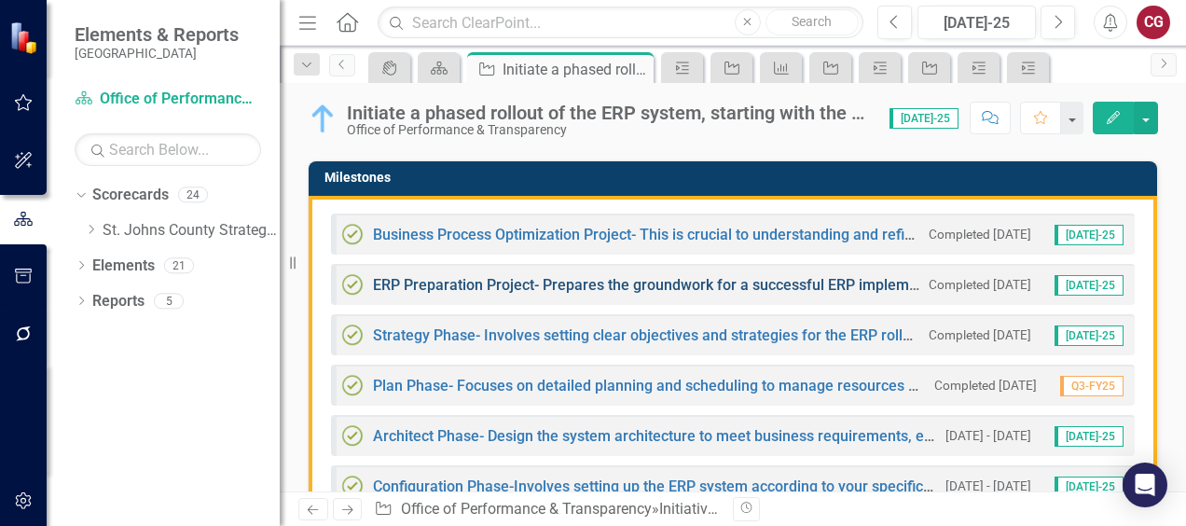
click at [519, 286] on link "ERP Preparation Project- Prepares the groundwork for a successful ERP implement…" at bounding box center [799, 285] width 852 height 18
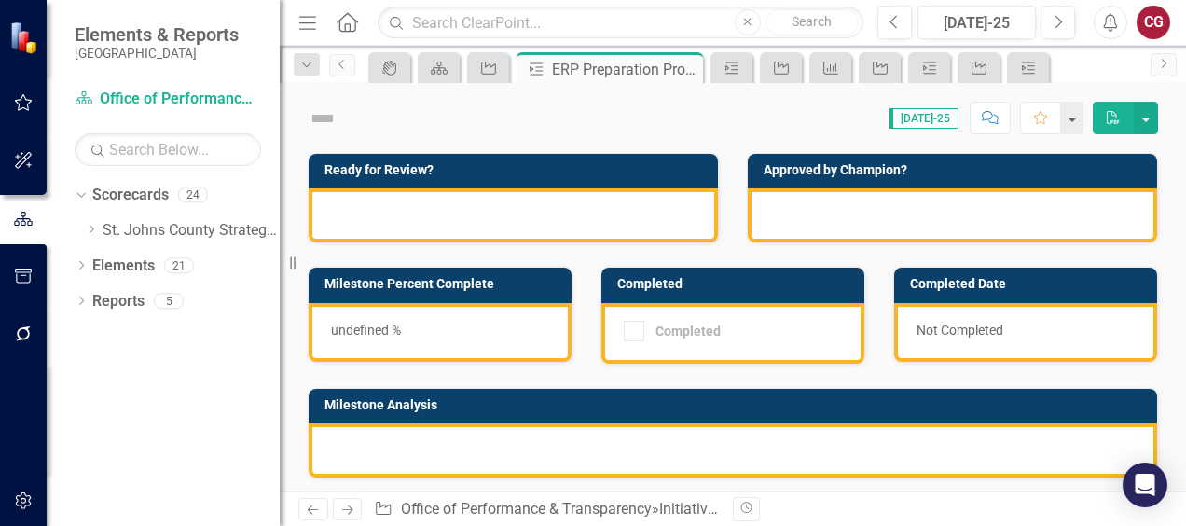
checkbox input "true"
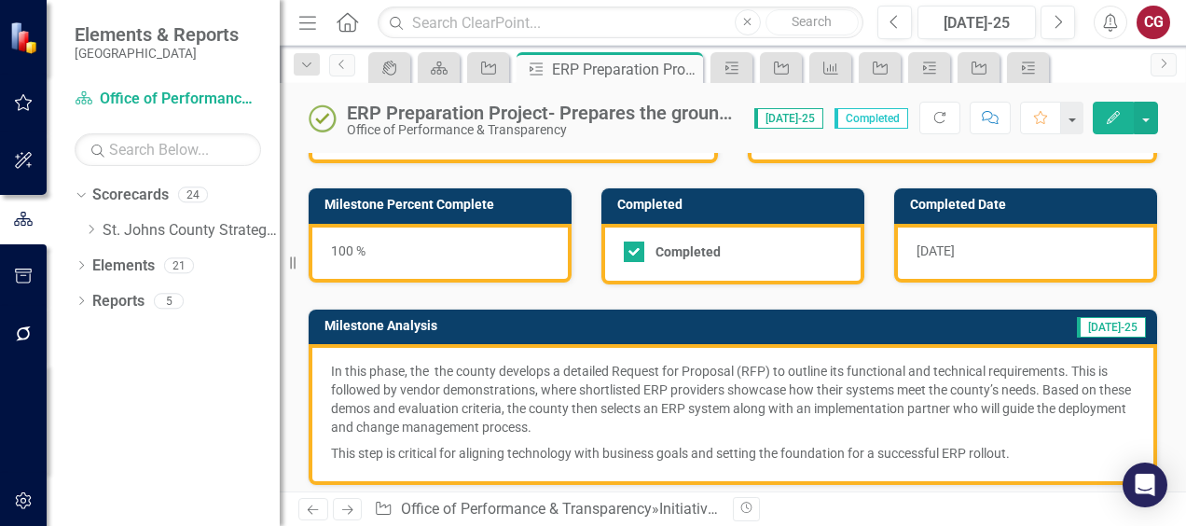
scroll to position [93, 0]
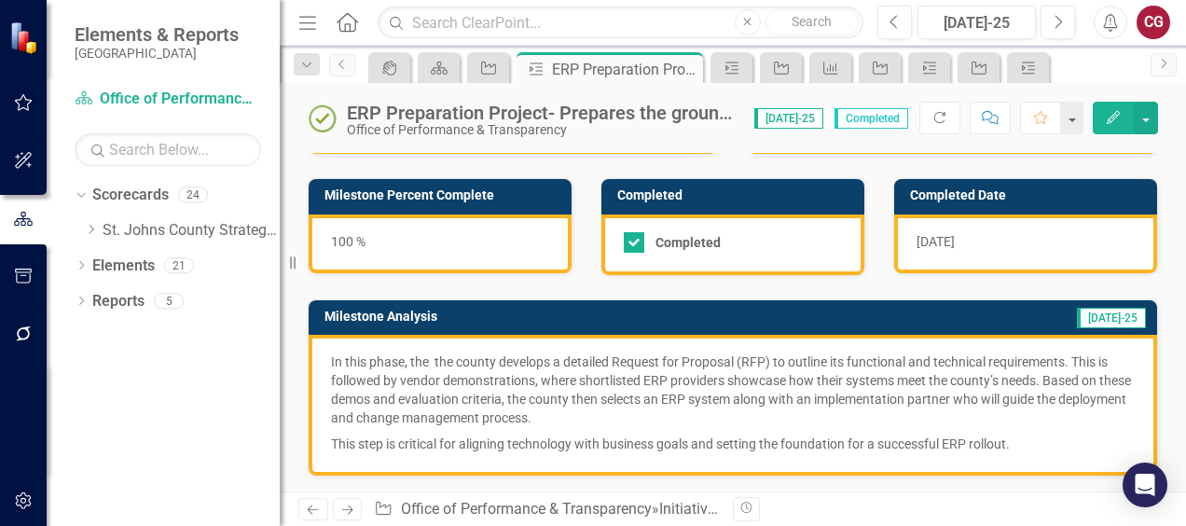
click at [558, 391] on p "In this phase, the the county develops a detailed Request for Proposal (RFP) to…" at bounding box center [733, 391] width 804 height 78
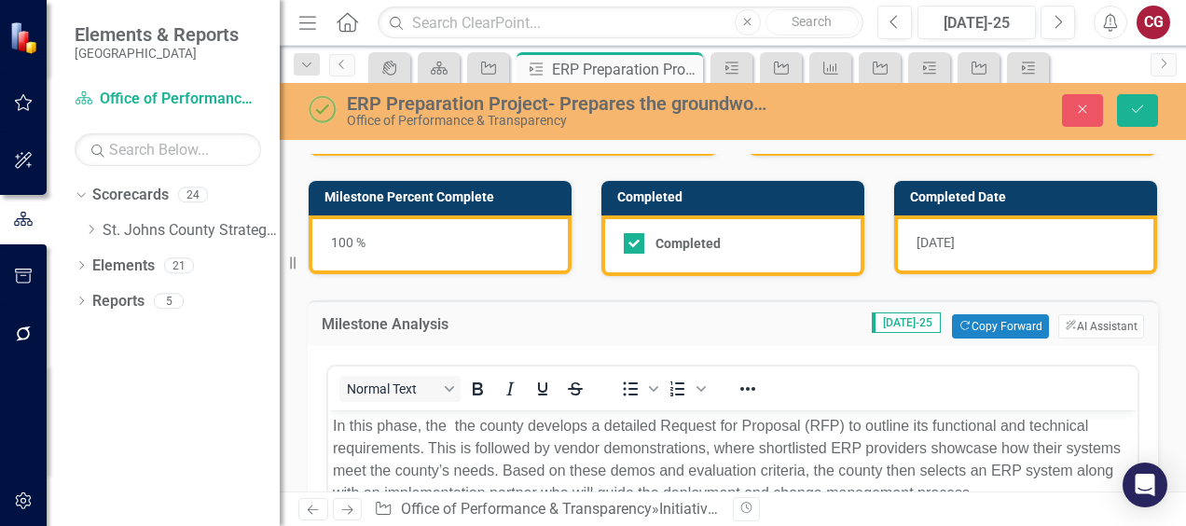
scroll to position [0, 0]
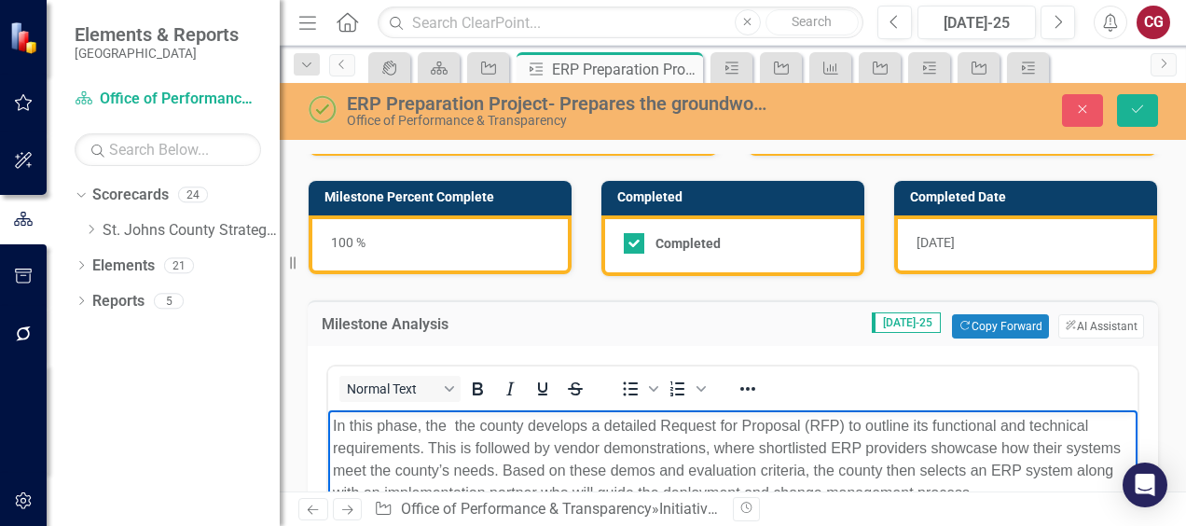
click at [487, 426] on p "In this phase, the the county develops a detailed Request for Proposal (RFP) to…" at bounding box center [733, 460] width 800 height 90
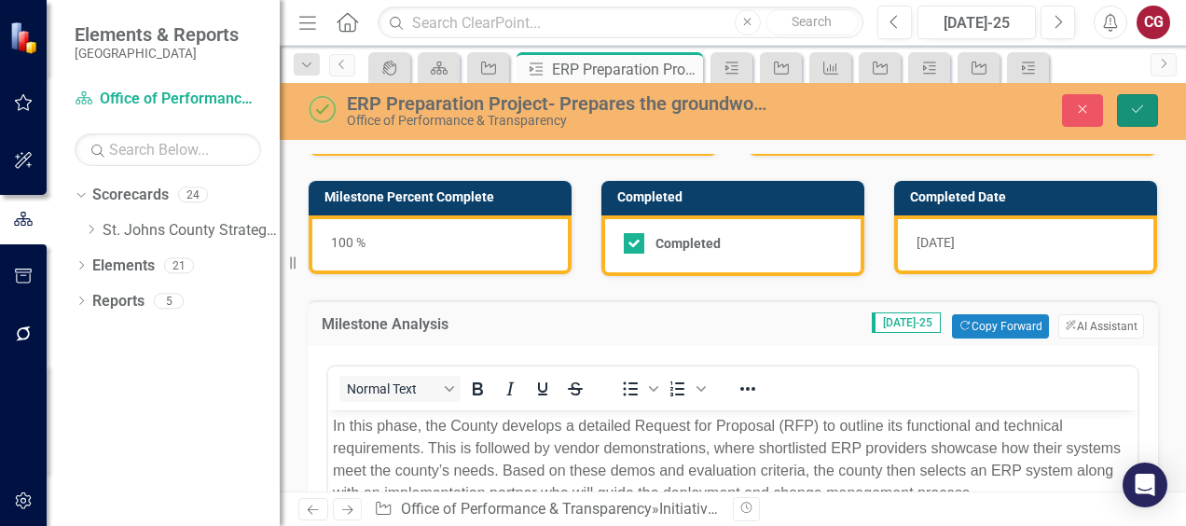
click at [1133, 109] on icon "Save" at bounding box center [1137, 109] width 17 height 13
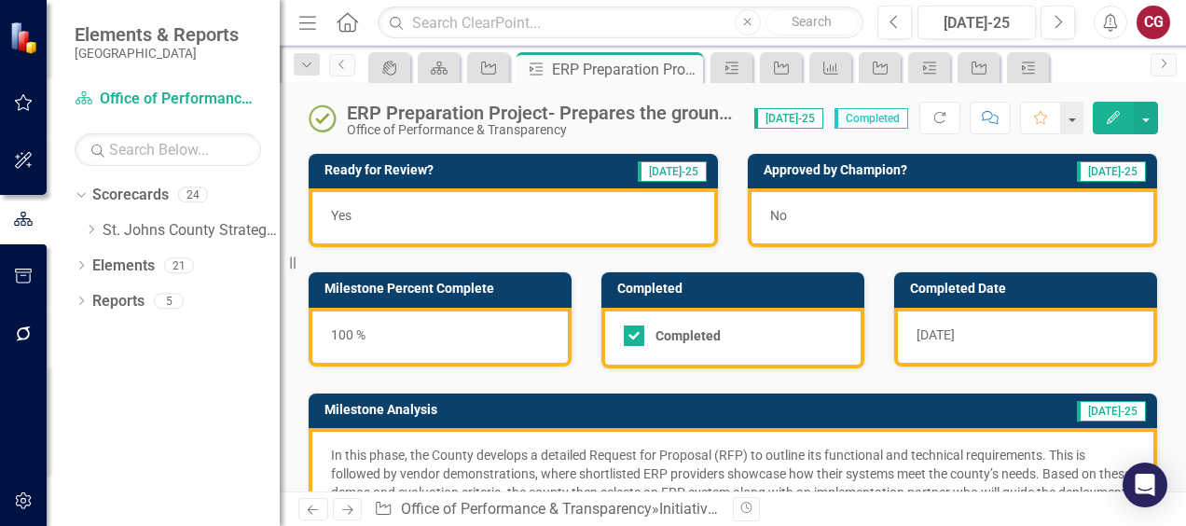
scroll to position [186, 0]
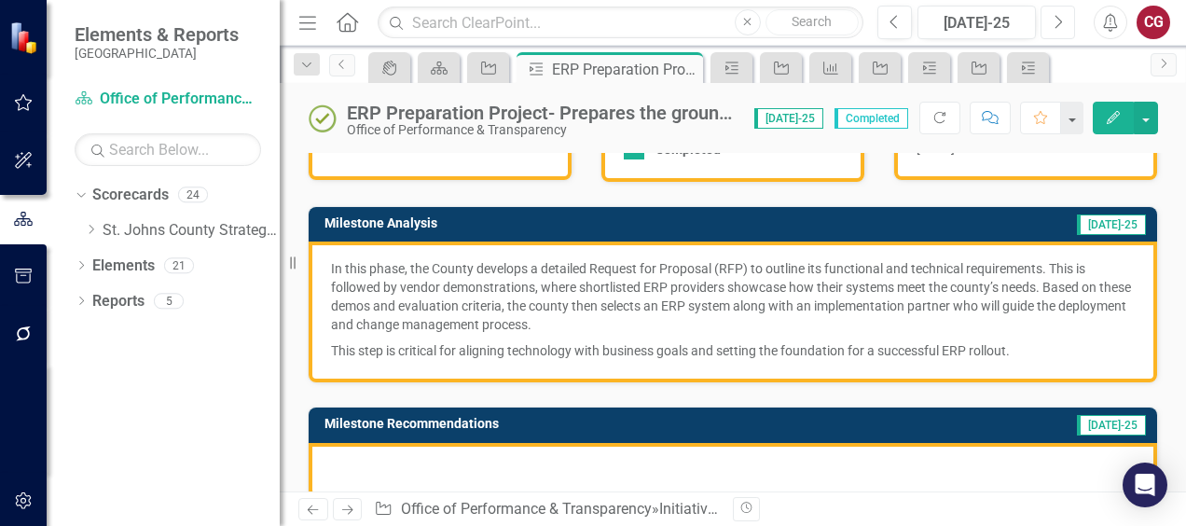
click at [1063, 17] on button "Next" at bounding box center [1057, 23] width 34 height 34
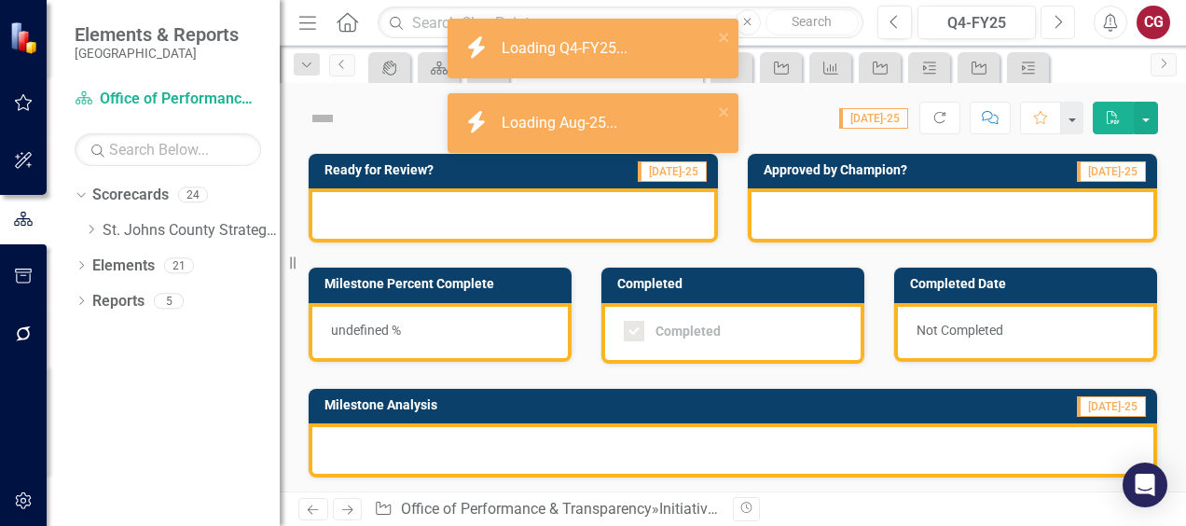
checkbox input "true"
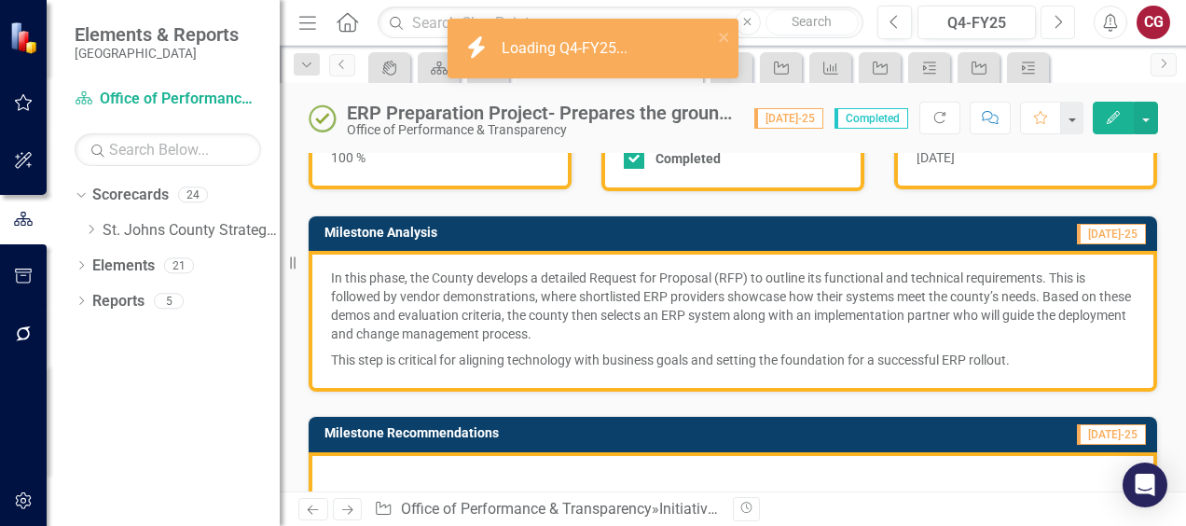
scroll to position [186, 0]
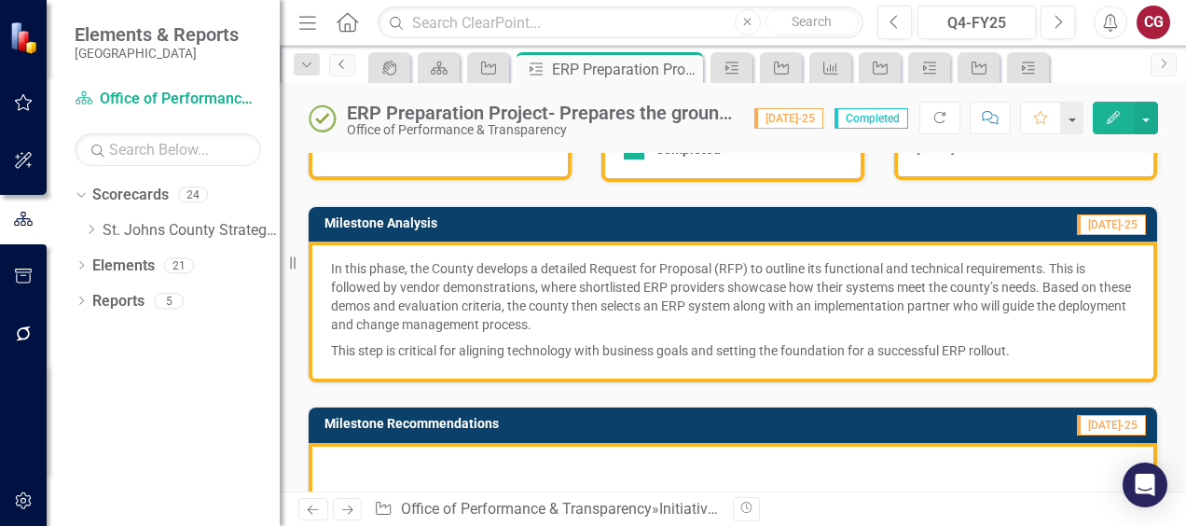
click at [346, 69] on icon "Previous" at bounding box center [342, 64] width 15 height 11
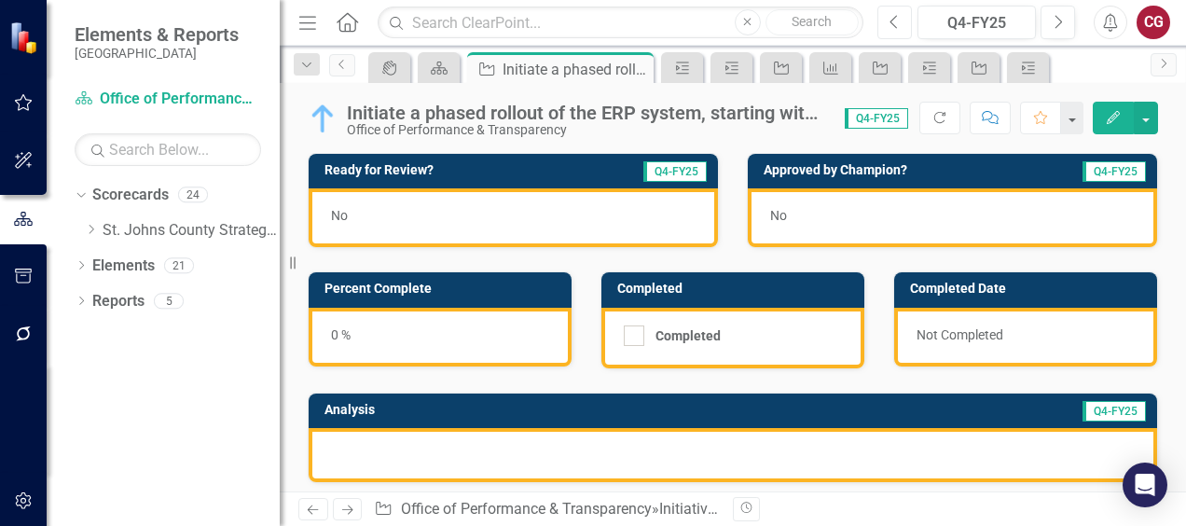
click at [904, 30] on button "Previous" at bounding box center [894, 23] width 34 height 34
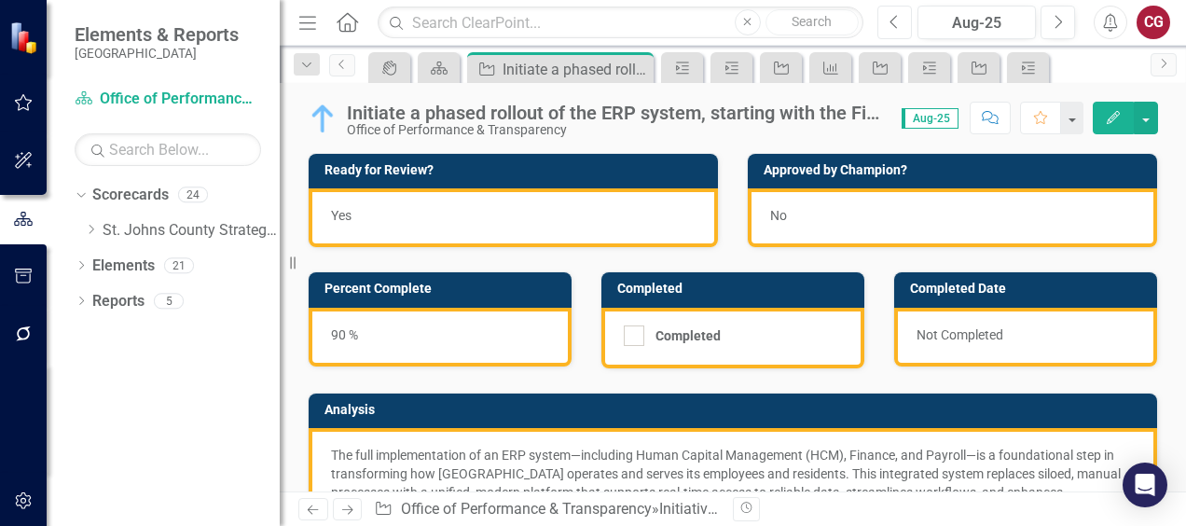
click at [904, 30] on button "Previous" at bounding box center [894, 23] width 34 height 34
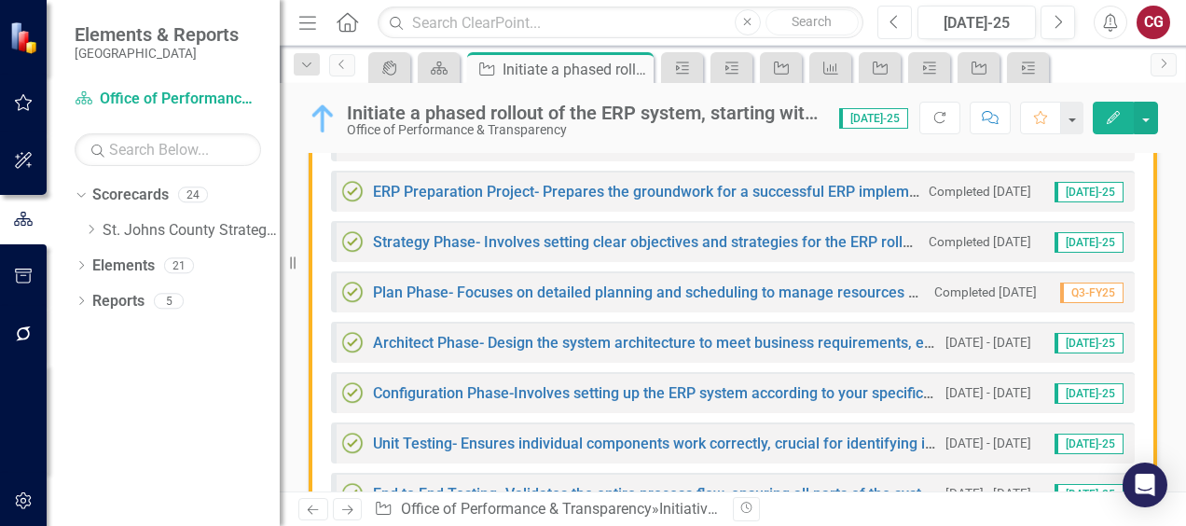
scroll to position [746, 0]
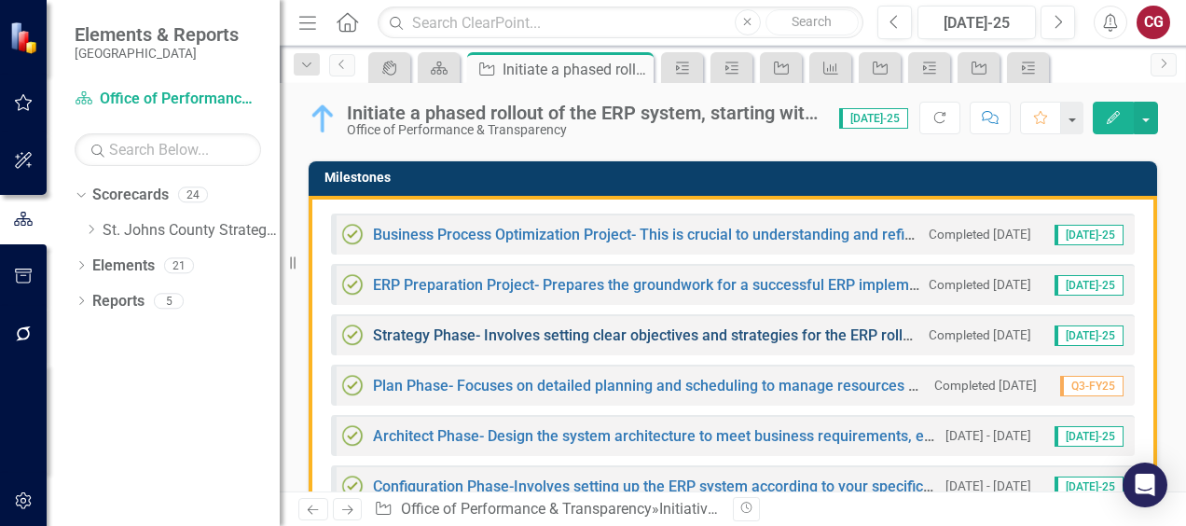
click at [407, 334] on link "Strategy Phase- Involves setting clear objectives and strategies for the ERP ro…" at bounding box center [775, 335] width 805 height 18
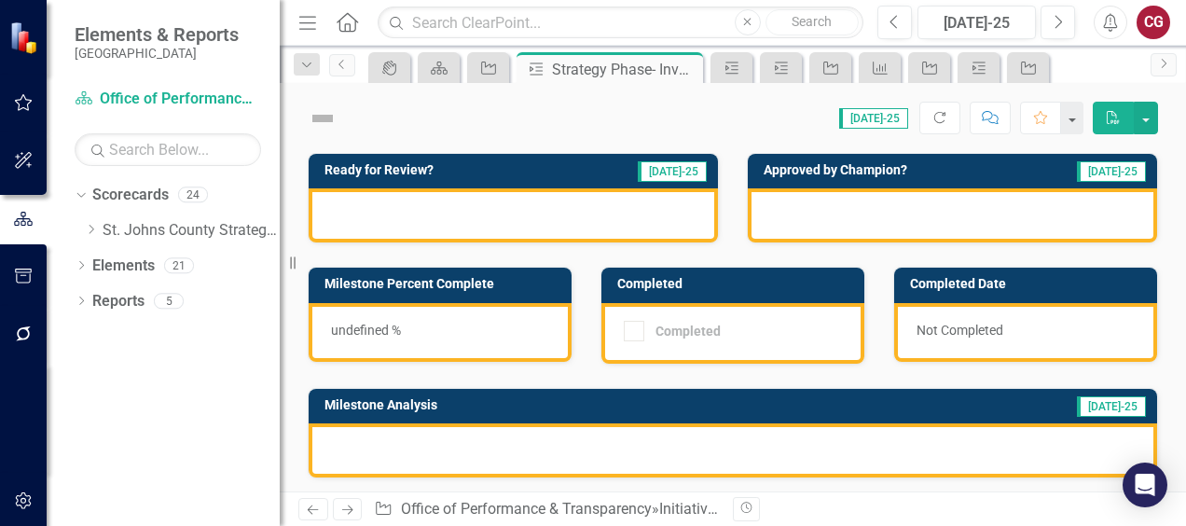
checkbox input "true"
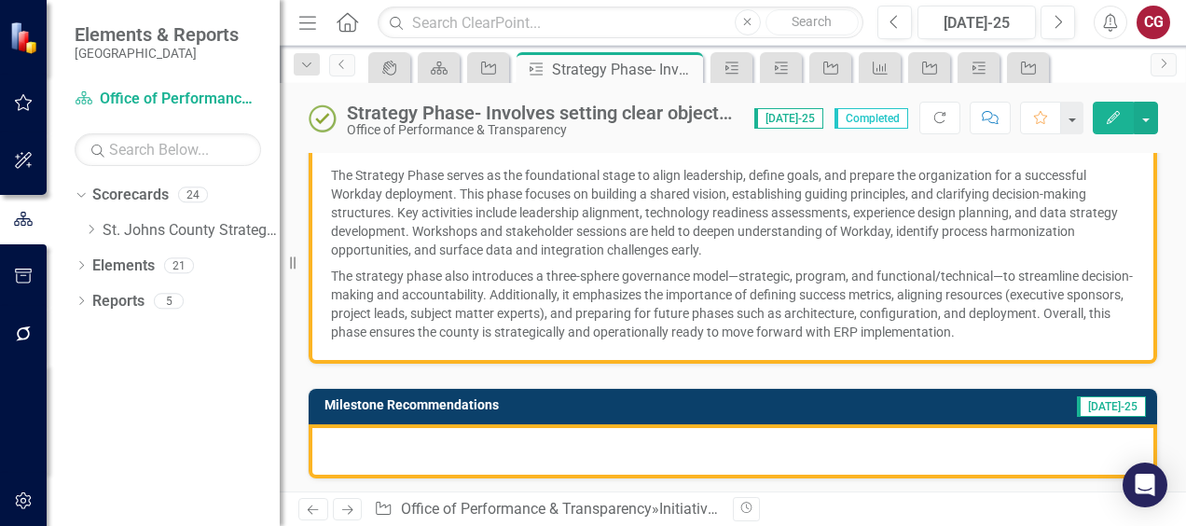
scroll to position [186, 0]
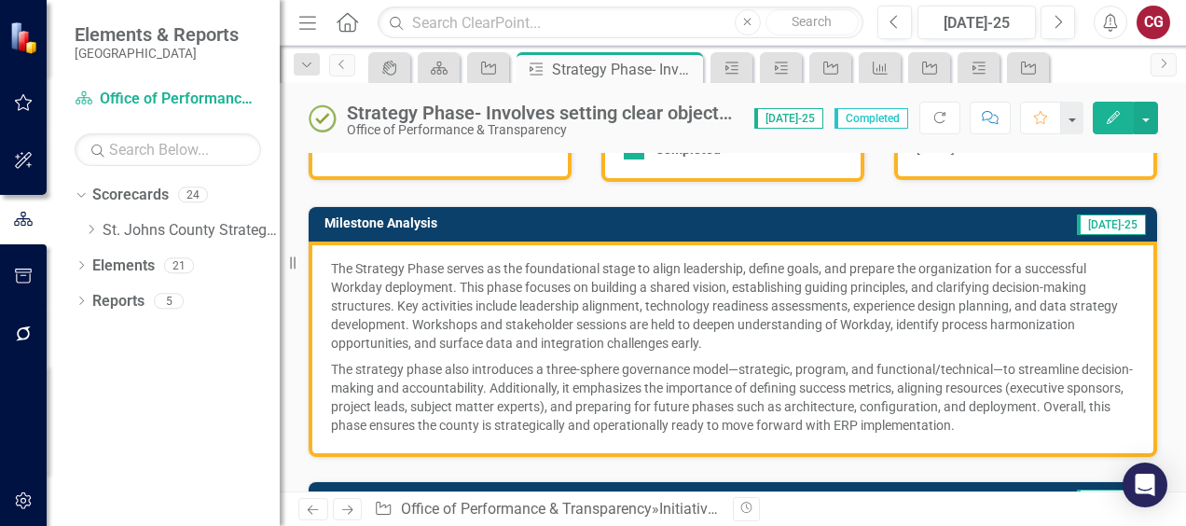
click at [494, 307] on p "The Strategy Phase serves as the foundational stage to align leadership, define…" at bounding box center [733, 307] width 804 height 97
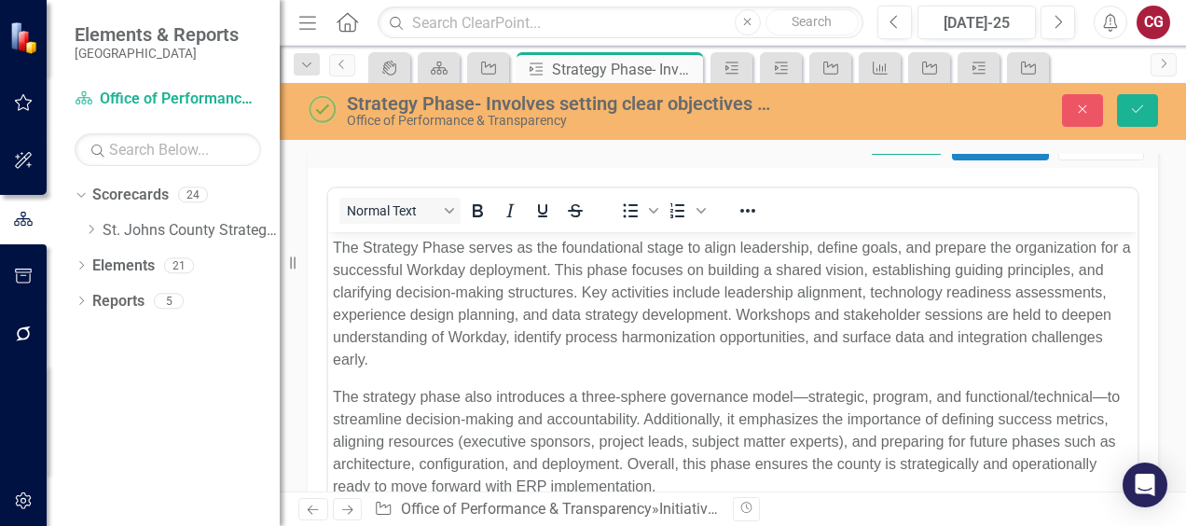
scroll to position [280, 0]
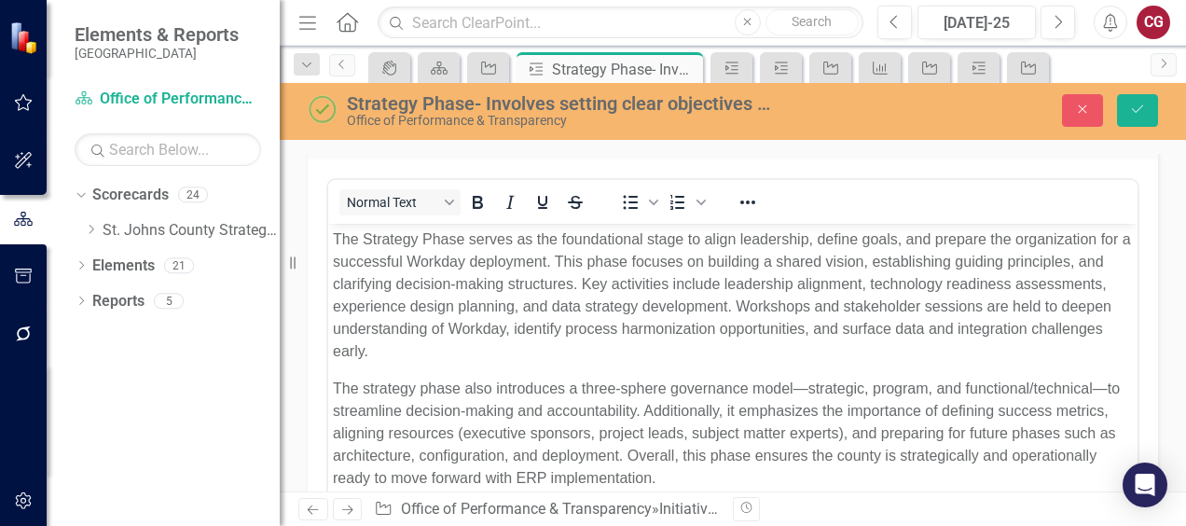
click at [370, 389] on p "The strategy phase also introduces a three-sphere governance model—strategic, p…" at bounding box center [733, 434] width 800 height 112
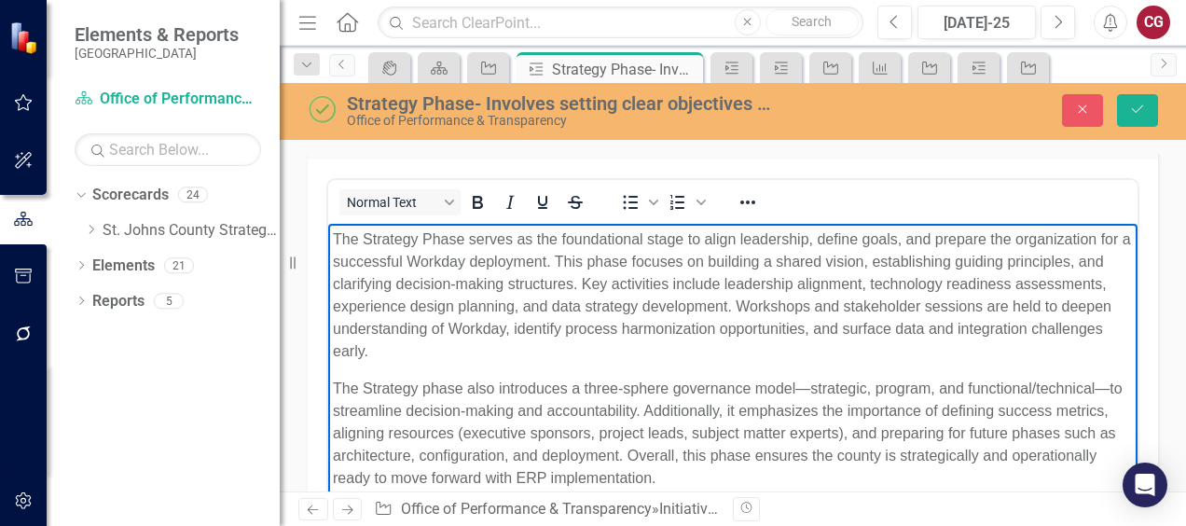
click at [427, 393] on p "The Strategy phase also introduces a three-sphere governance model—strategic, p…" at bounding box center [733, 434] width 800 height 112
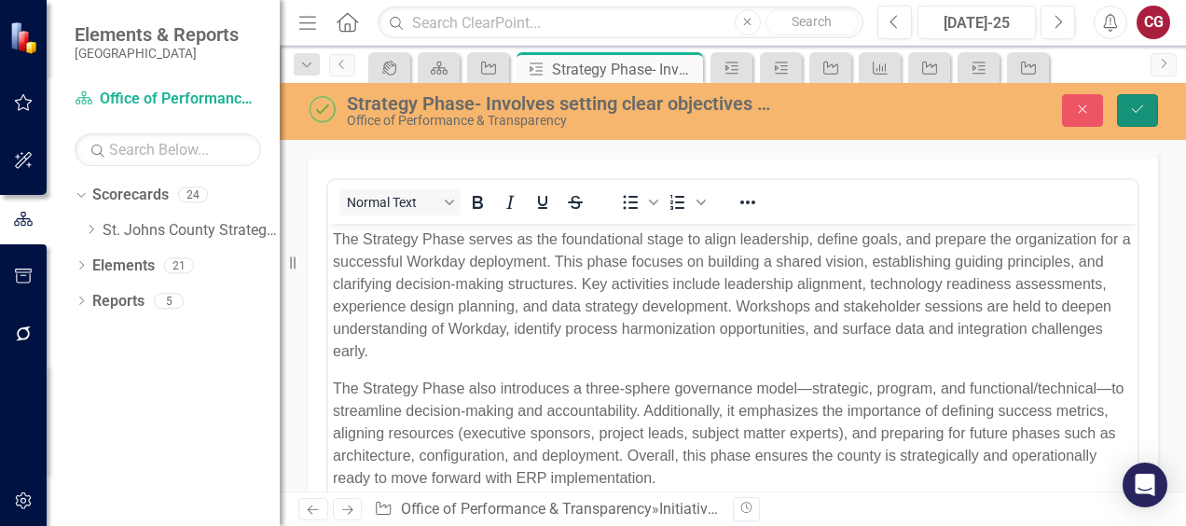
click at [1135, 124] on button "Save" at bounding box center [1137, 110] width 41 height 33
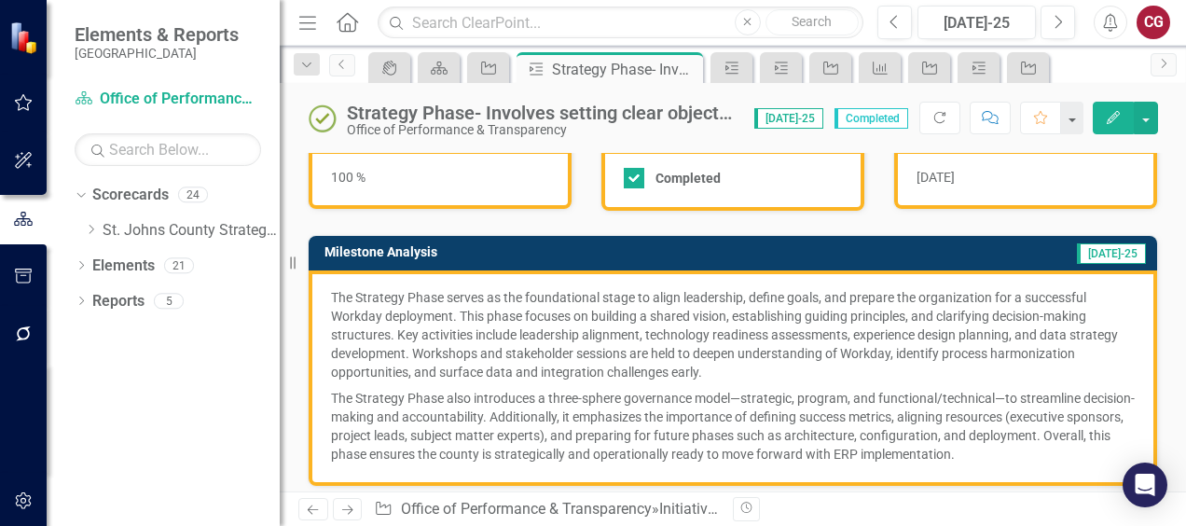
scroll to position [186, 0]
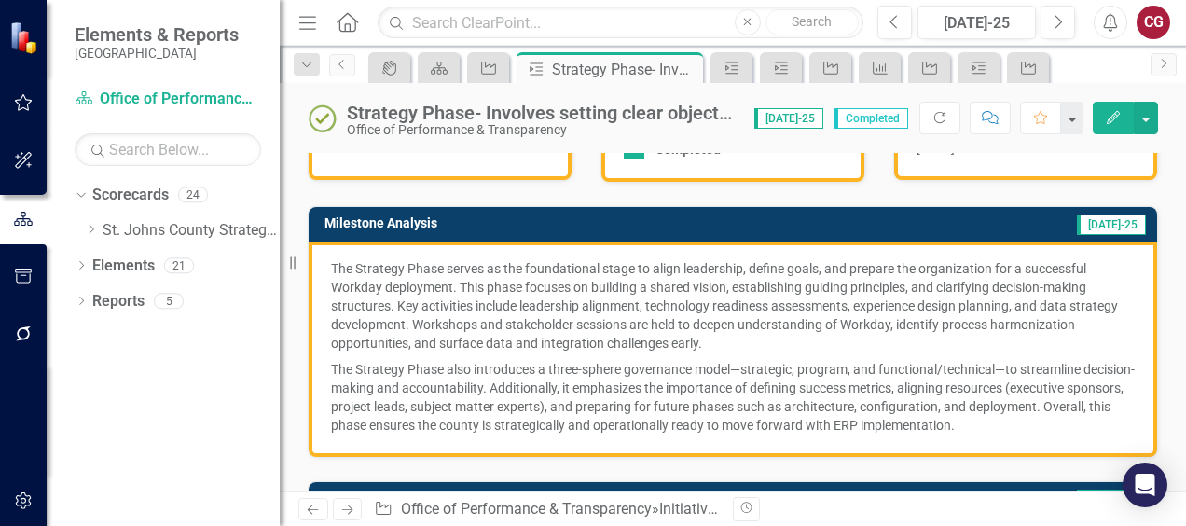
click at [635, 373] on p "The Strategy Phase also introduces a three-sphere governance model—strategic, p…" at bounding box center [733, 395] width 804 height 78
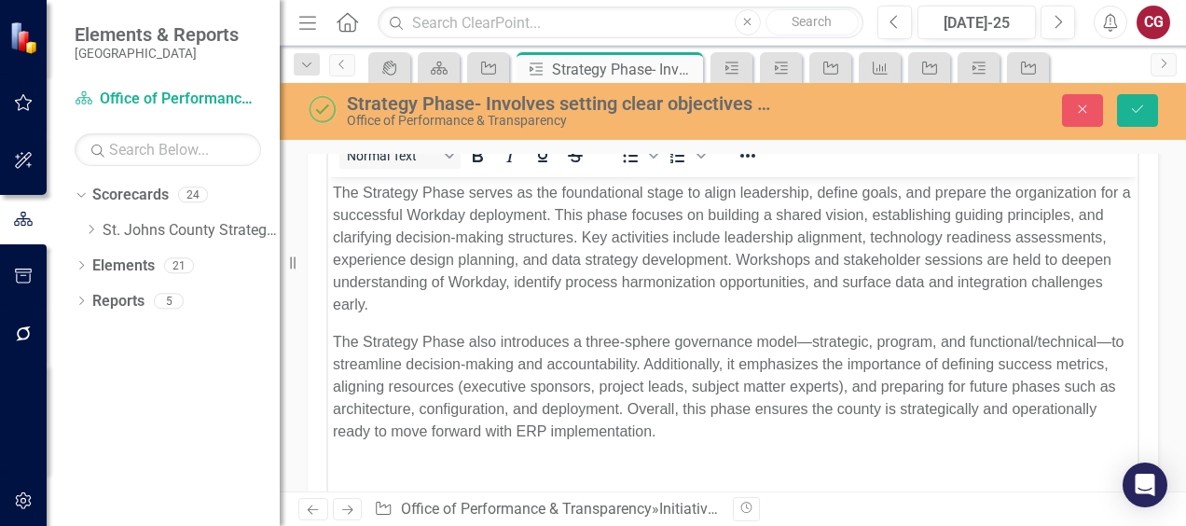
scroll to position [373, 0]
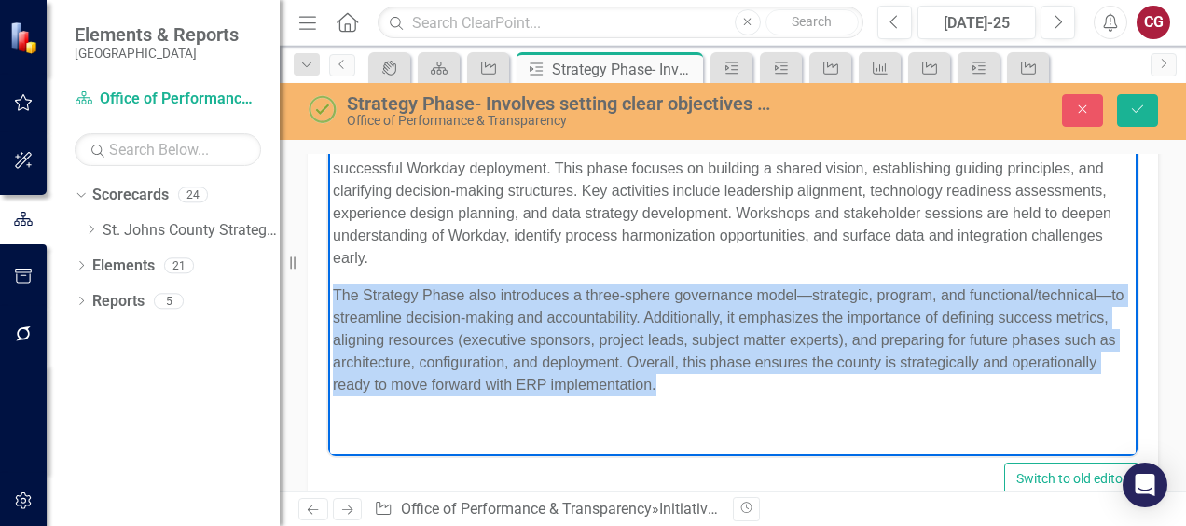
drag, startPoint x: 337, startPoint y: 297, endPoint x: 746, endPoint y: 392, distance: 420.0
click at [746, 392] on p "The Strategy Phase also introduces a three-sphere governance model—strategic, p…" at bounding box center [733, 340] width 800 height 112
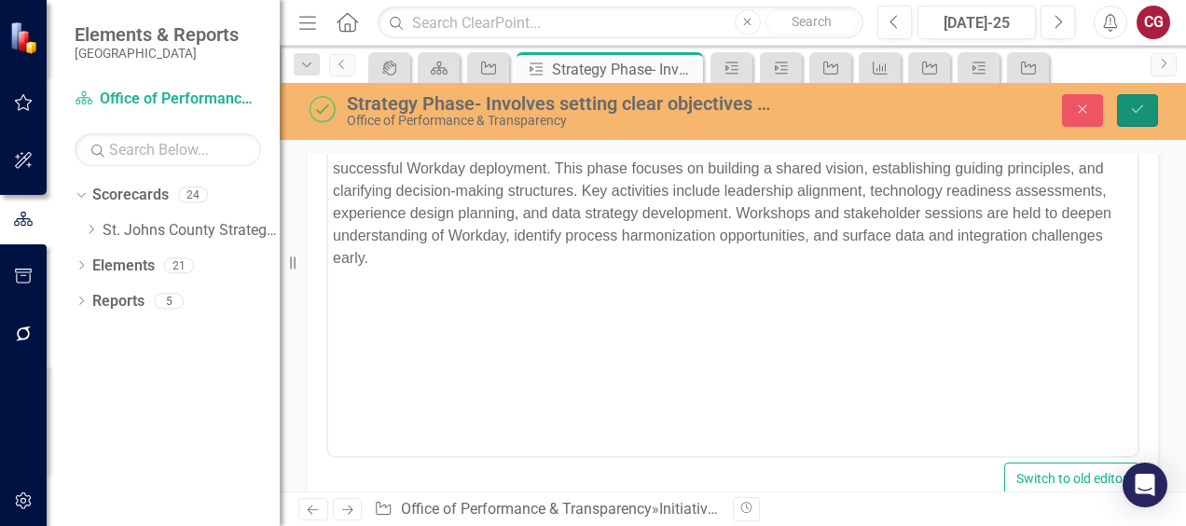
click at [1141, 109] on icon "Save" at bounding box center [1137, 109] width 17 height 13
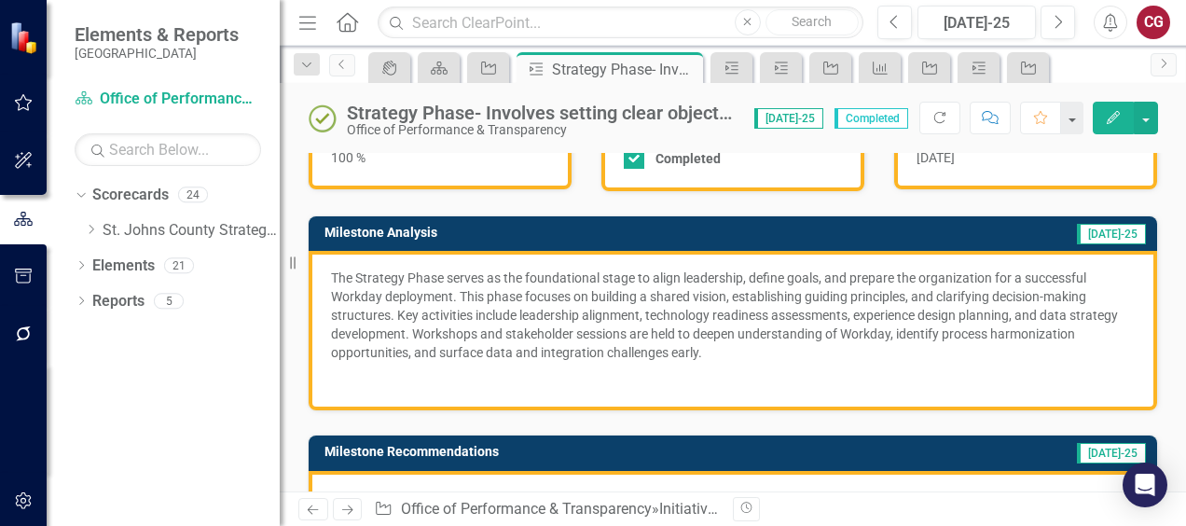
scroll to position [186, 0]
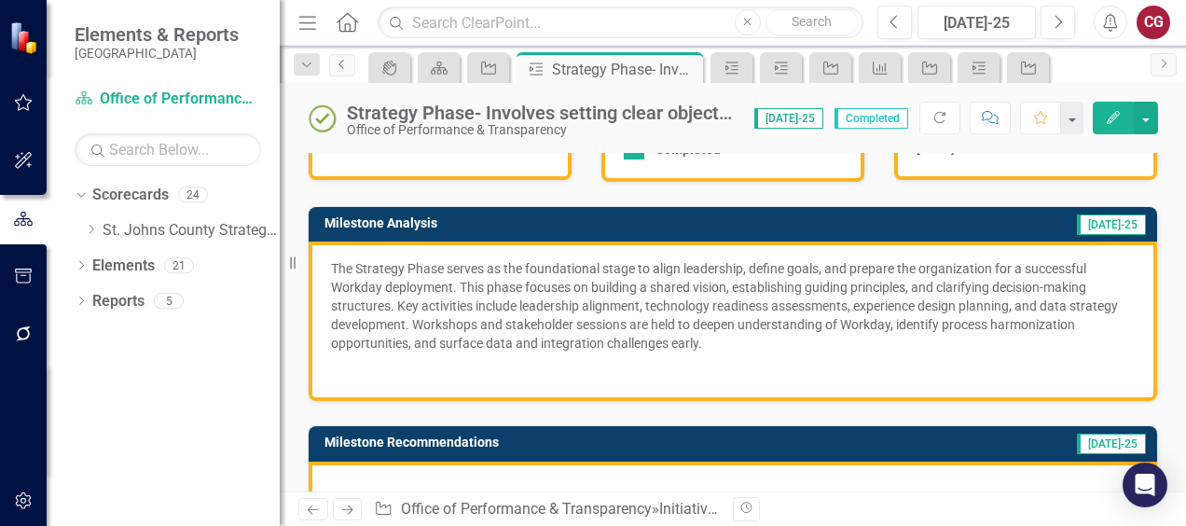
click at [344, 71] on link "Previous" at bounding box center [342, 65] width 26 height 22
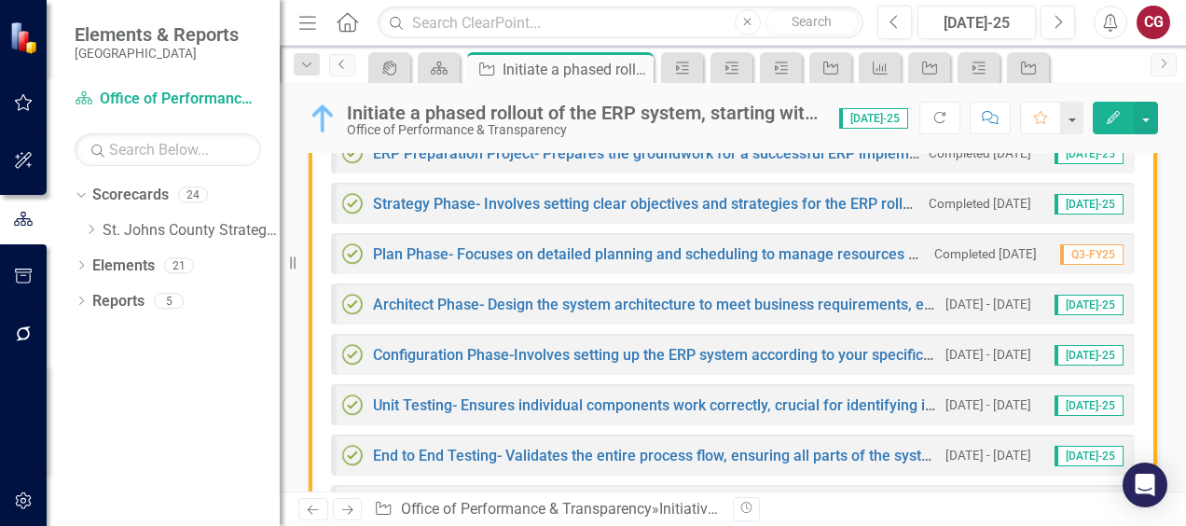
scroll to position [932, 0]
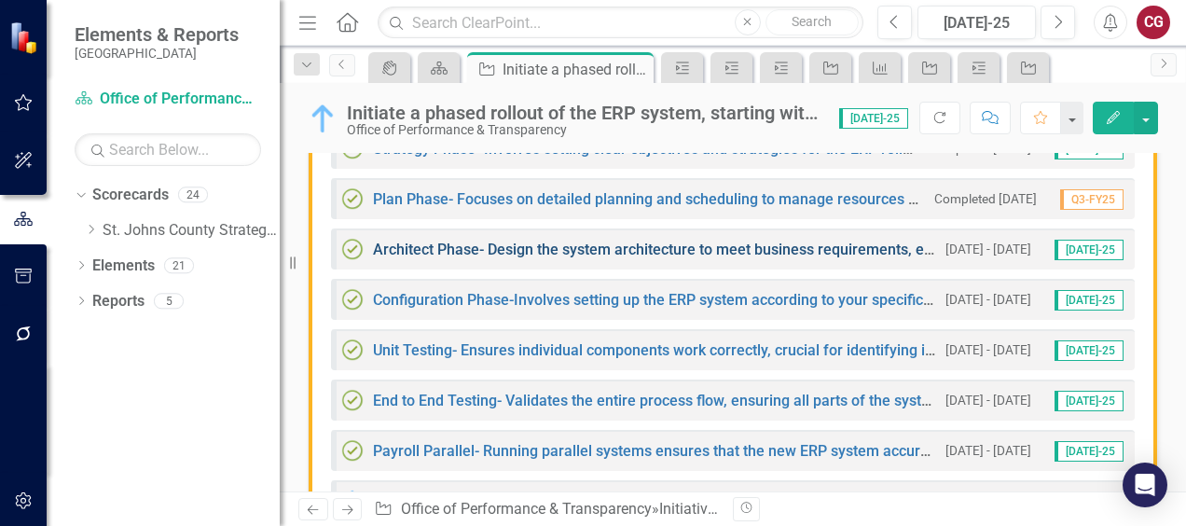
click at [439, 250] on link "Architect Phase- Design the system architecture to meet business requirements, …" at bounding box center [768, 250] width 791 height 18
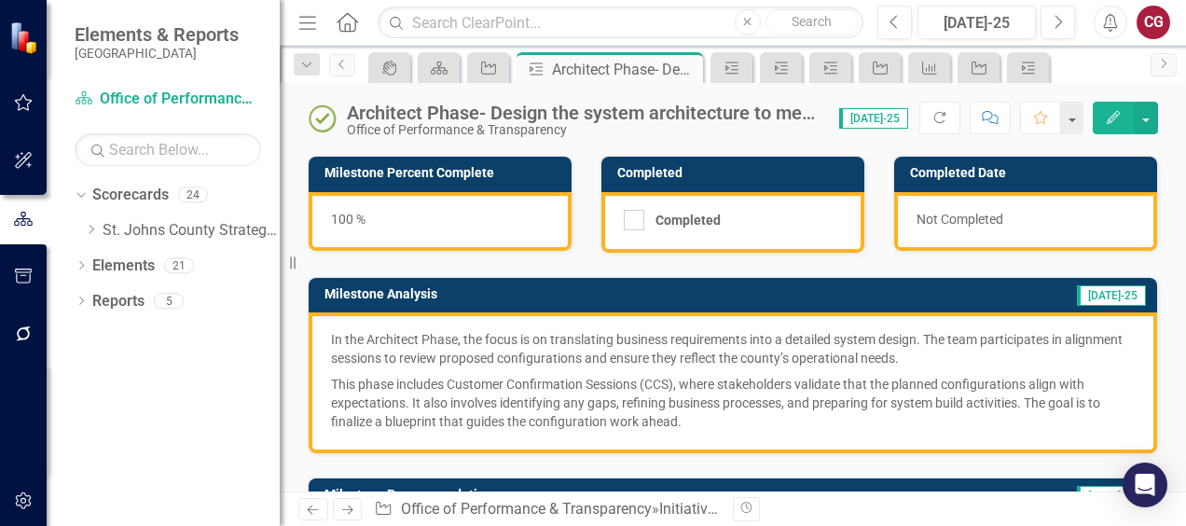
scroll to position [186, 0]
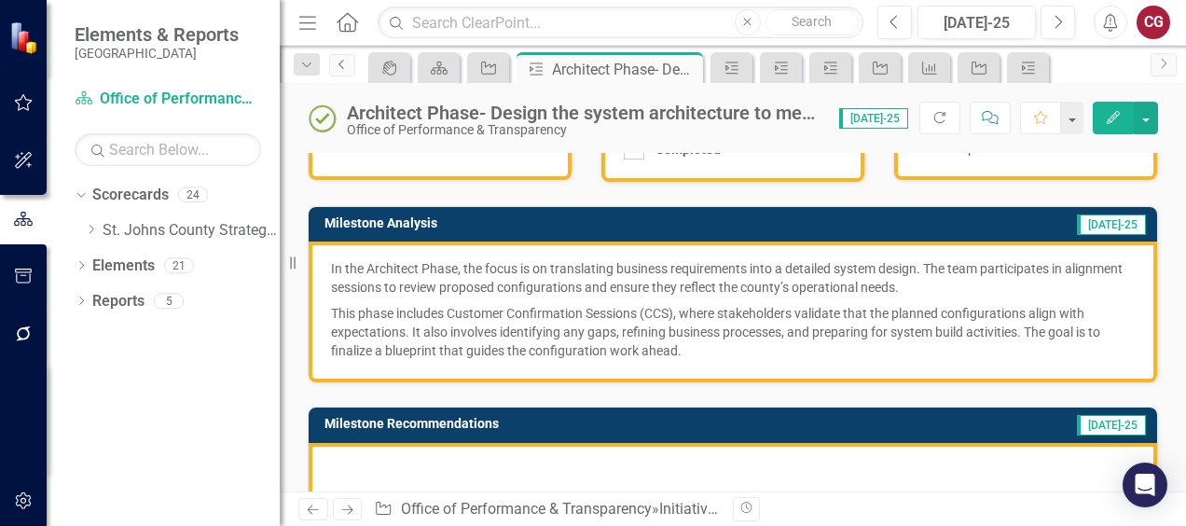
click at [349, 72] on link "Previous" at bounding box center [342, 65] width 26 height 22
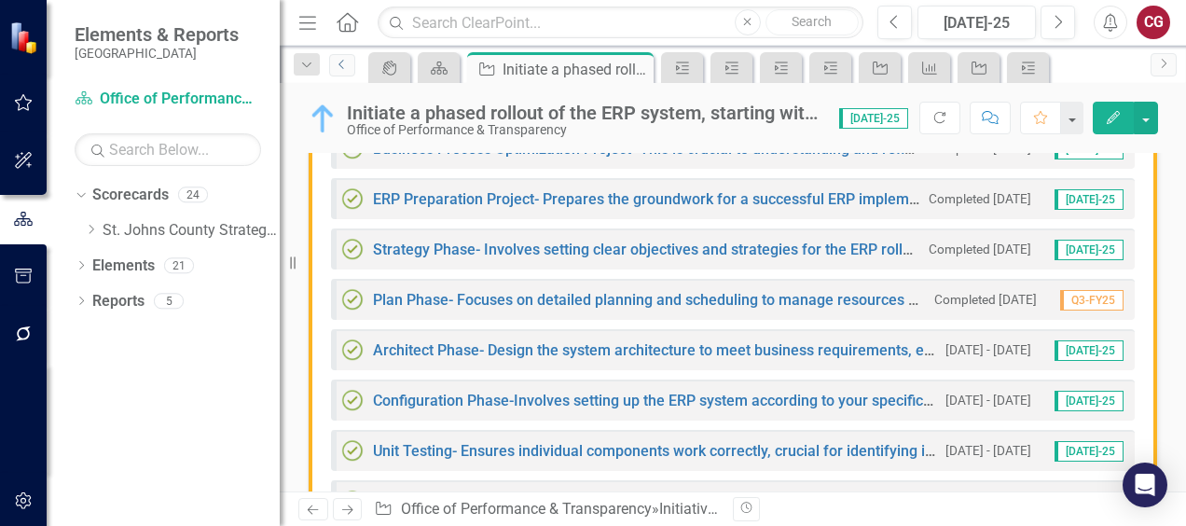
scroll to position [839, 0]
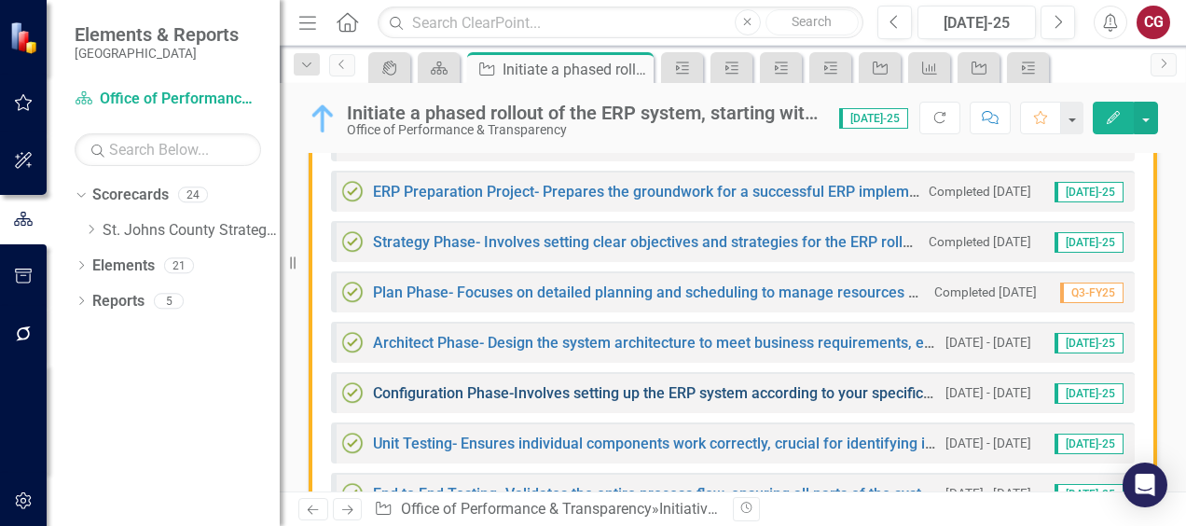
click at [486, 395] on link "Configuration Phase-Involves setting up the ERP system according to your specif…" at bounding box center [721, 393] width 696 height 18
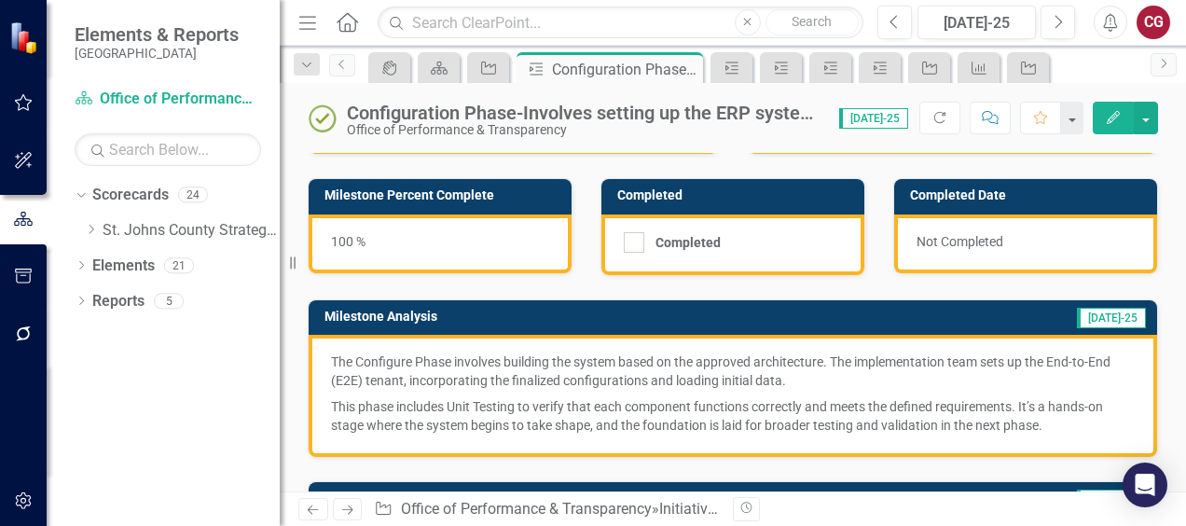
scroll to position [186, 0]
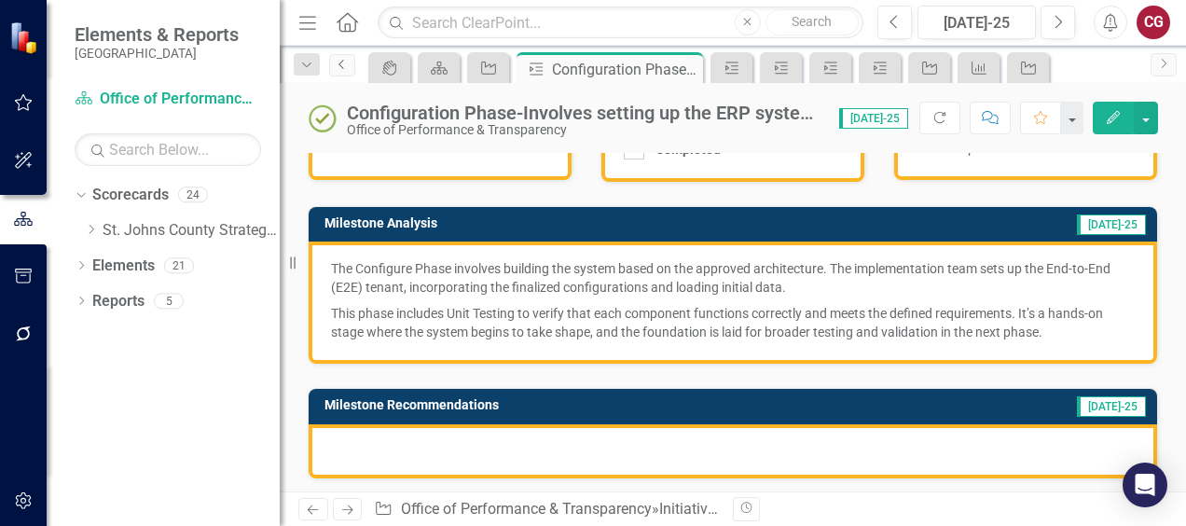
click at [348, 66] on icon "Previous" at bounding box center [342, 64] width 15 height 11
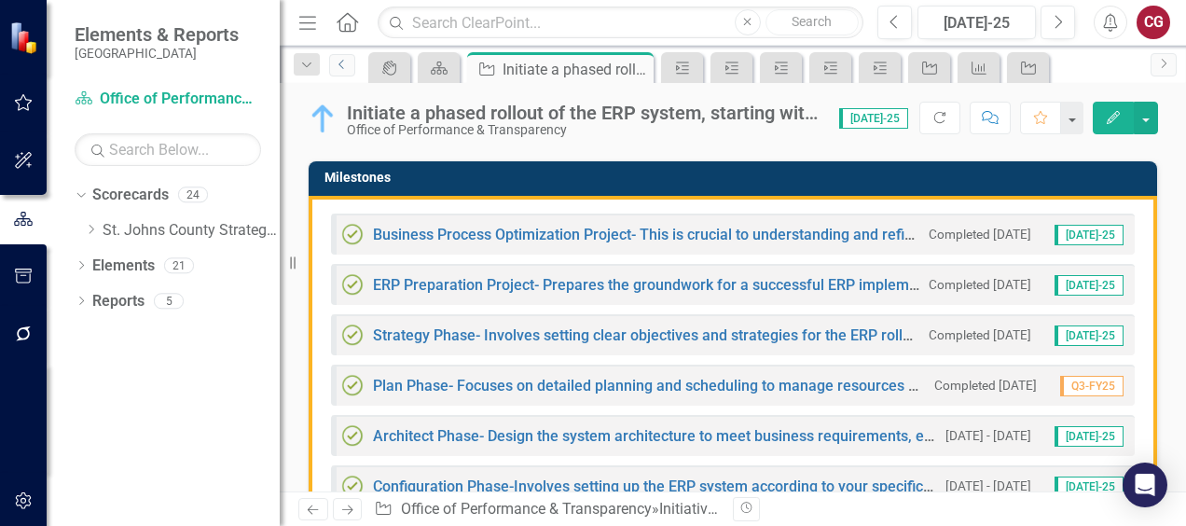
scroll to position [932, 0]
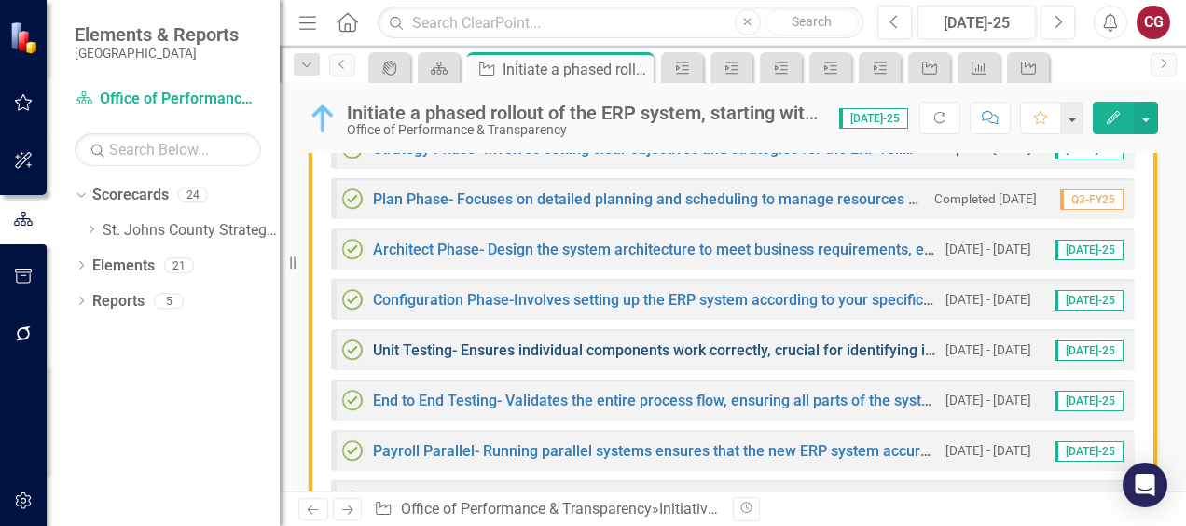
click at [448, 354] on link "Unit Testing- Ensures individual components work correctly, crucial for identif…" at bounding box center [687, 350] width 628 height 18
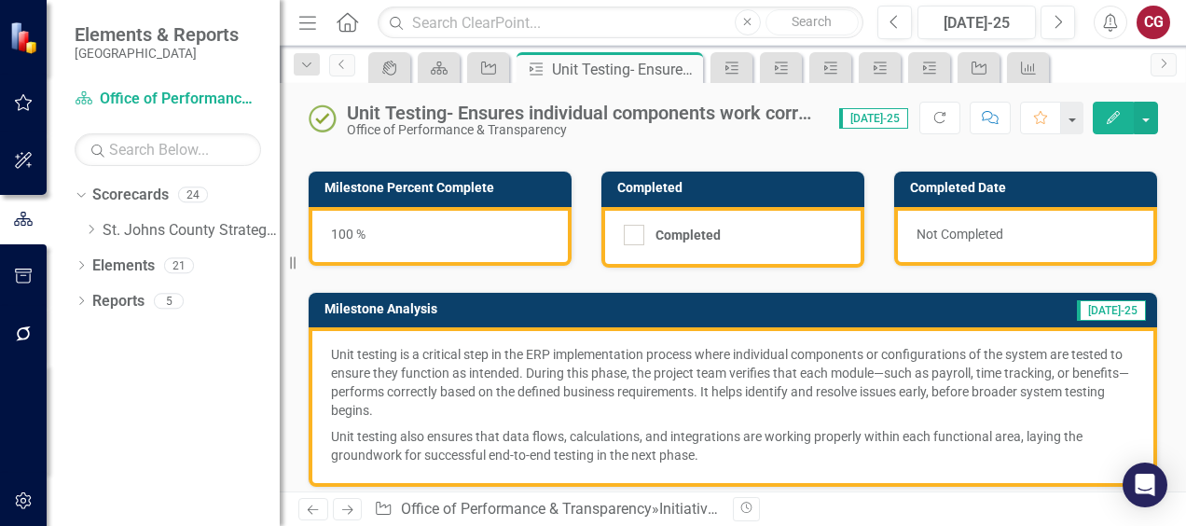
scroll to position [186, 0]
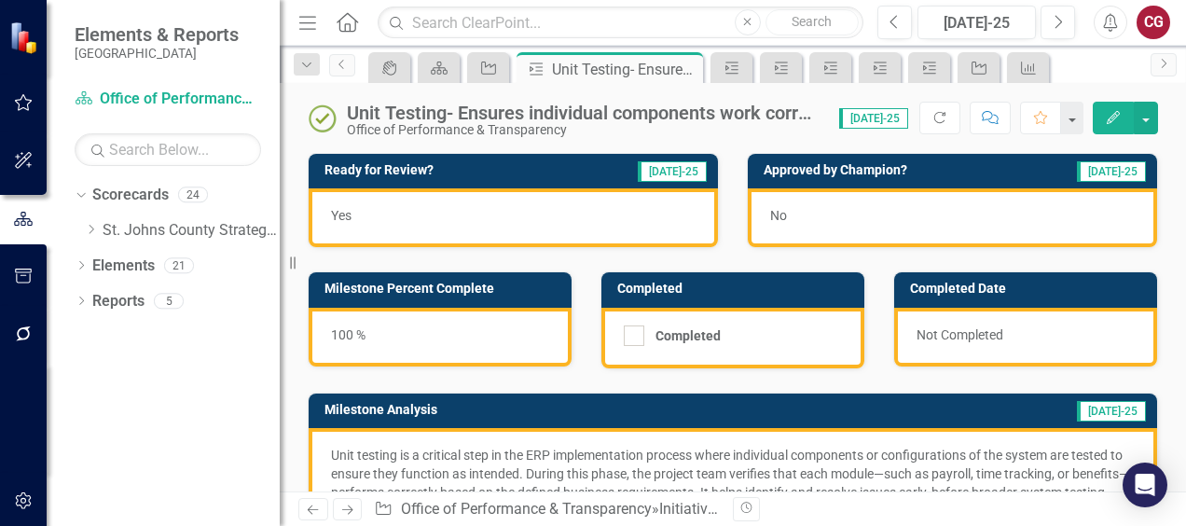
scroll to position [186, 0]
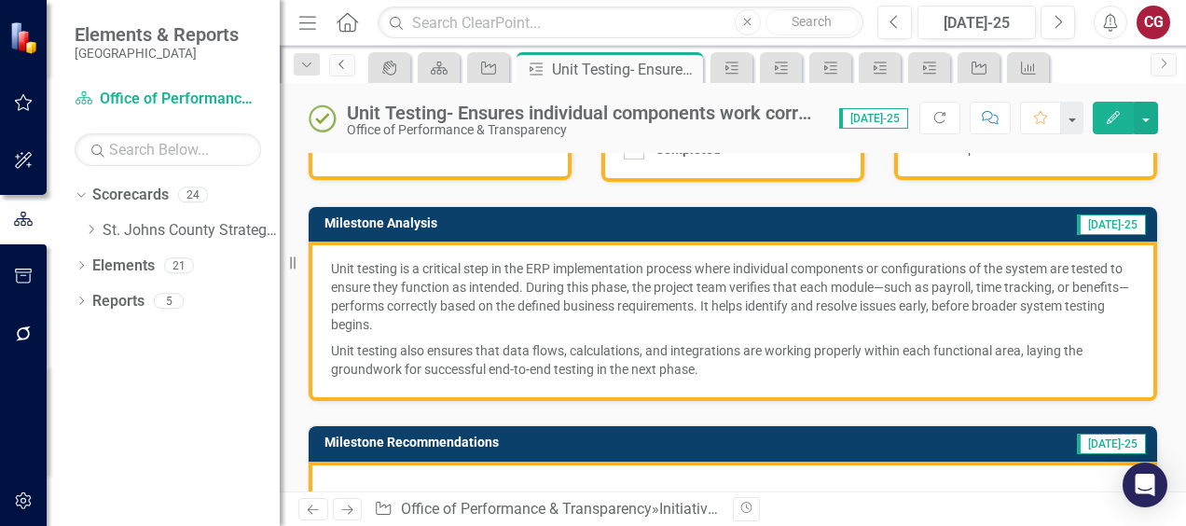
click at [337, 66] on icon "Previous" at bounding box center [342, 64] width 15 height 11
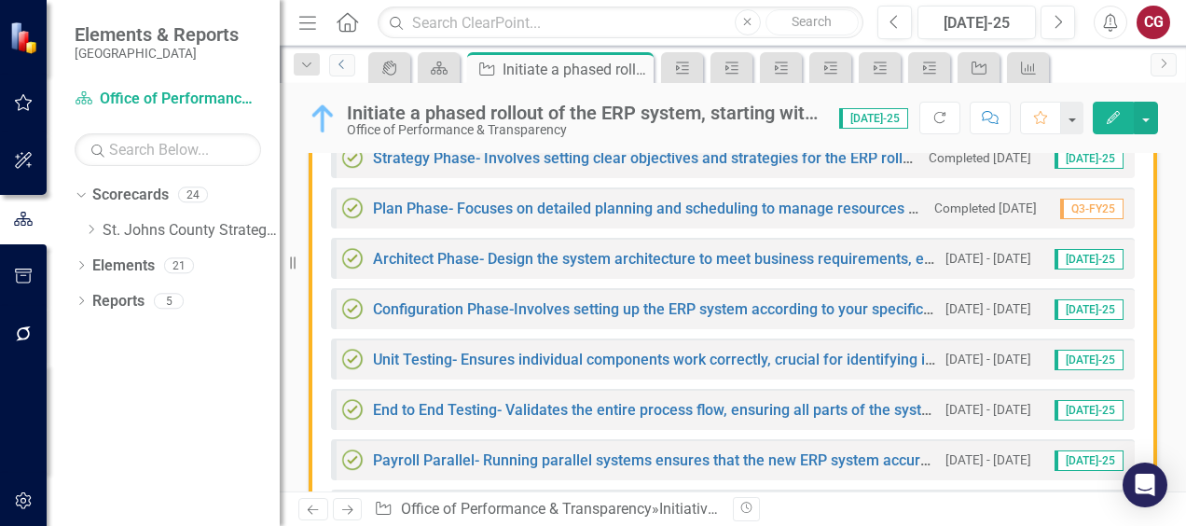
scroll to position [932, 0]
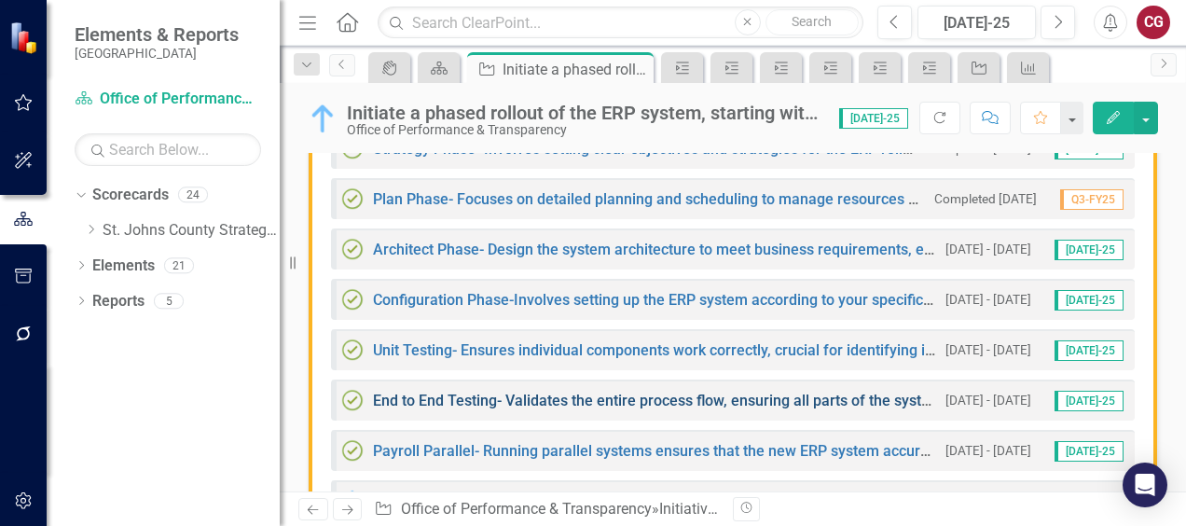
click at [430, 401] on link "End to End Testing- Validates the entire process flow, ensuring all parts of th…" at bounding box center [716, 401] width 687 height 18
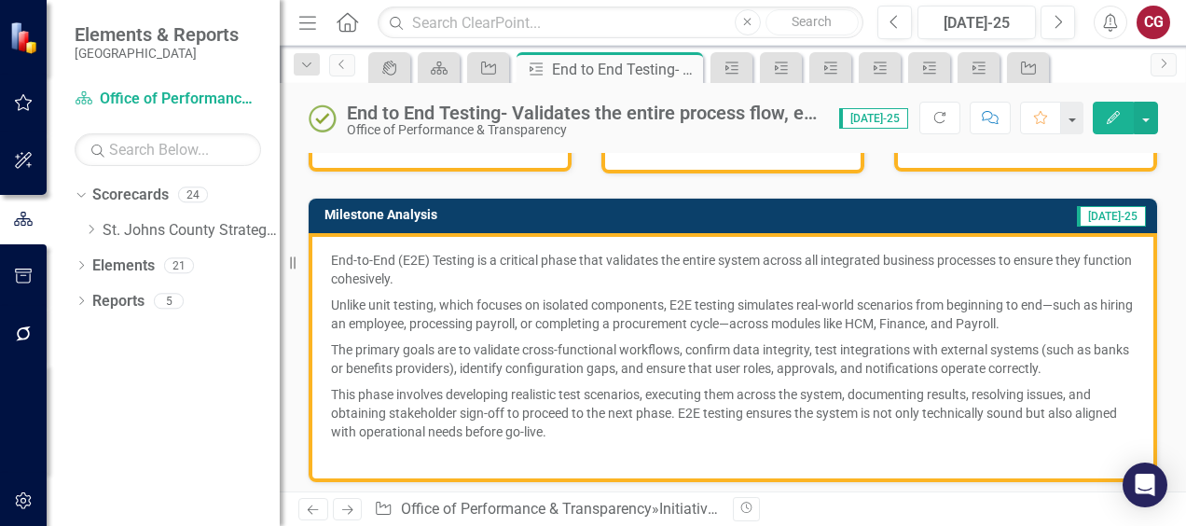
scroll to position [186, 0]
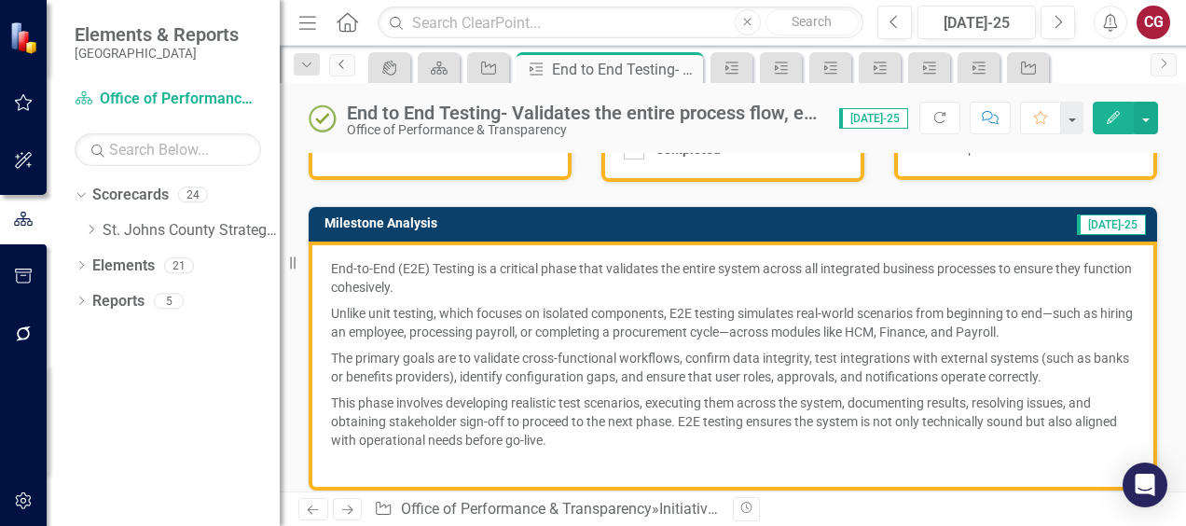
click at [350, 72] on link "Previous" at bounding box center [342, 65] width 26 height 22
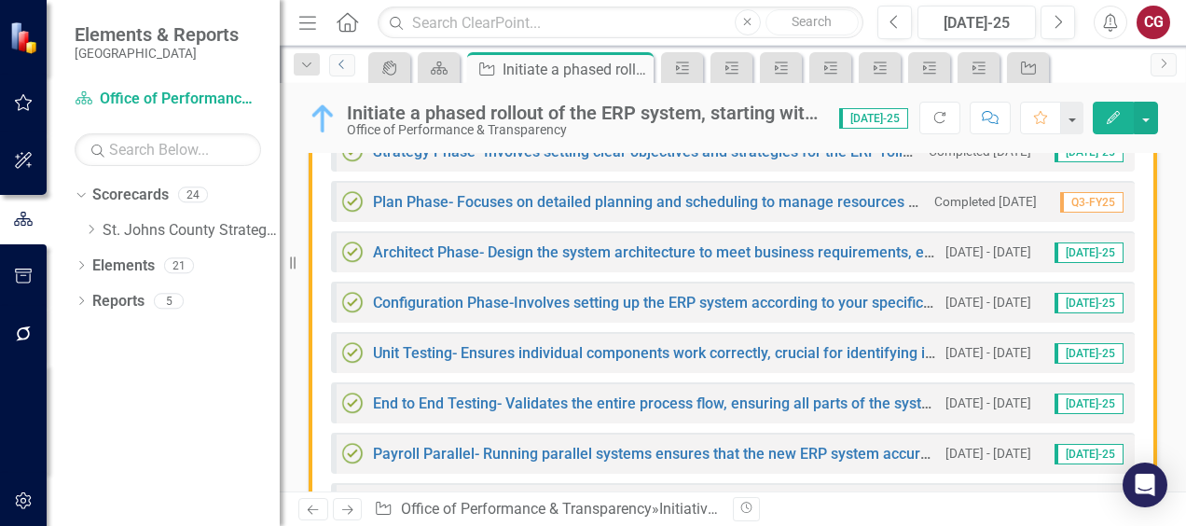
scroll to position [932, 0]
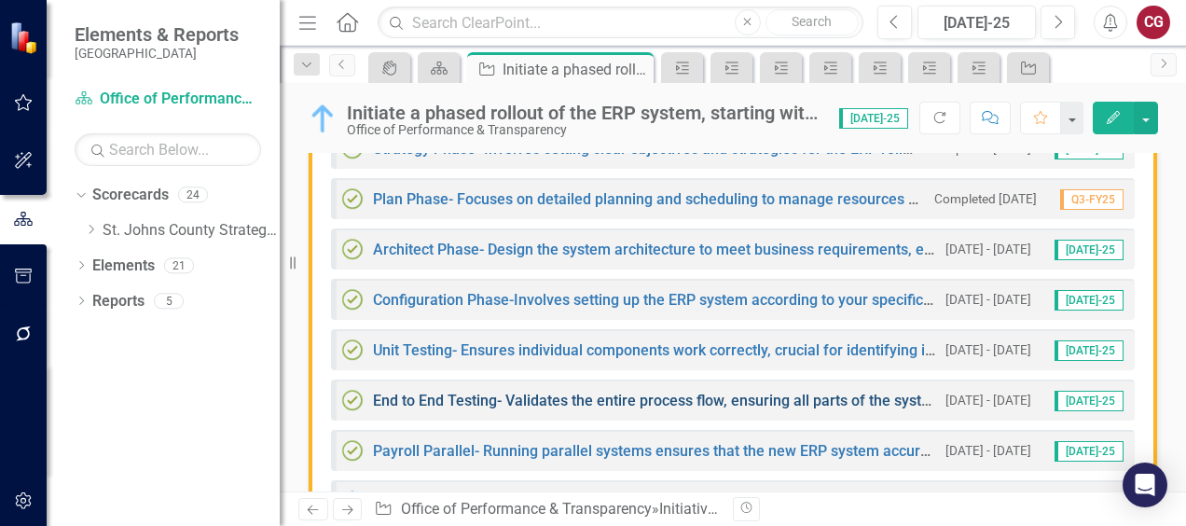
click at [428, 408] on link "End to End Testing- Validates the entire process flow, ensuring all parts of th…" at bounding box center [716, 401] width 687 height 18
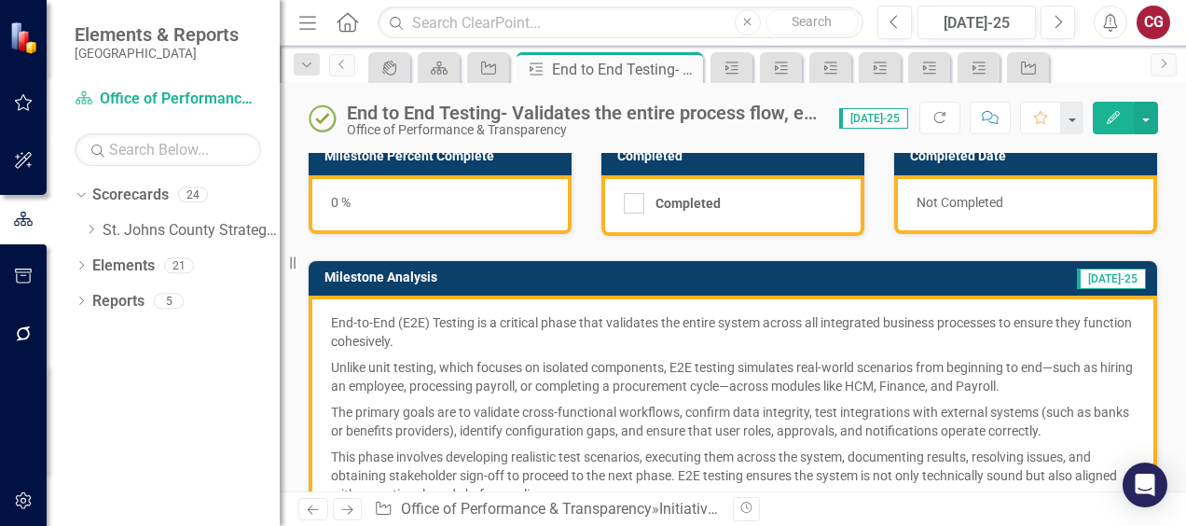
scroll to position [186, 0]
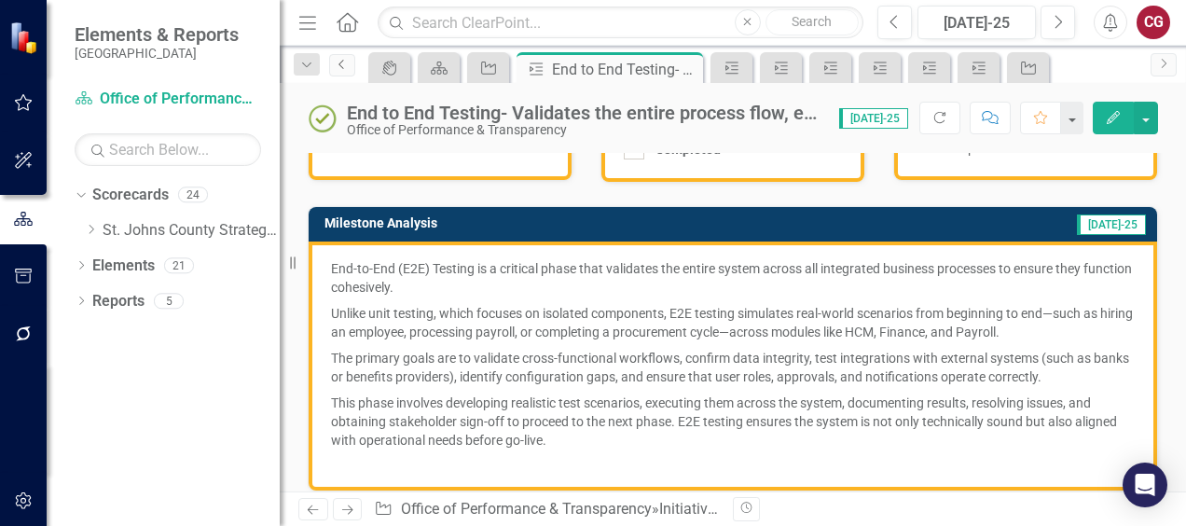
click at [350, 68] on link "Previous" at bounding box center [342, 65] width 26 height 22
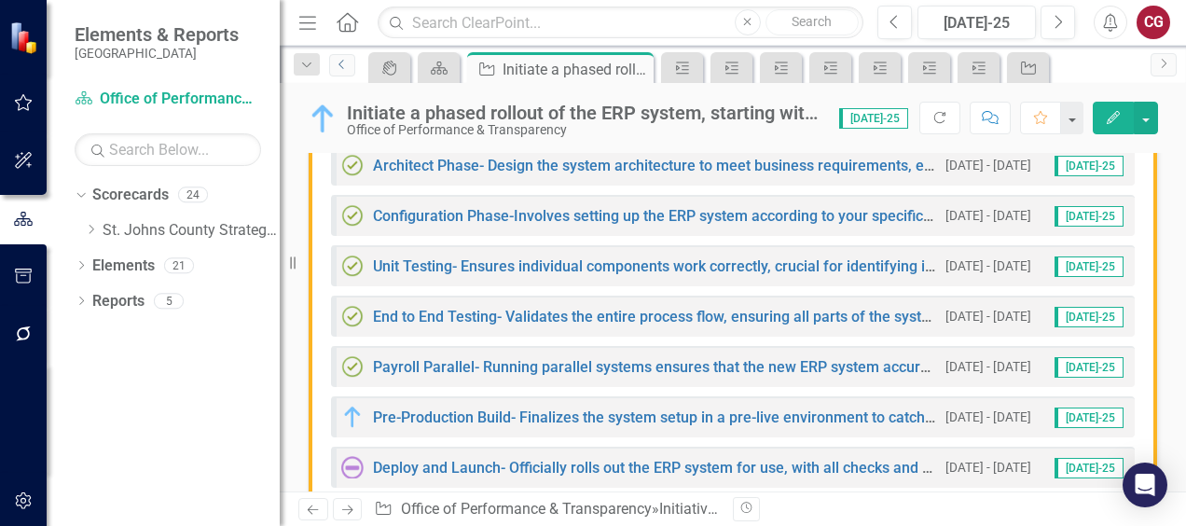
scroll to position [1026, 0]
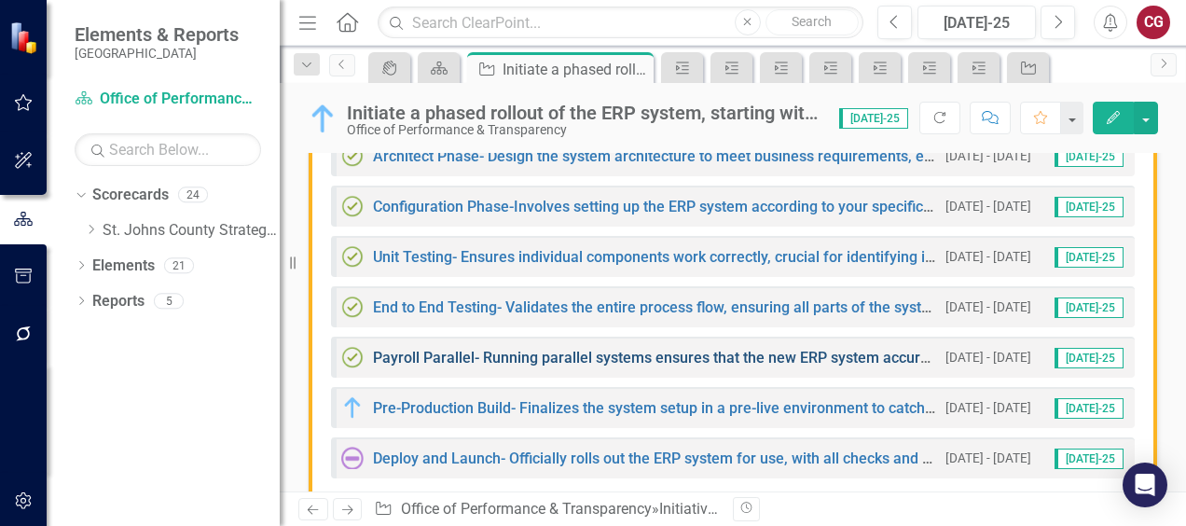
click at [444, 362] on link "Payroll Parallel- Running parallel systems ensures that the new ERP system accu…" at bounding box center [785, 358] width 825 height 18
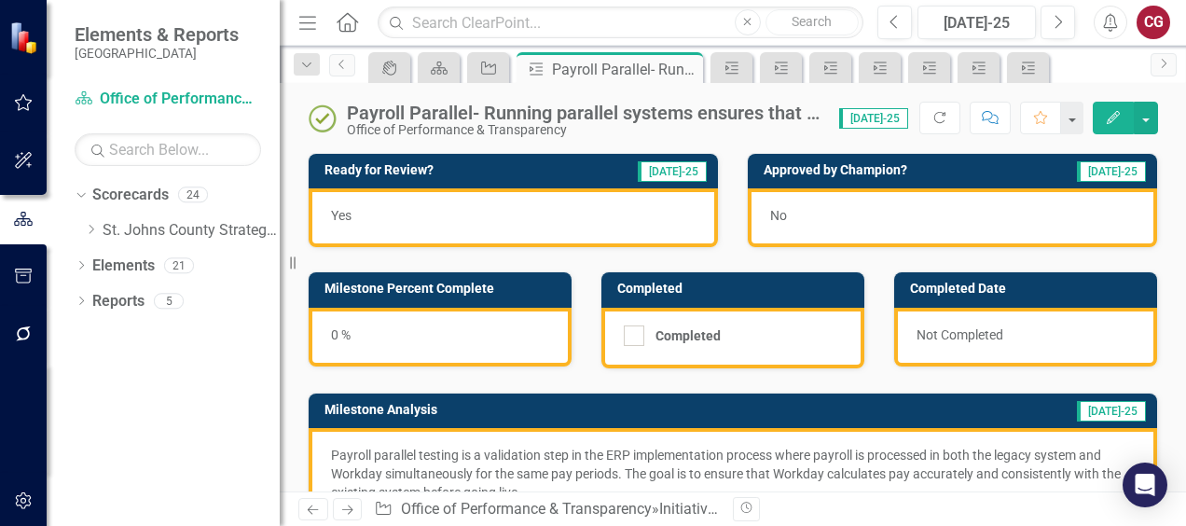
click at [409, 338] on div "0 %" at bounding box center [440, 337] width 263 height 59
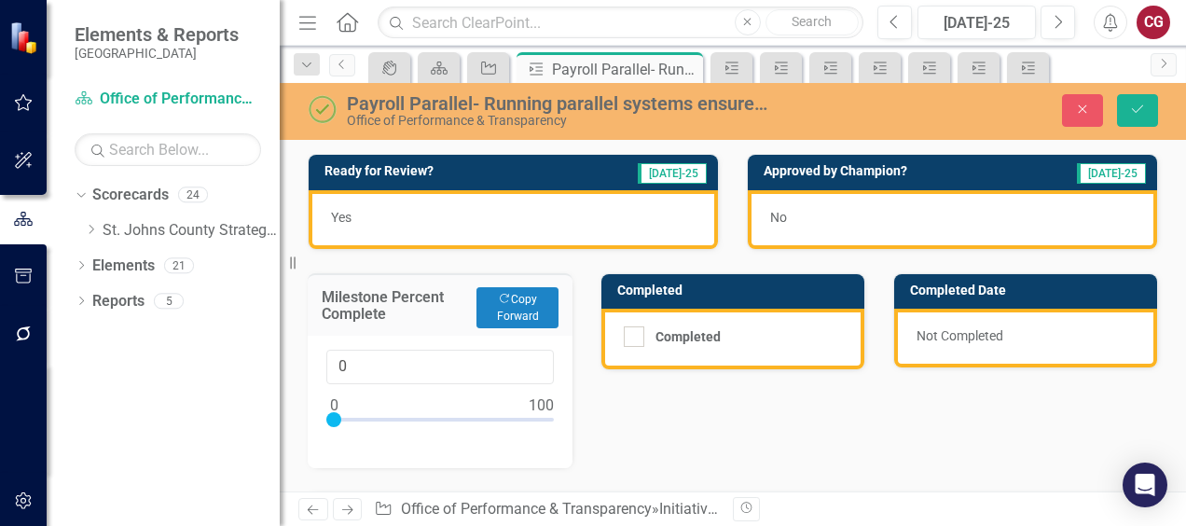
type input "100"
drag, startPoint x: 337, startPoint y: 420, endPoint x: 583, endPoint y: 412, distance: 246.2
click at [583, 412] on div "Ready for Review? [DATE]-25 Yes Approved by Champion? [DATE]-25 No Milestone Pe…" at bounding box center [733, 470] width 878 height 678
click at [1136, 107] on icon "Save" at bounding box center [1137, 109] width 17 height 13
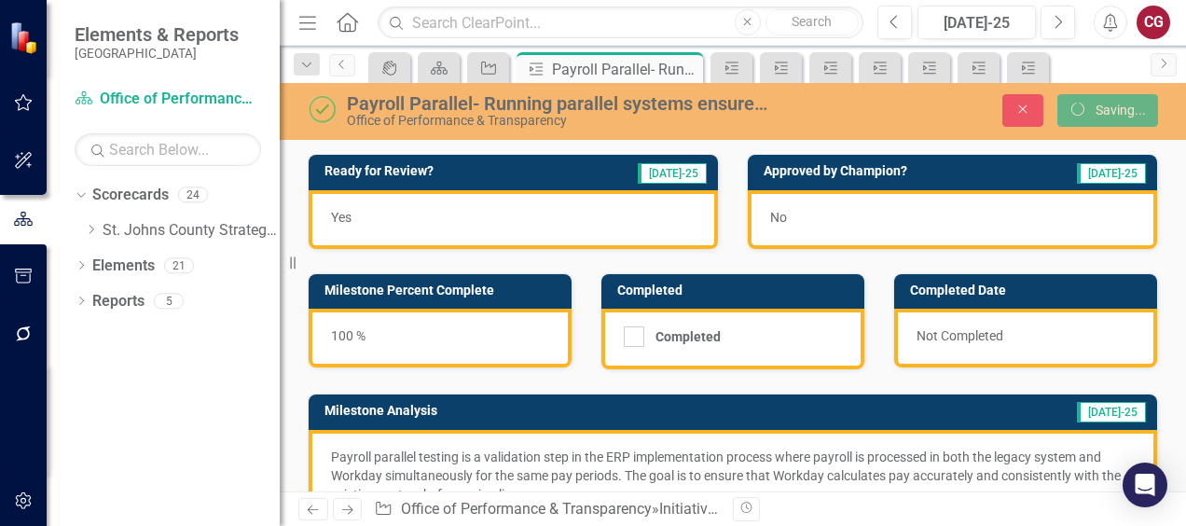
scroll to position [84, 0]
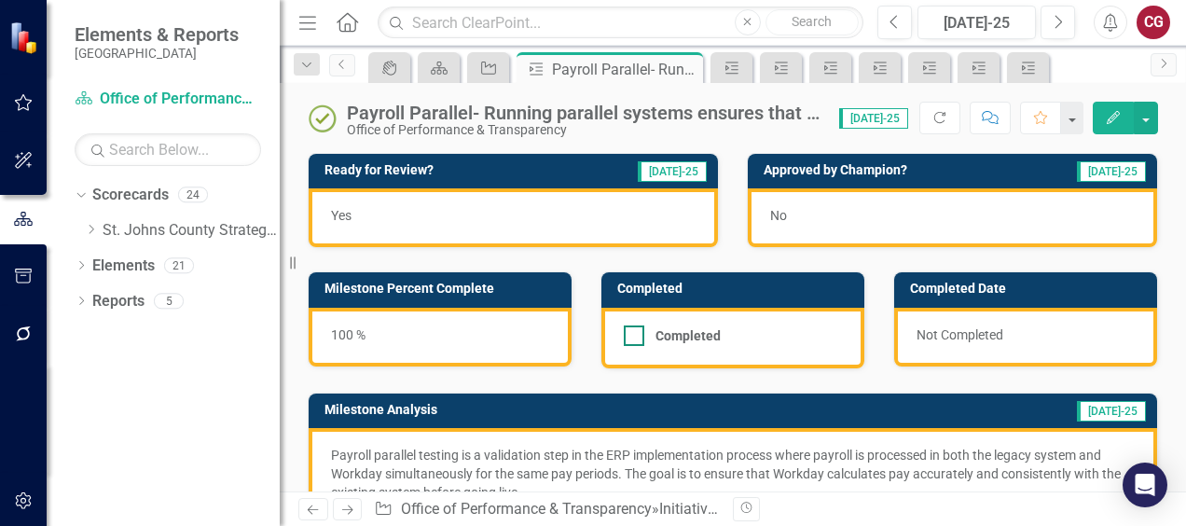
click at [644, 333] on div "Completed" at bounding box center [728, 335] width 209 height 21
click at [636, 333] on input "Completed" at bounding box center [630, 331] width 12 height 12
checkbox input "true"
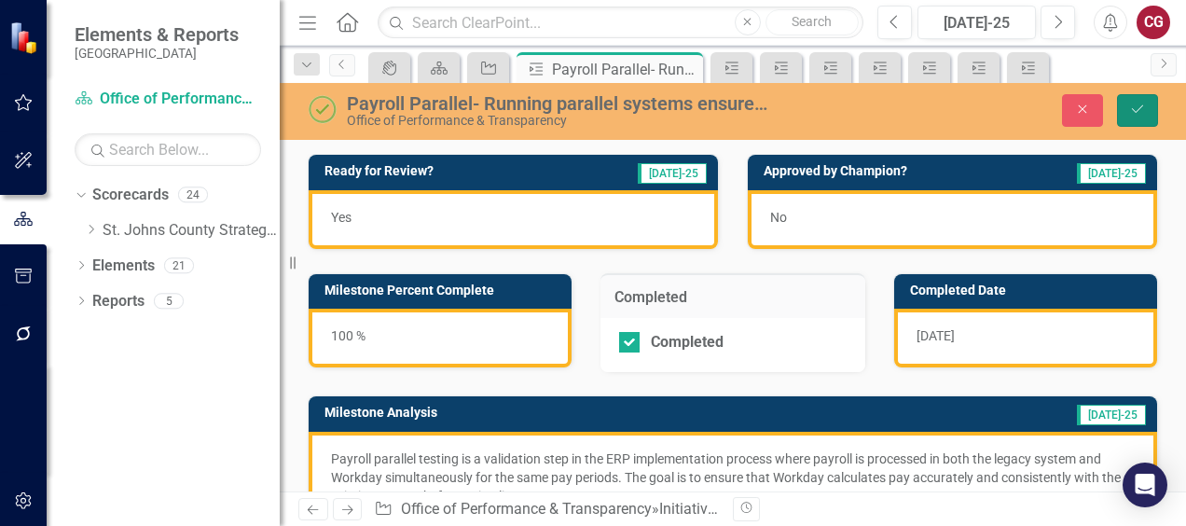
click at [1132, 115] on icon "Save" at bounding box center [1137, 109] width 17 height 13
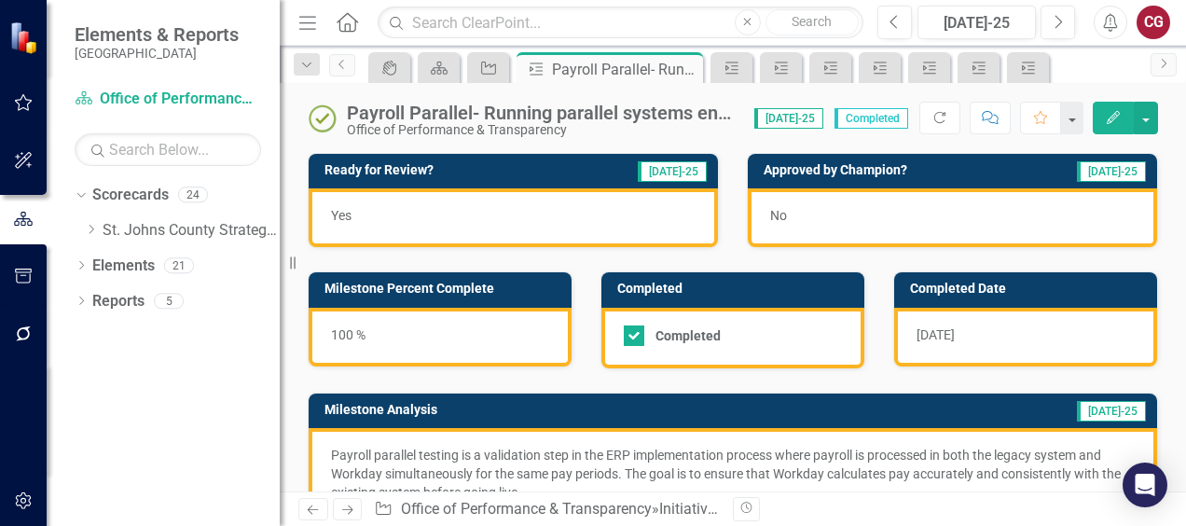
click at [988, 345] on div "[DATE]" at bounding box center [1025, 337] width 263 height 59
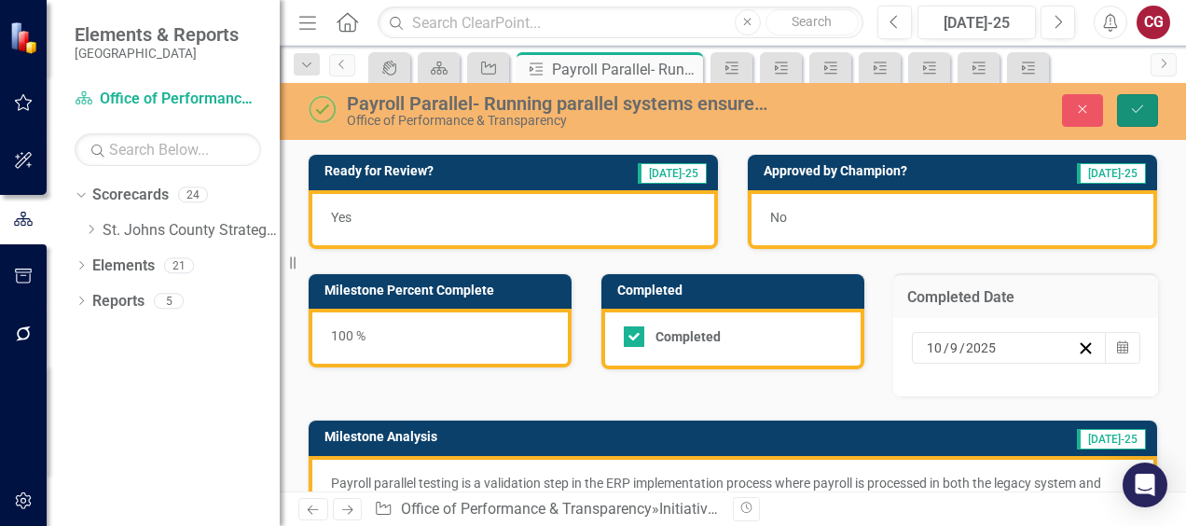
click at [1134, 110] on icon "Save" at bounding box center [1137, 109] width 17 height 13
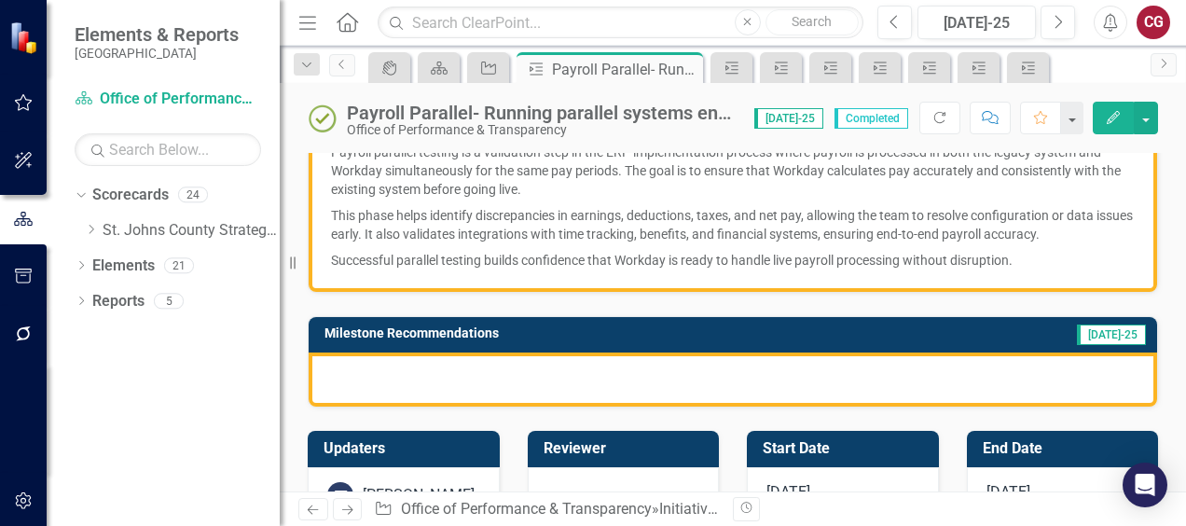
scroll to position [373, 0]
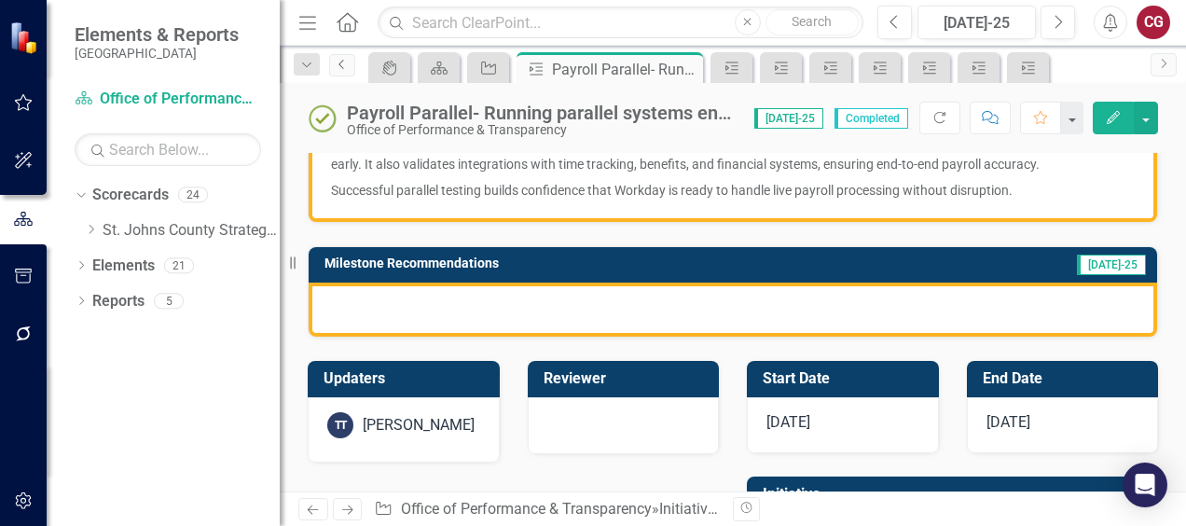
click at [351, 74] on link "Previous" at bounding box center [342, 65] width 26 height 22
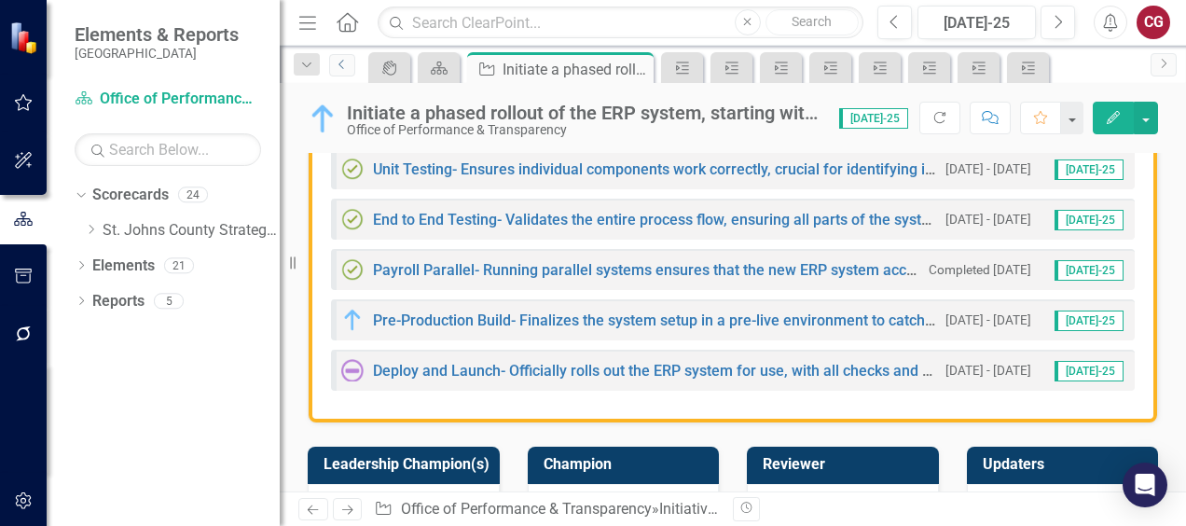
scroll to position [1119, 0]
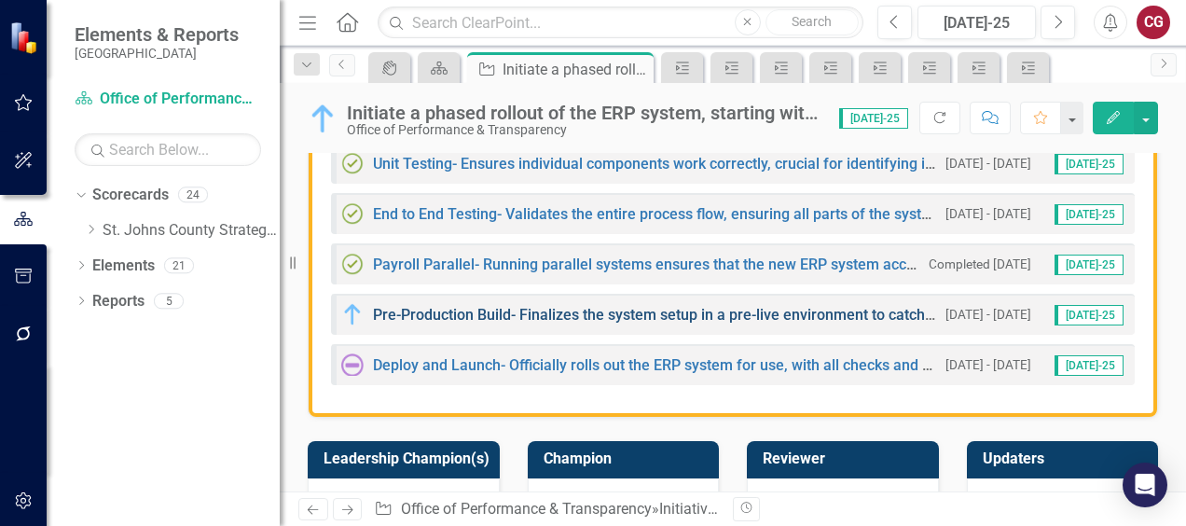
click at [434, 321] on link "Pre-Production Build- Finalizes the system setup in a pre-live environment to c…" at bounding box center [726, 315] width 706 height 18
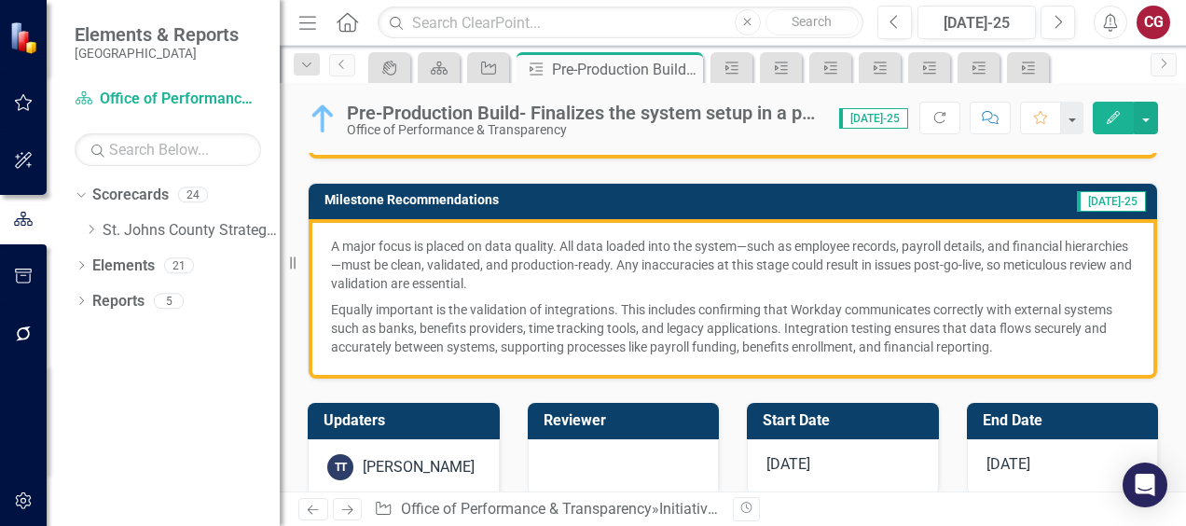
scroll to position [633, 0]
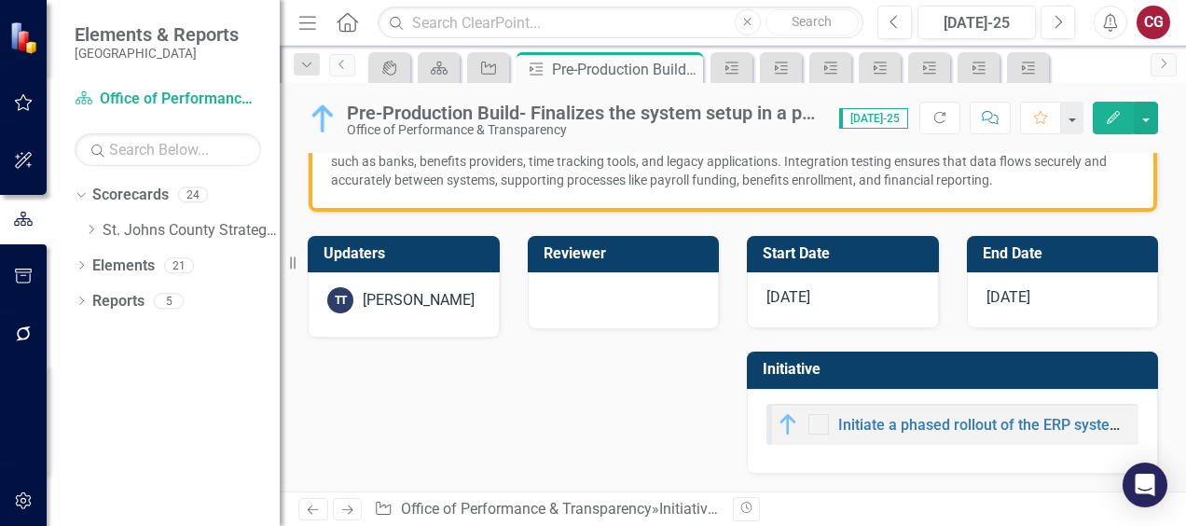
click at [826, 296] on div "[DATE]" at bounding box center [843, 300] width 192 height 56
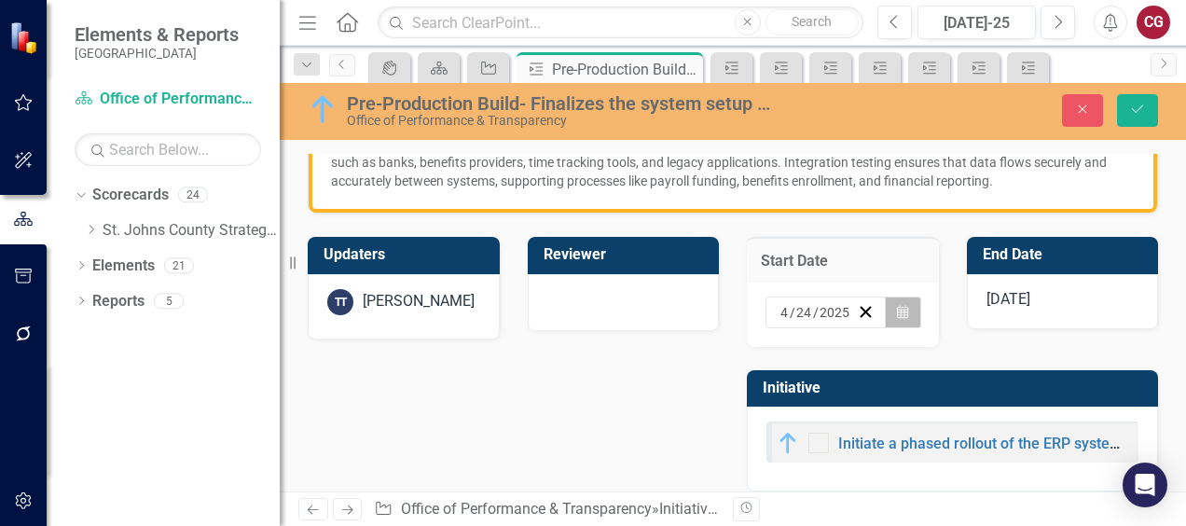
click at [899, 312] on button "Calendar" at bounding box center [902, 312] width 35 height 32
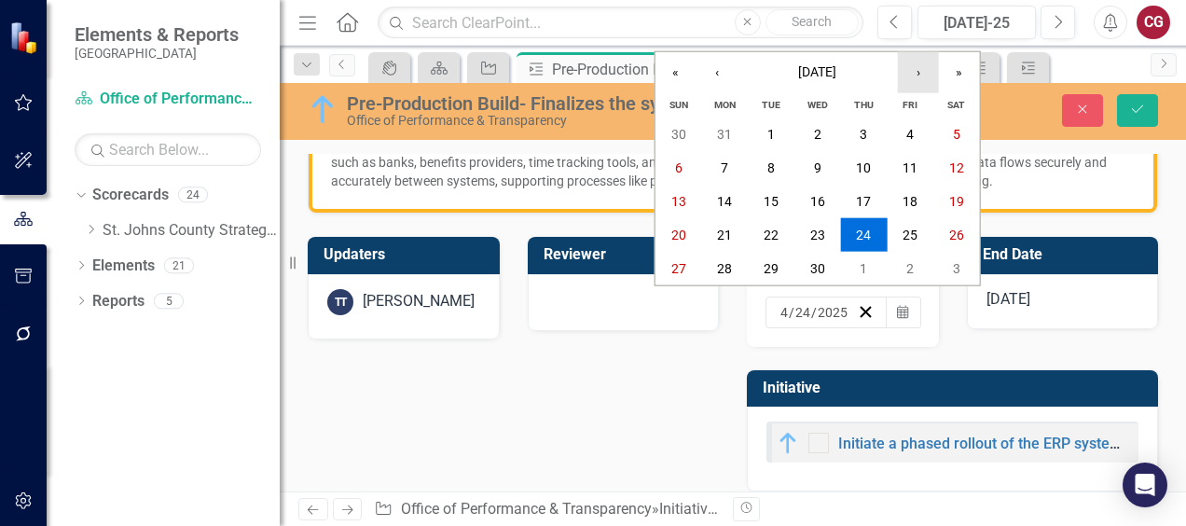
click at [929, 73] on button "›" at bounding box center [918, 72] width 41 height 41
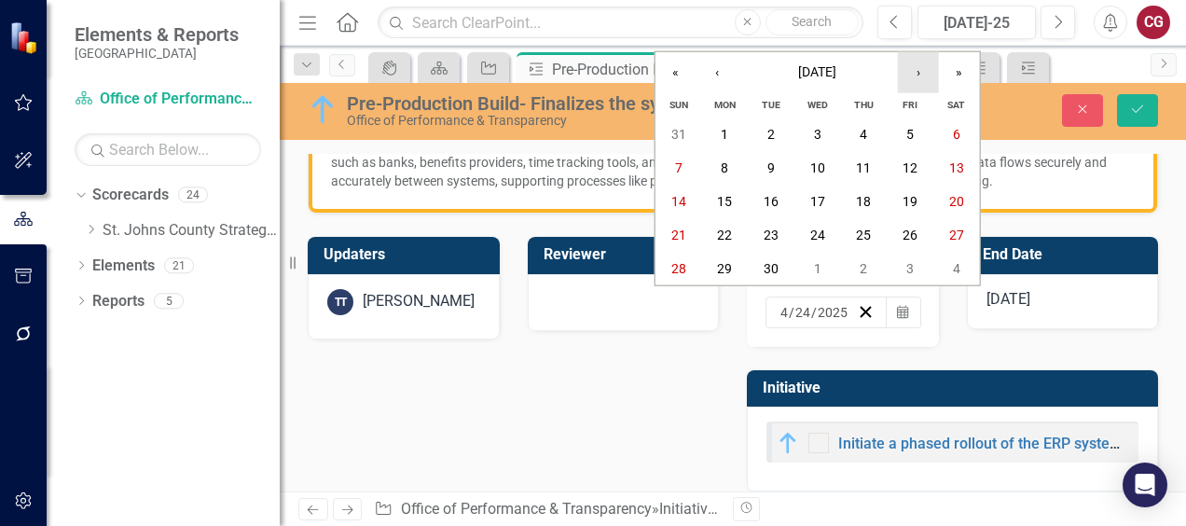
click at [929, 73] on button "›" at bounding box center [918, 72] width 41 height 41
click at [723, 72] on button "‹" at bounding box center [716, 72] width 41 height 41
click at [725, 271] on abbr "29" at bounding box center [724, 268] width 15 height 15
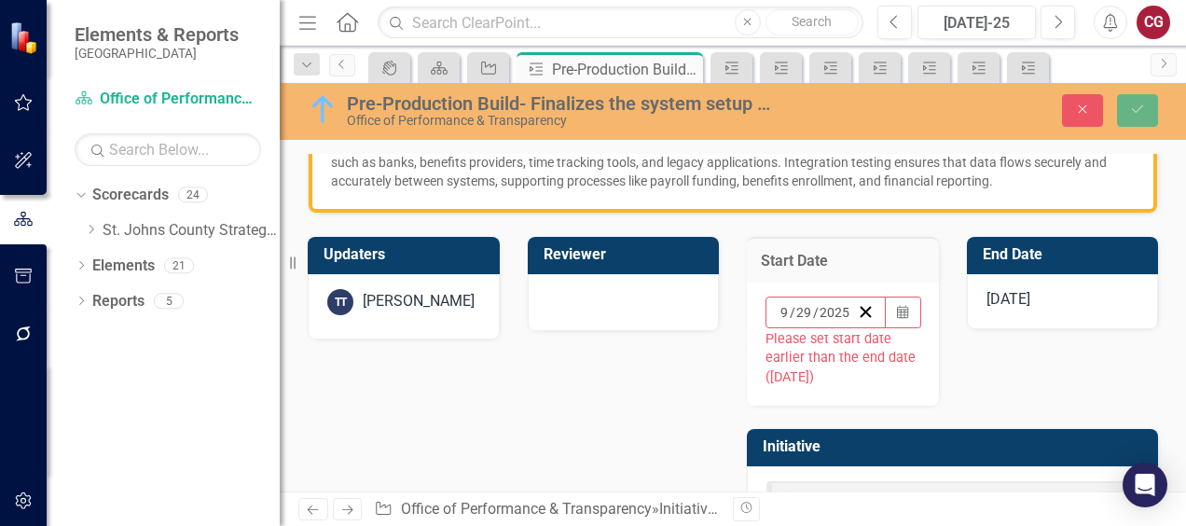
click at [1055, 294] on div "[DATE]" at bounding box center [1063, 302] width 192 height 56
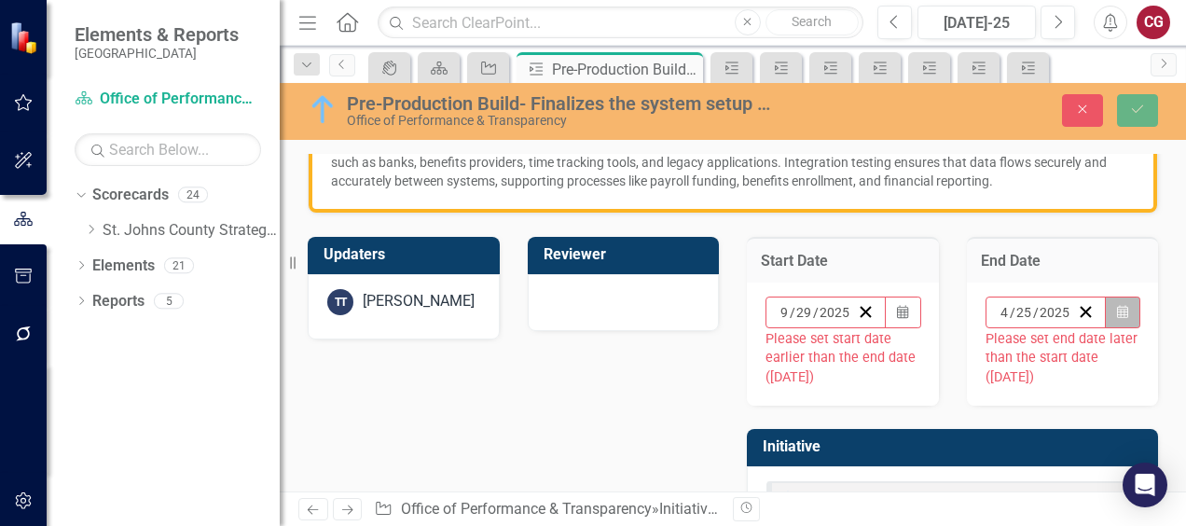
click at [1117, 310] on icon "Calendar" at bounding box center [1122, 312] width 11 height 13
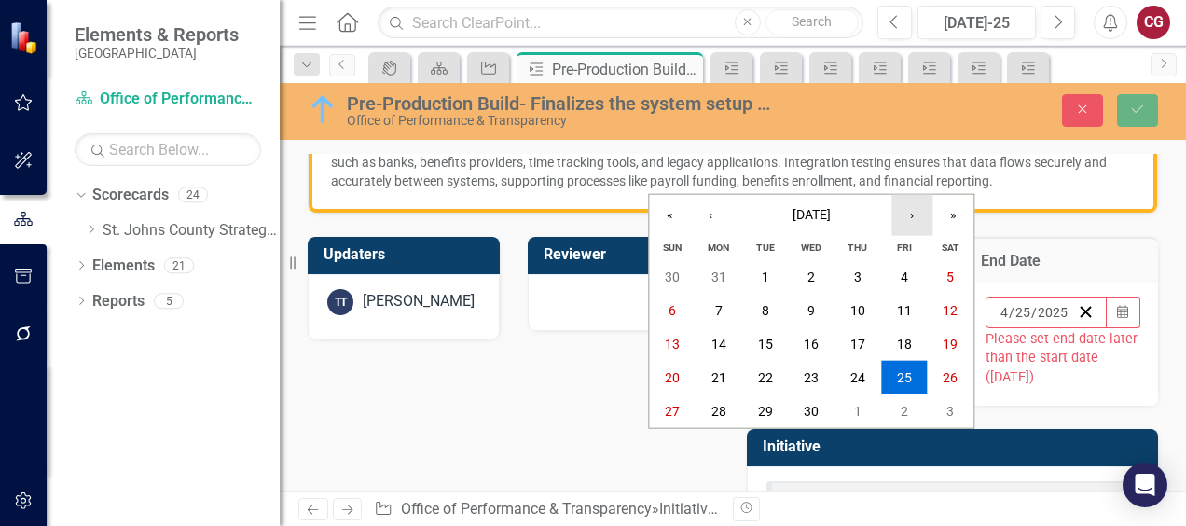
click at [912, 214] on button "›" at bounding box center [911, 215] width 41 height 41
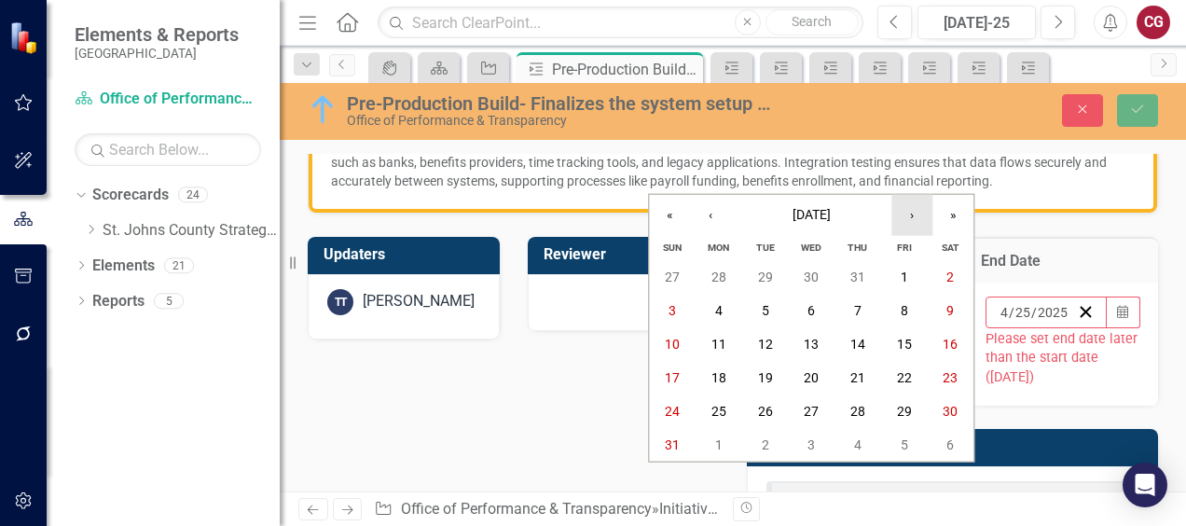
click at [912, 214] on button "›" at bounding box center [911, 215] width 41 height 41
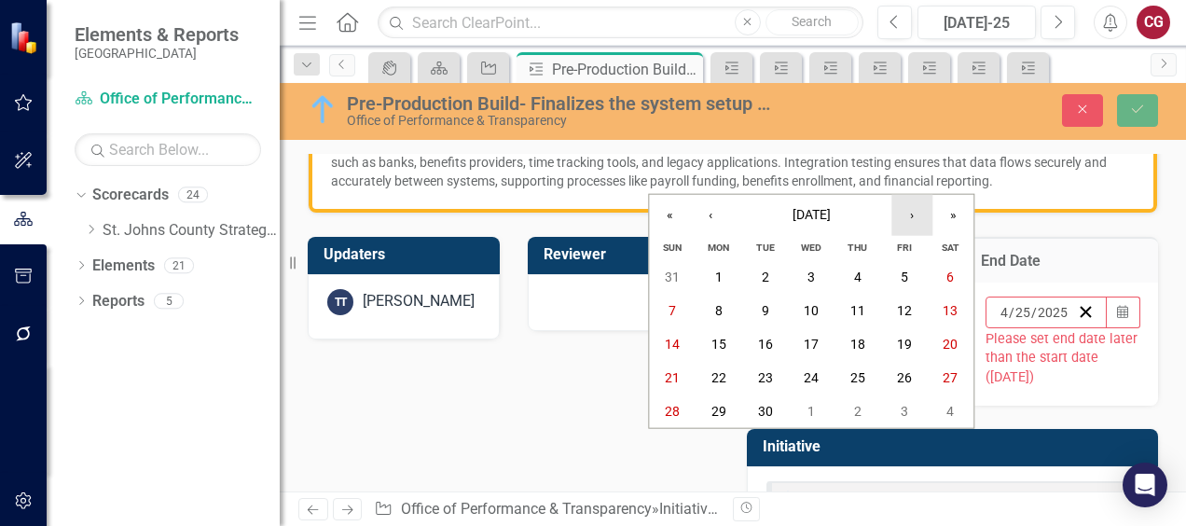
click at [912, 214] on button "›" at bounding box center [911, 215] width 41 height 41
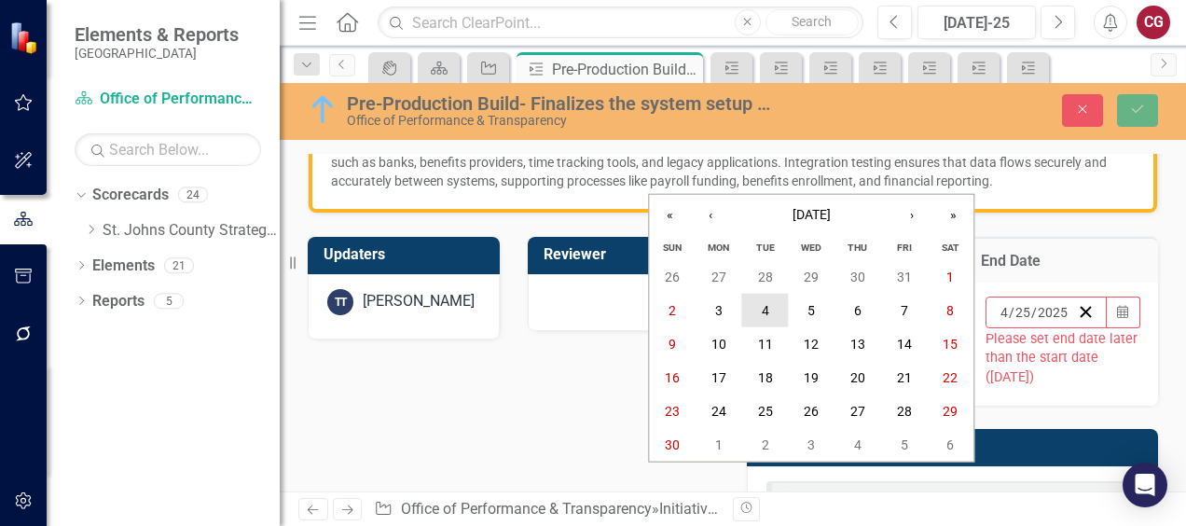
click at [758, 300] on button "4" at bounding box center [765, 311] width 47 height 34
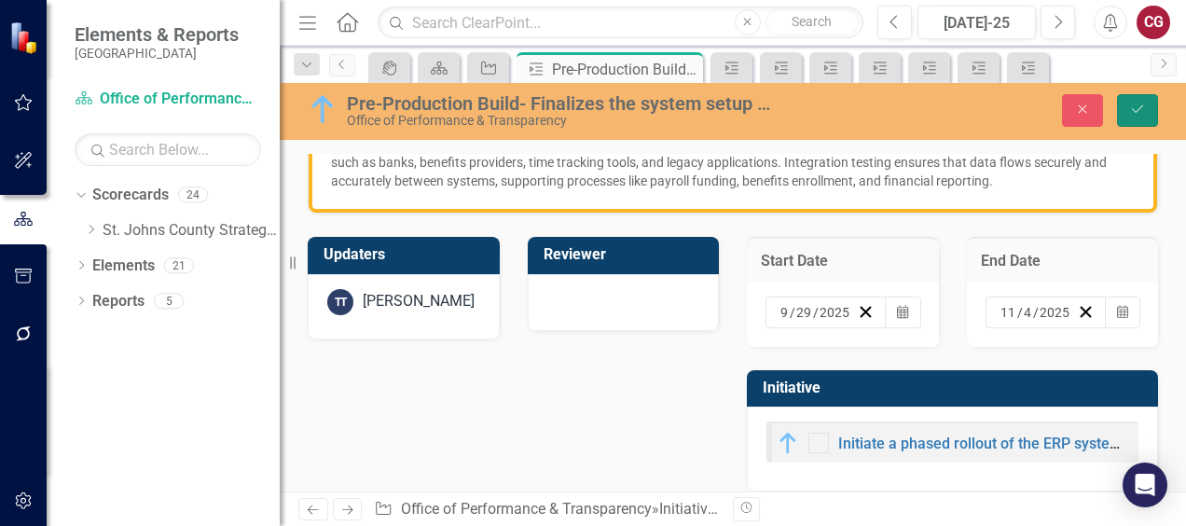
click at [1138, 121] on button "Save" at bounding box center [1137, 110] width 41 height 33
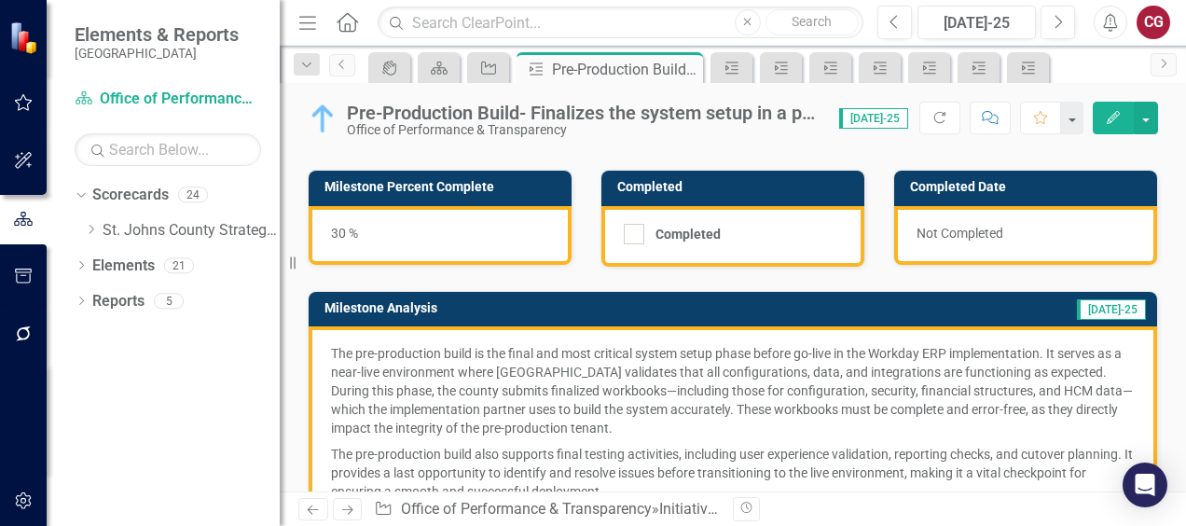
scroll to position [93, 0]
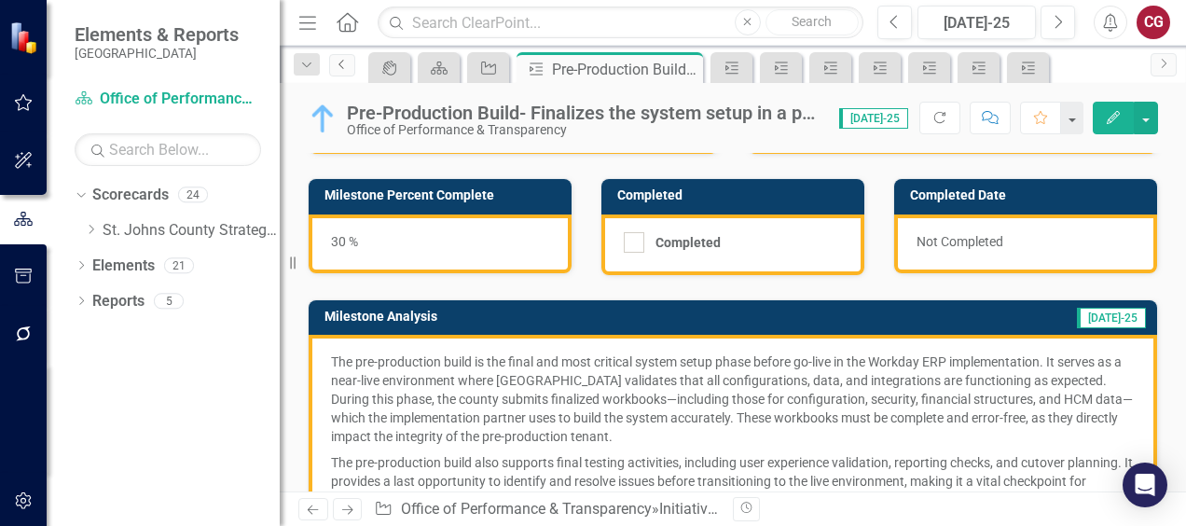
click at [347, 69] on icon "Previous" at bounding box center [342, 64] width 15 height 11
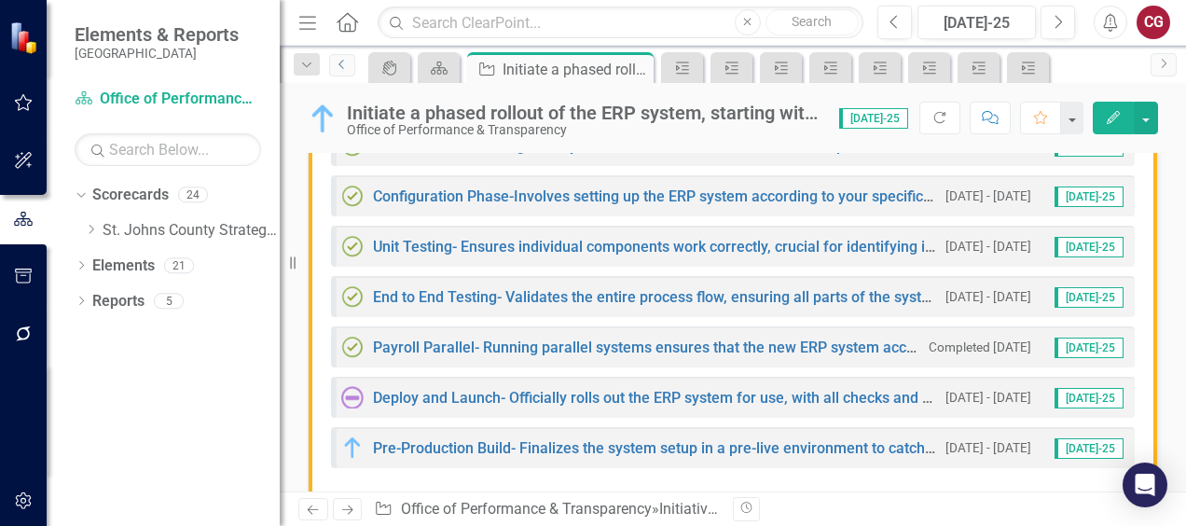
scroll to position [1026, 0]
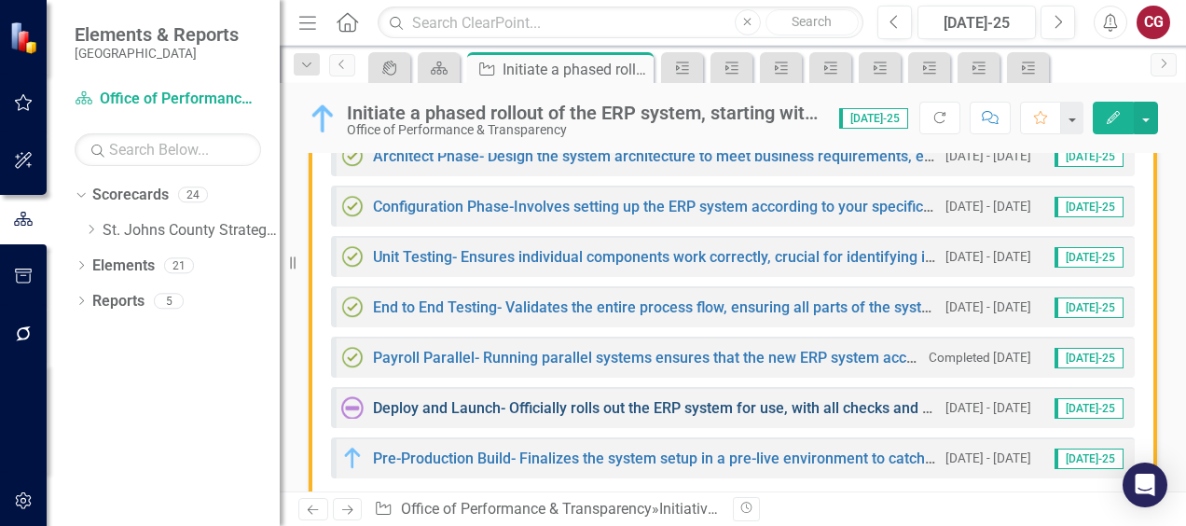
click at [742, 403] on link "Deploy and Launch- Officially rolls out the ERP system for use, with all checks…" at bounding box center [706, 408] width 666 height 18
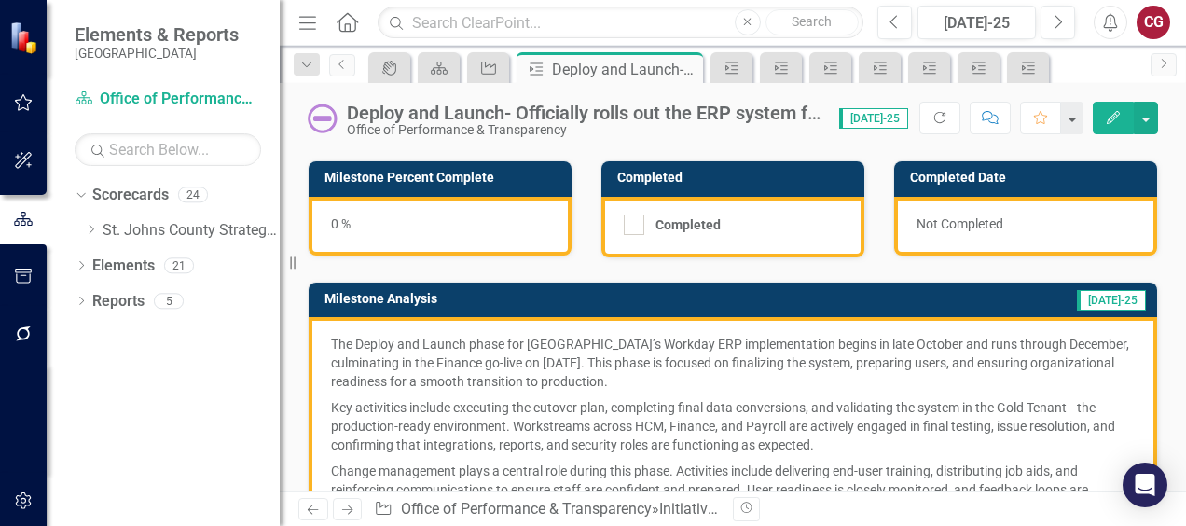
scroll to position [186, 0]
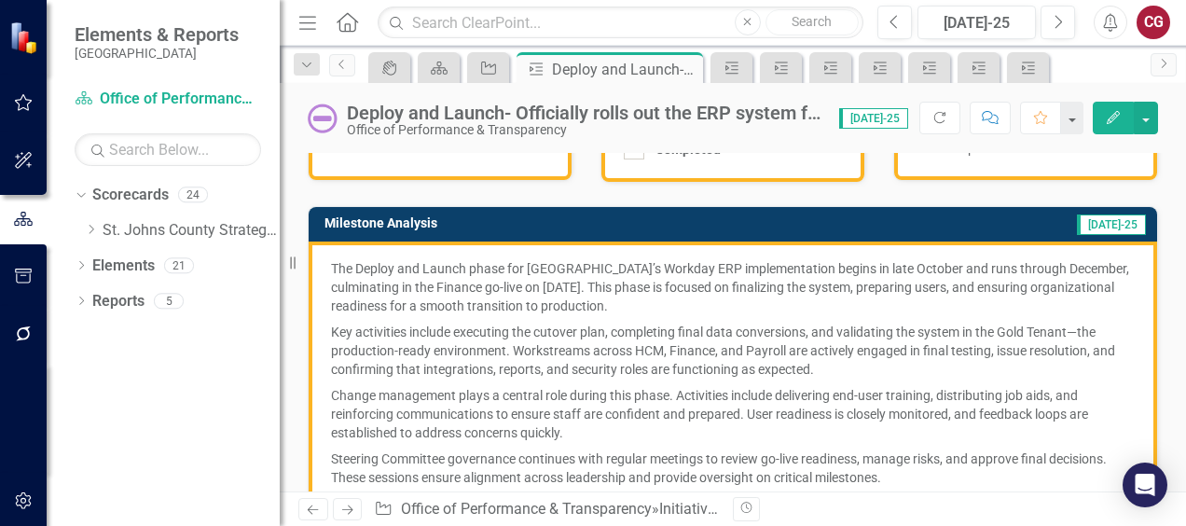
click at [891, 284] on p "The Deploy and Launch phase for [GEOGRAPHIC_DATA]’s Workday ERP implementation …" at bounding box center [733, 289] width 804 height 60
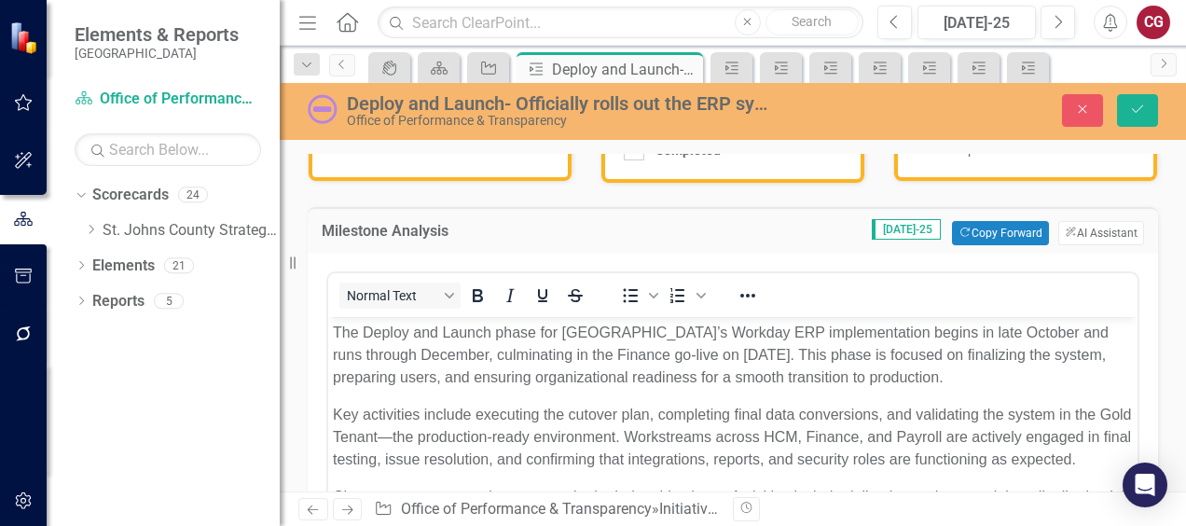
scroll to position [0, 0]
click at [983, 331] on p "The Deploy and Launch phase for [GEOGRAPHIC_DATA]’s Workday ERP implementation …" at bounding box center [733, 355] width 800 height 67
click at [1127, 110] on button "Save" at bounding box center [1137, 110] width 41 height 33
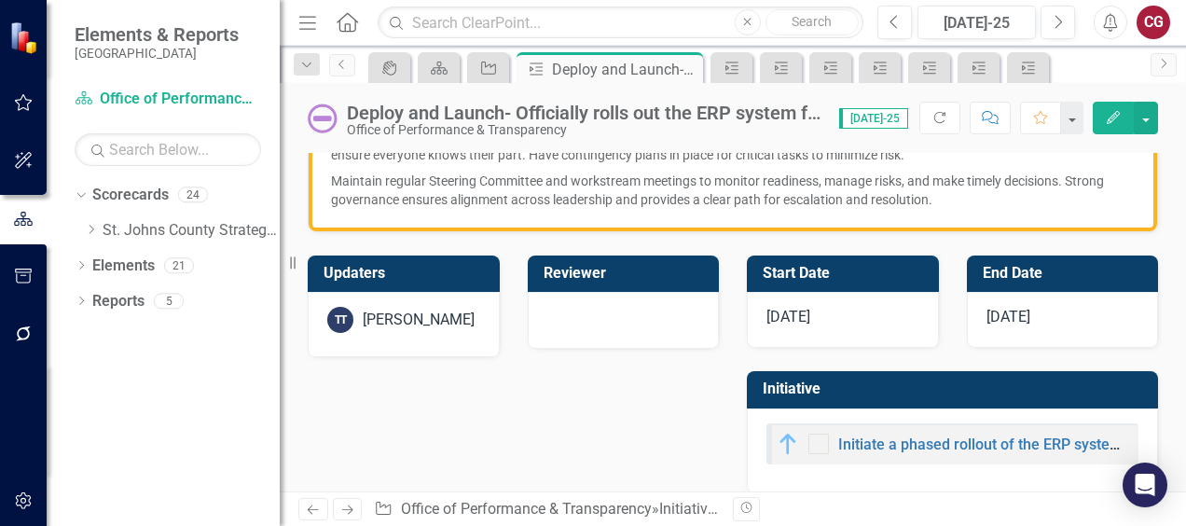
scroll to position [730, 0]
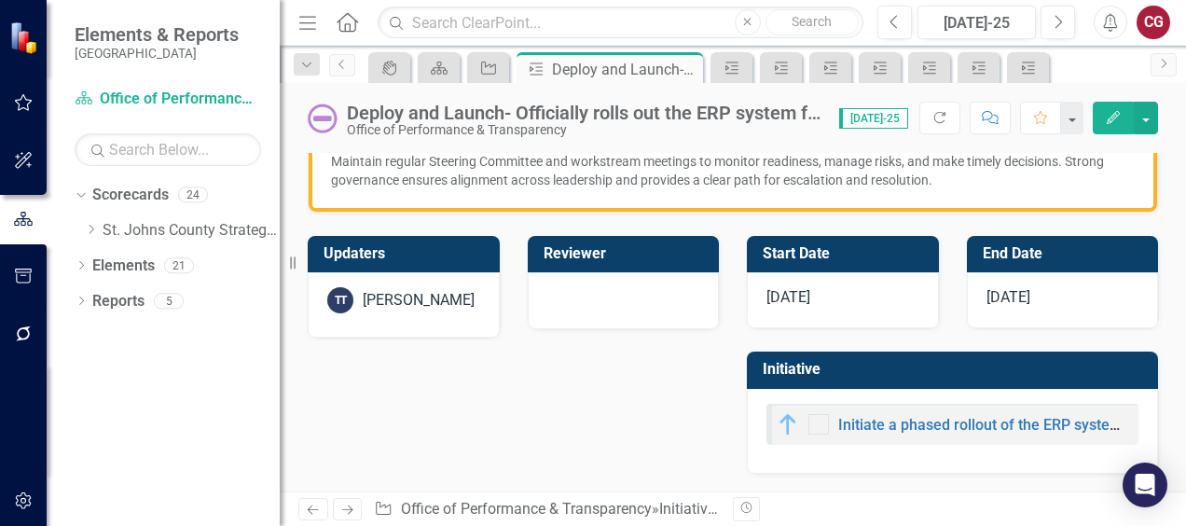
click at [833, 302] on div "[DATE]" at bounding box center [843, 300] width 192 height 56
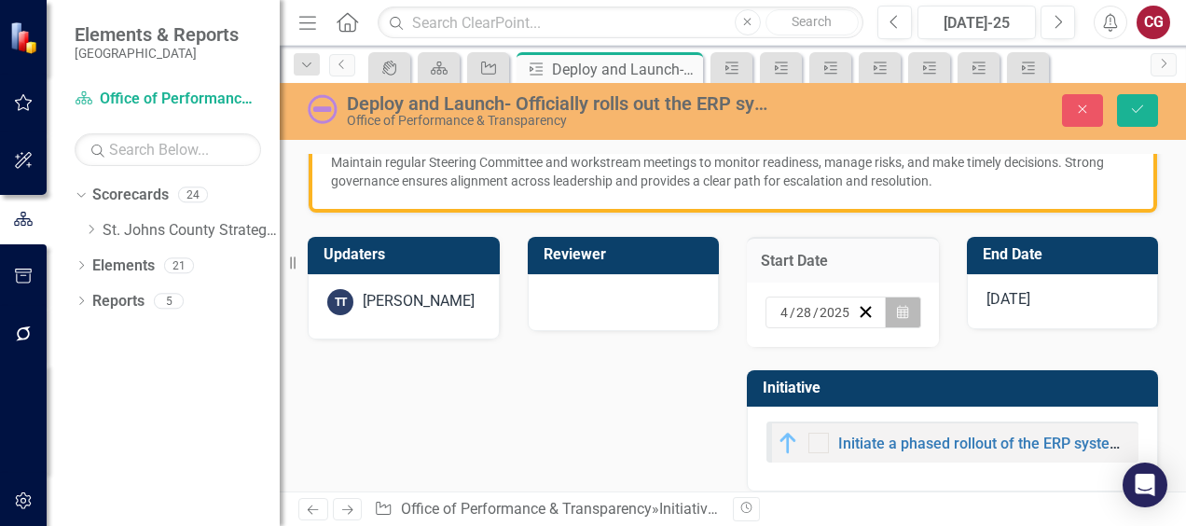
click at [897, 317] on icon "Calendar" at bounding box center [902, 312] width 11 height 13
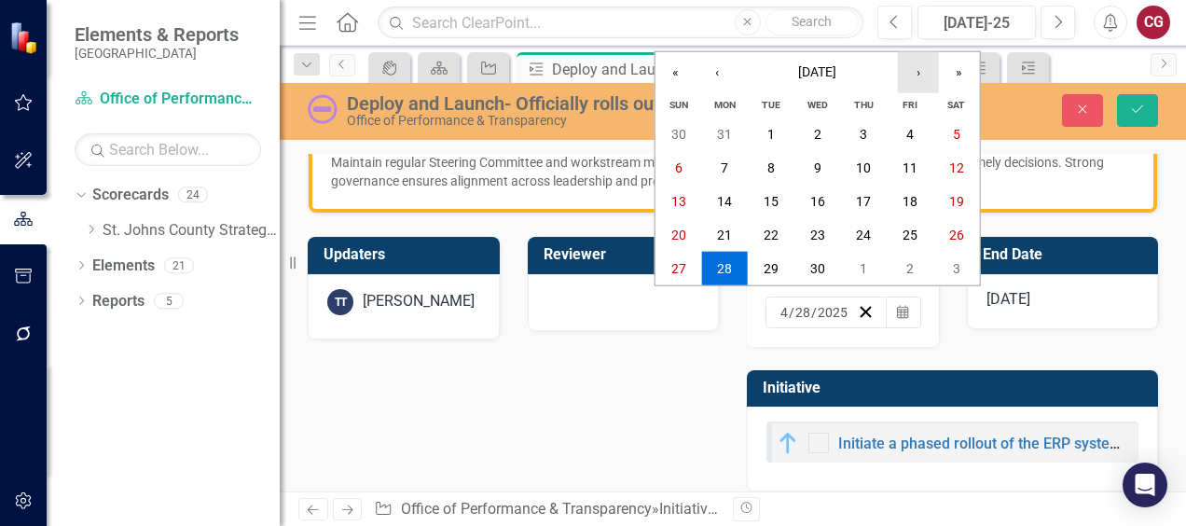
click at [907, 68] on button "›" at bounding box center [918, 72] width 41 height 41
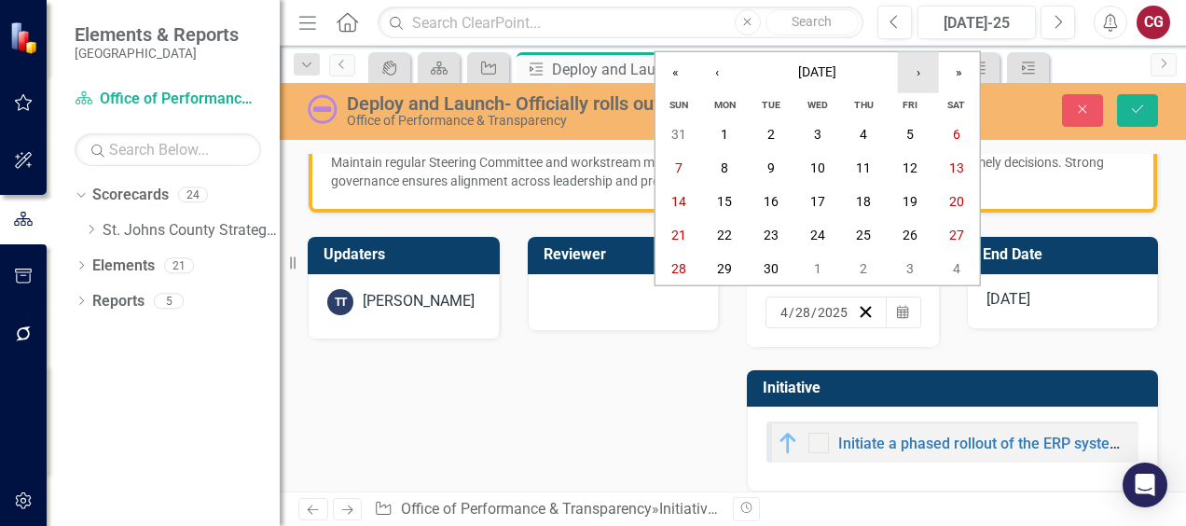
click at [907, 68] on button "›" at bounding box center [918, 72] width 41 height 41
click at [820, 133] on button "1" at bounding box center [817, 134] width 47 height 34
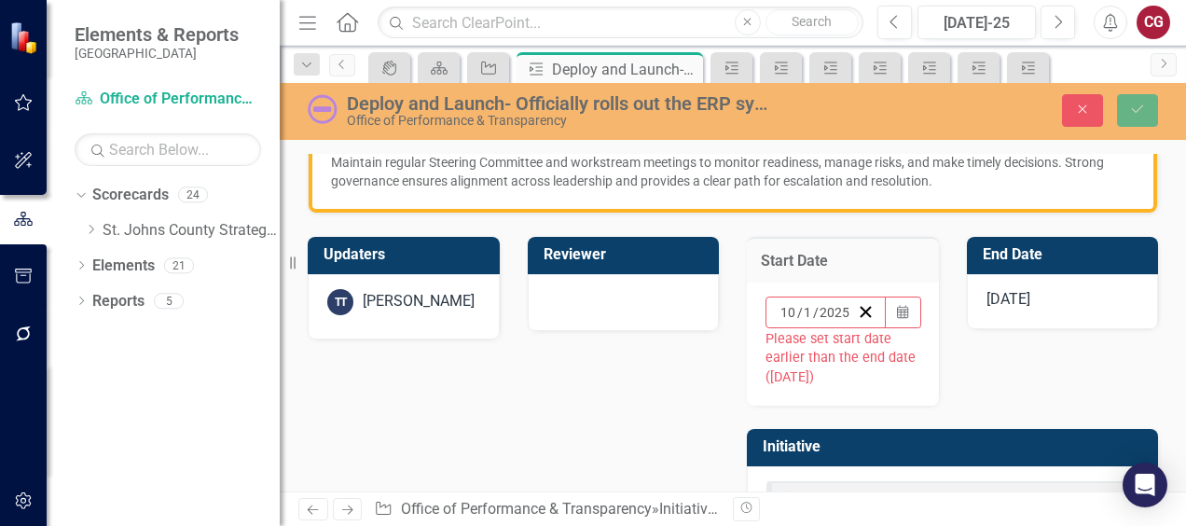
click at [1064, 292] on div "[DATE]" at bounding box center [1063, 302] width 192 height 56
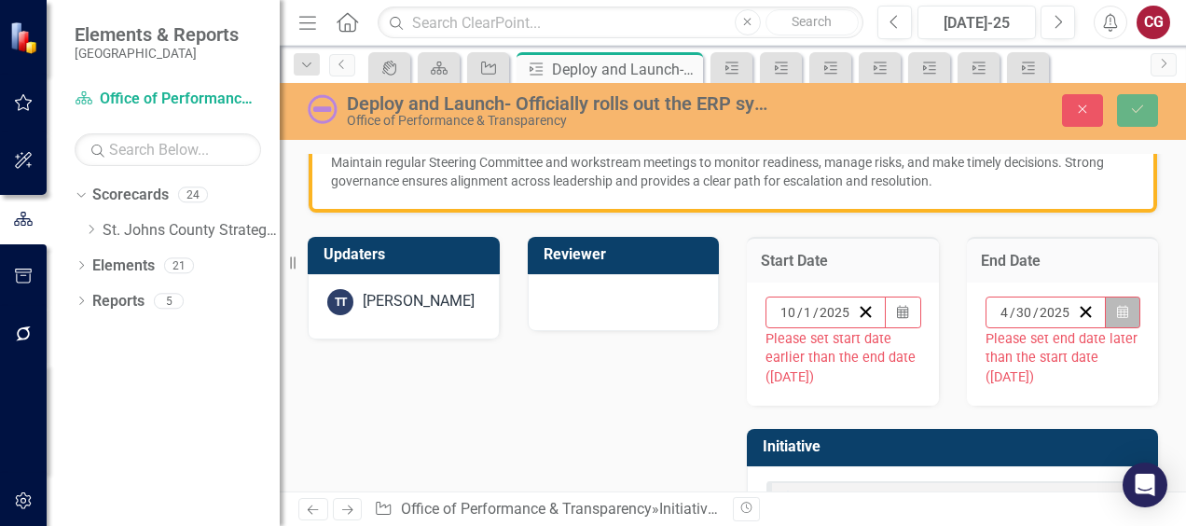
click at [1117, 311] on icon "Calendar" at bounding box center [1122, 312] width 11 height 13
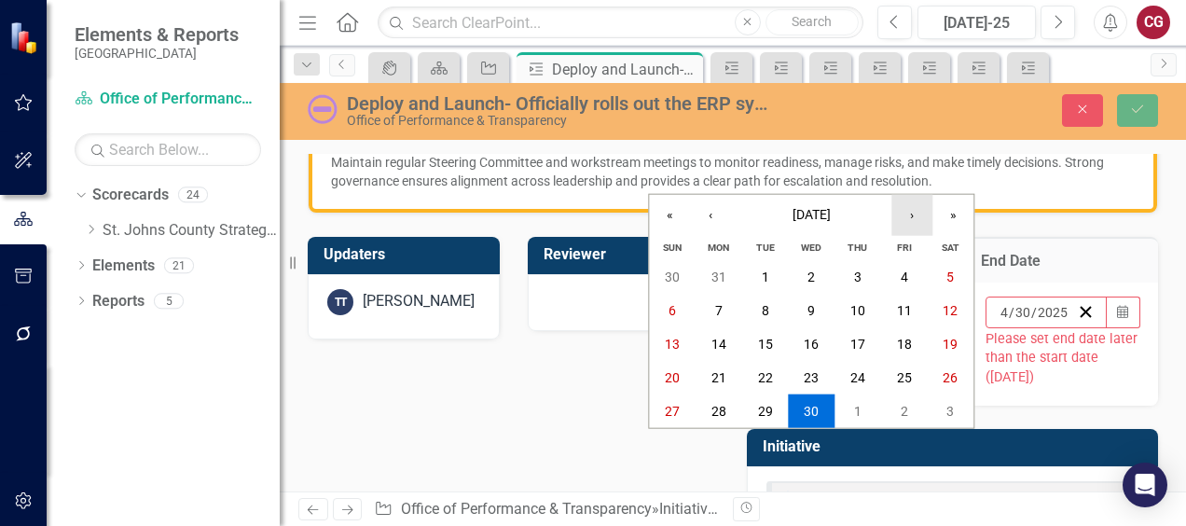
click at [923, 222] on button "›" at bounding box center [911, 215] width 41 height 41
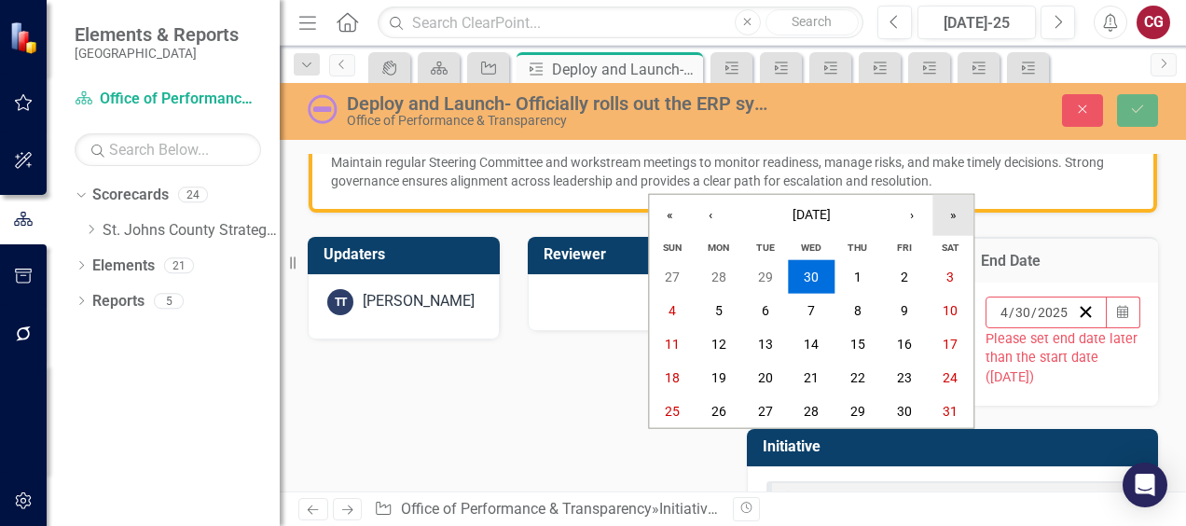
click at [956, 221] on button "»" at bounding box center [952, 215] width 41 height 41
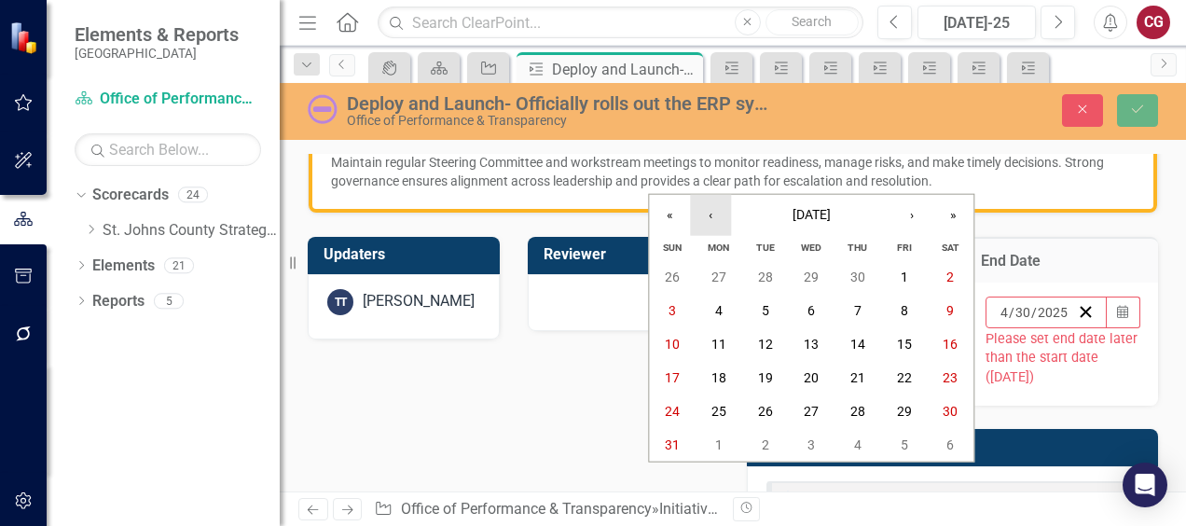
click at [714, 222] on button "‹" at bounding box center [710, 215] width 41 height 41
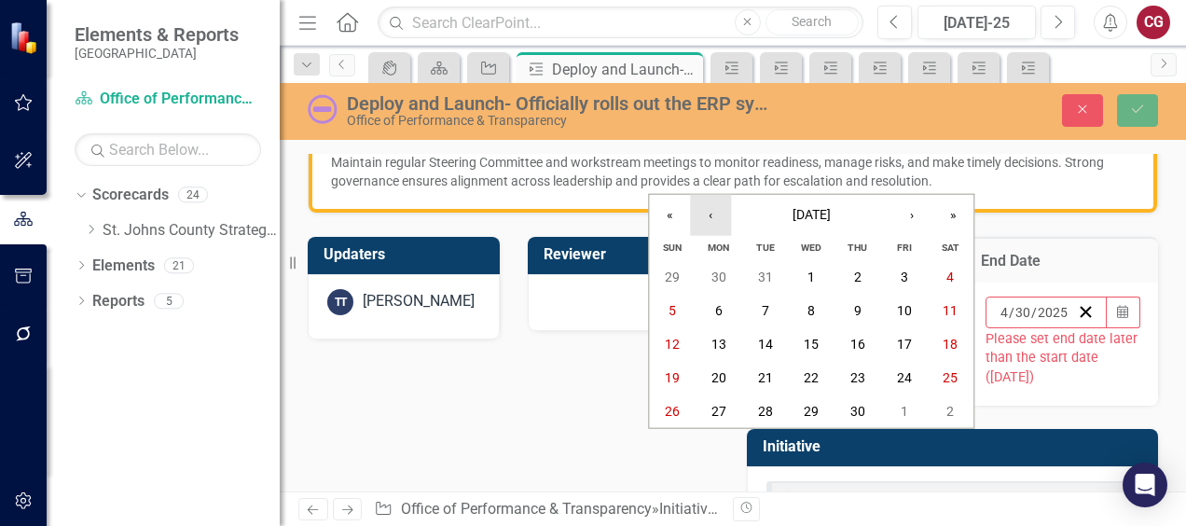
click at [714, 222] on button "‹" at bounding box center [710, 215] width 41 height 41
click at [860, 272] on abbr "1" at bounding box center [857, 276] width 7 height 15
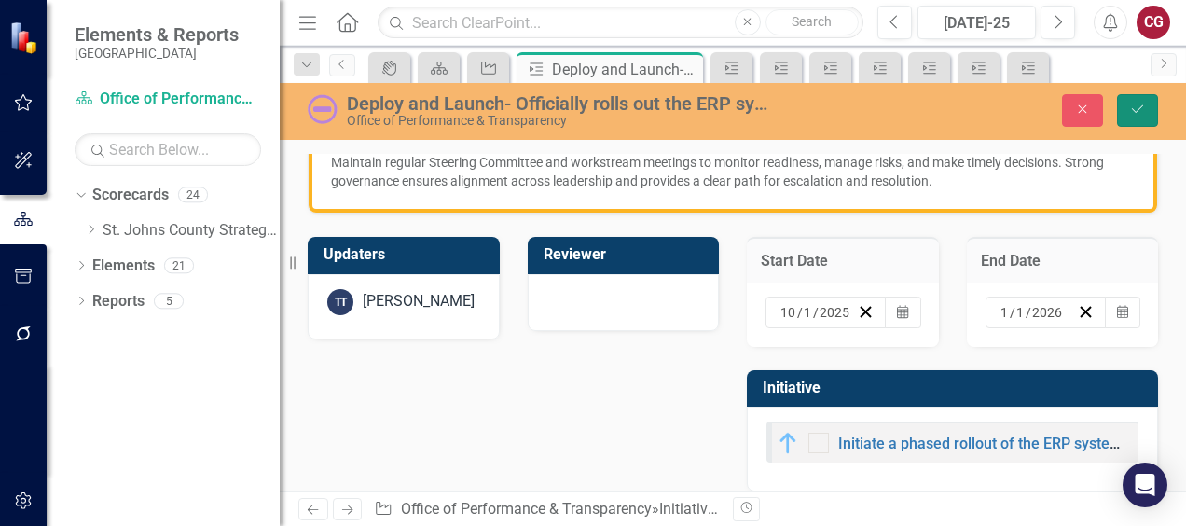
click at [1123, 107] on button "Save" at bounding box center [1137, 110] width 41 height 33
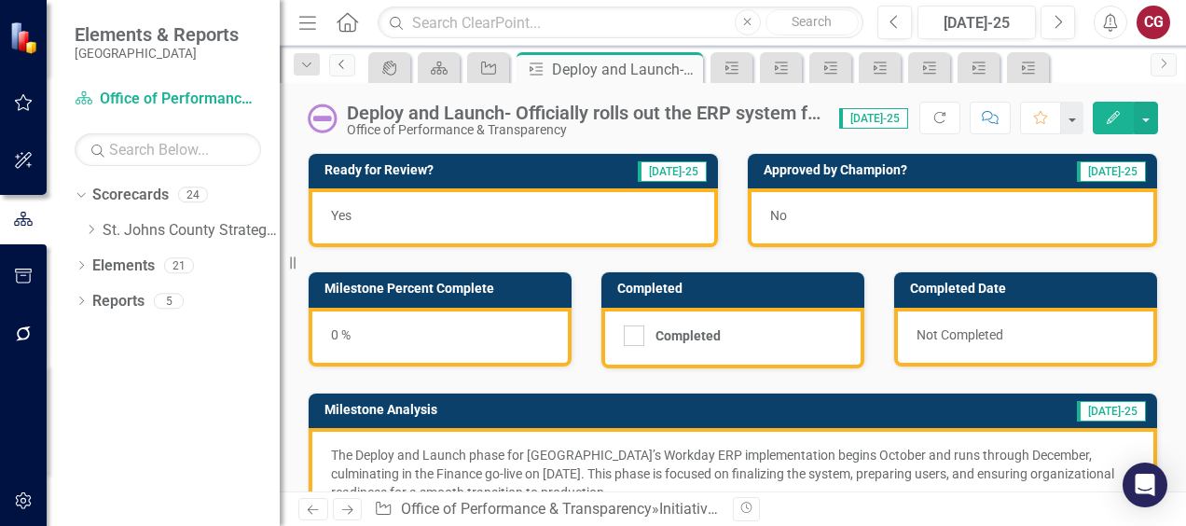
click at [347, 66] on icon "Previous" at bounding box center [342, 64] width 15 height 11
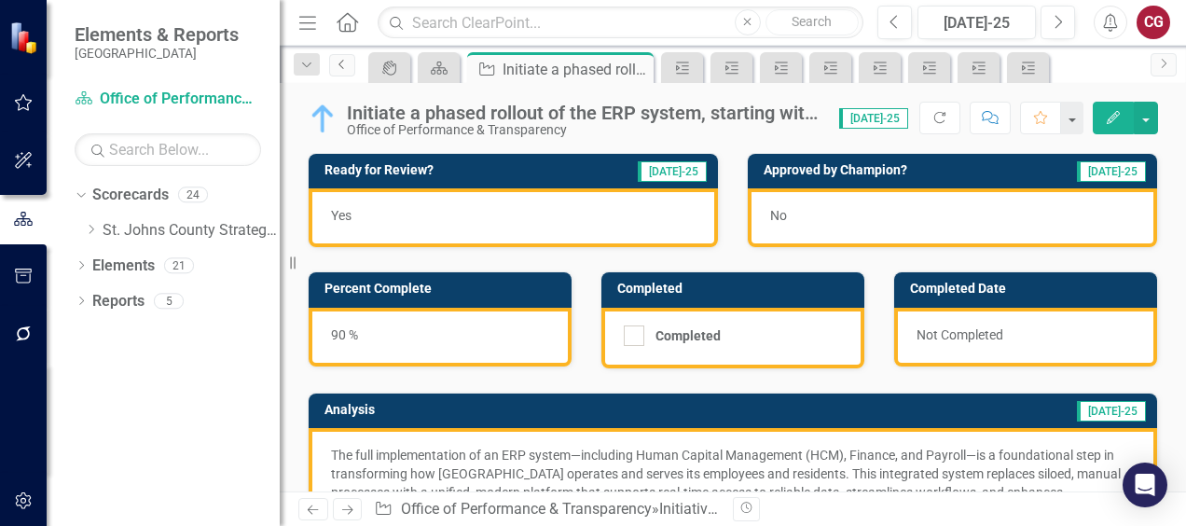
click at [348, 65] on icon "Previous" at bounding box center [342, 64] width 15 height 11
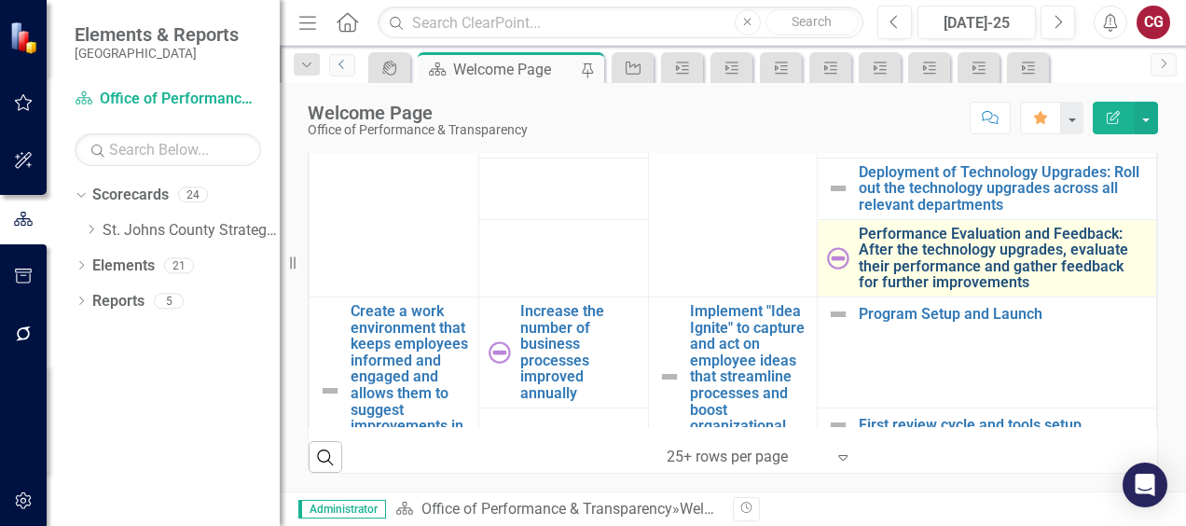
scroll to position [2890, 0]
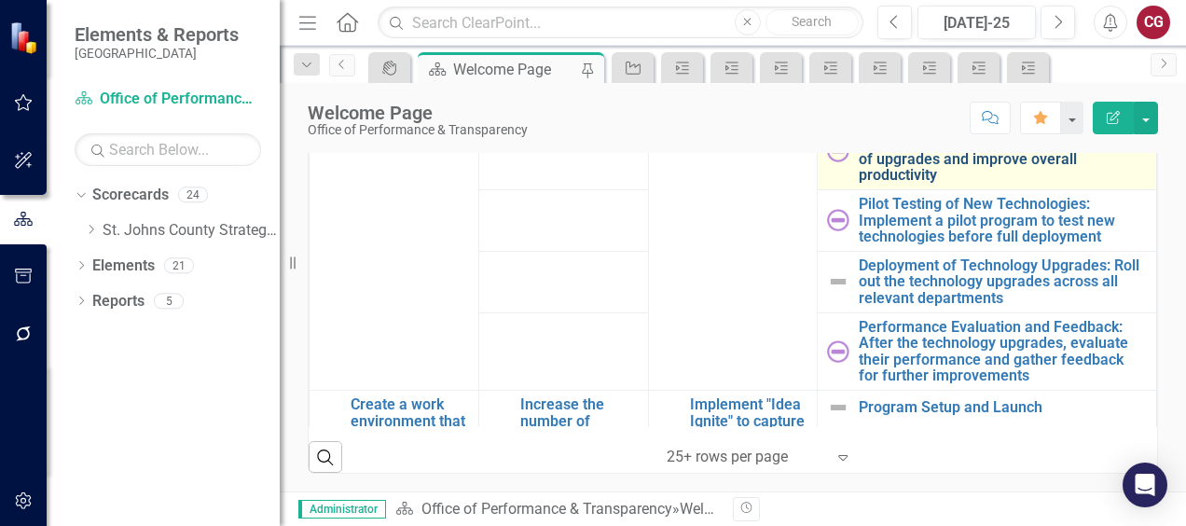
click at [900, 184] on link "Employee Training: Regularly train staff on new technologies to maximize the be…" at bounding box center [1003, 150] width 288 height 65
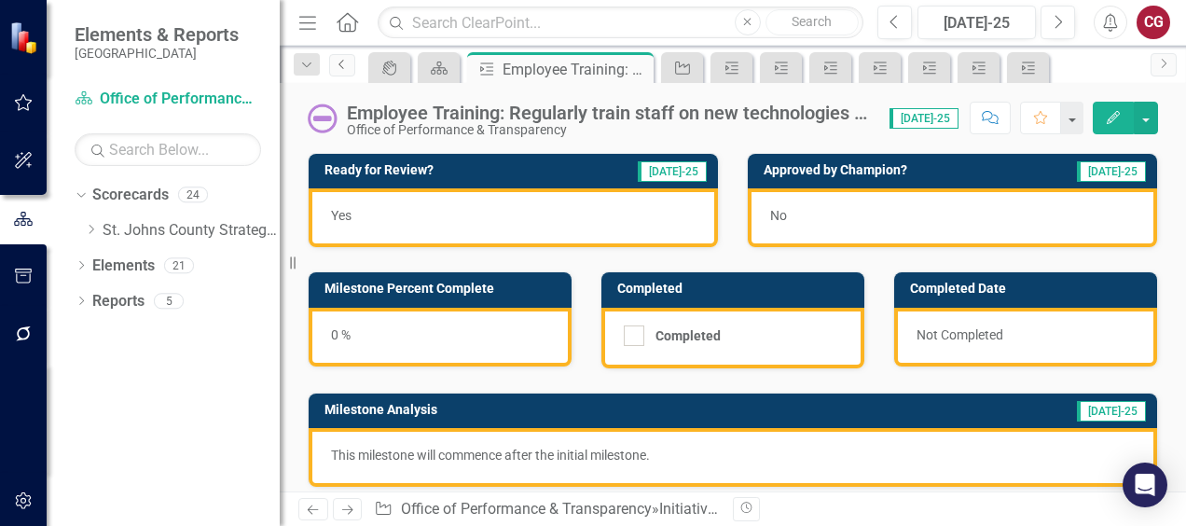
click at [341, 71] on link "Previous" at bounding box center [342, 65] width 26 height 22
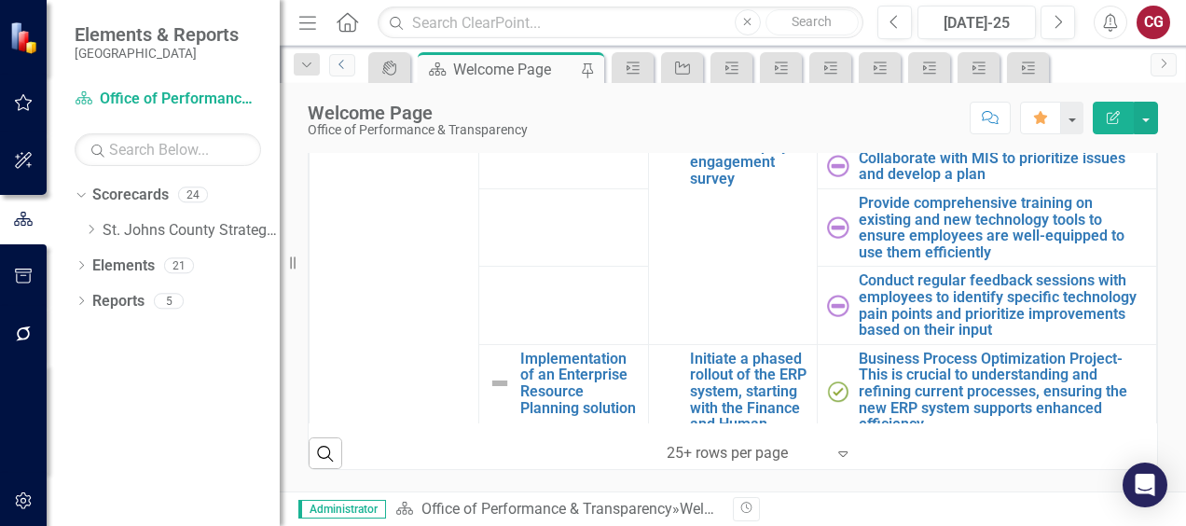
scroll to position [1678, 0]
